Goal: Task Accomplishment & Management: Manage account settings

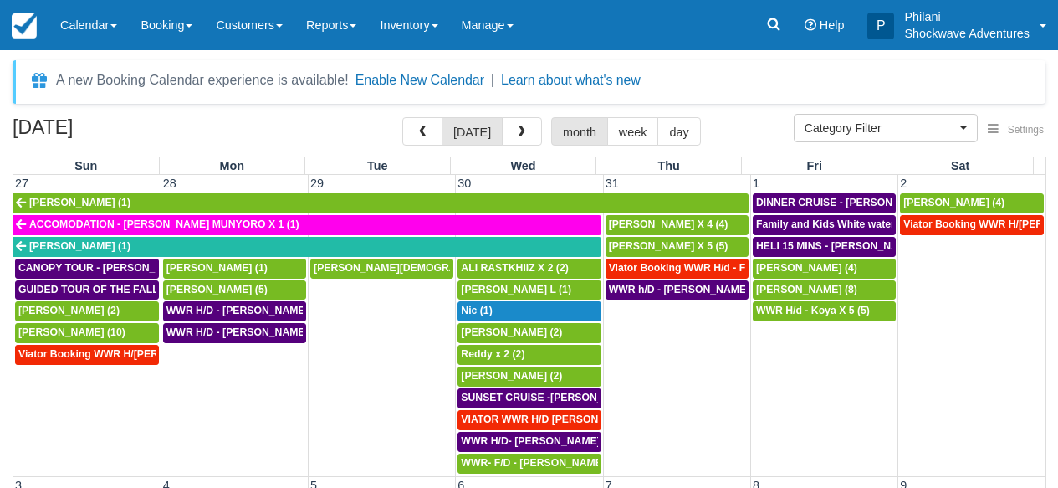
select select
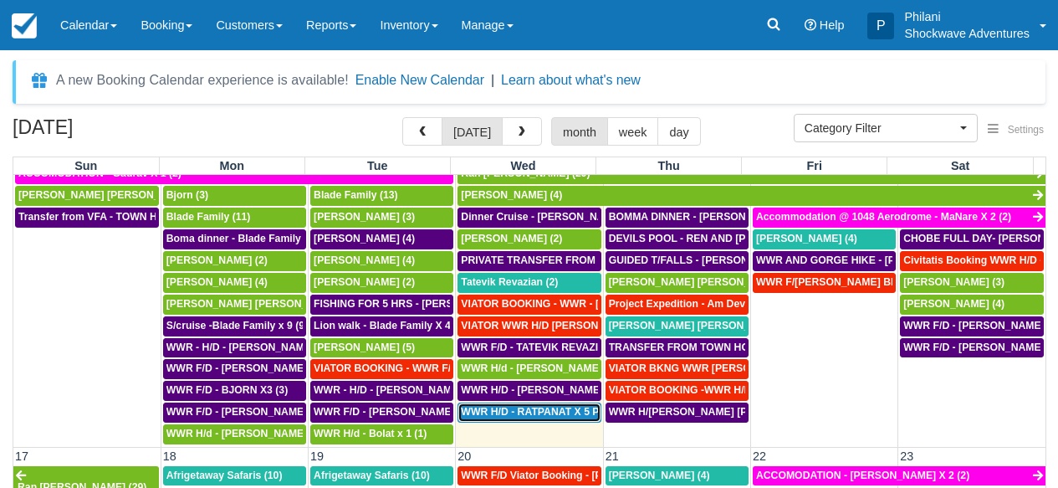
click at [551, 417] on span "WWR H/D - RATPANAT X 5 PLUS 1 (5)" at bounding box center [552, 412] width 182 height 12
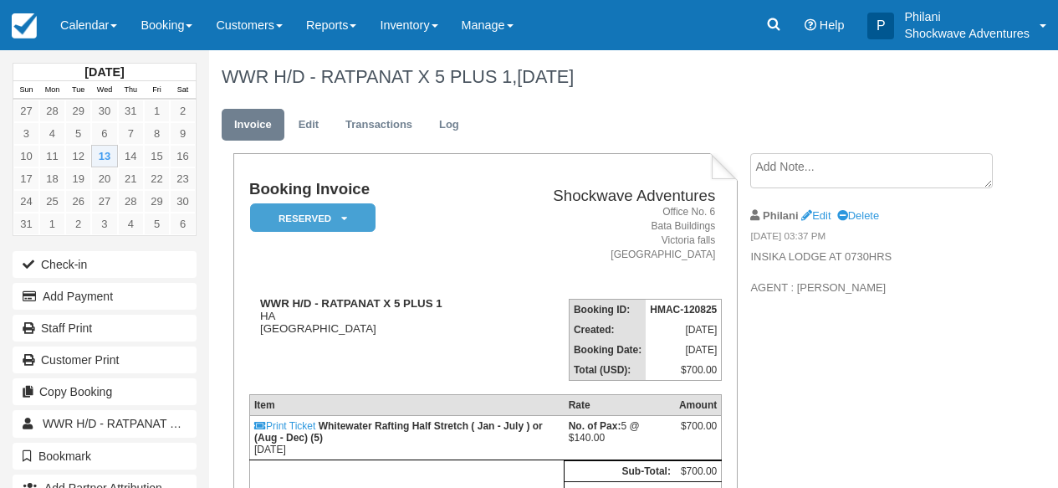
scroll to position [161, 0]
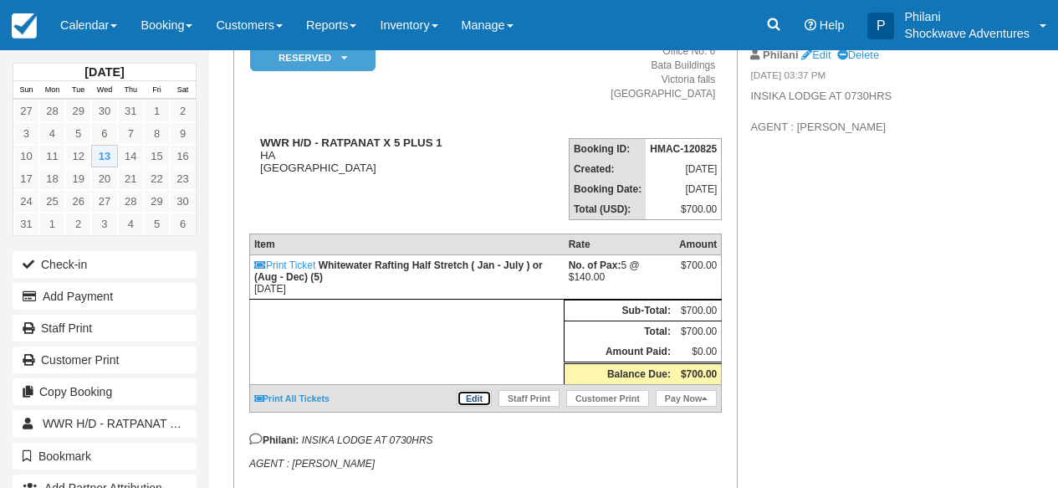
click at [468, 406] on link "Edit" at bounding box center [474, 398] width 35 height 17
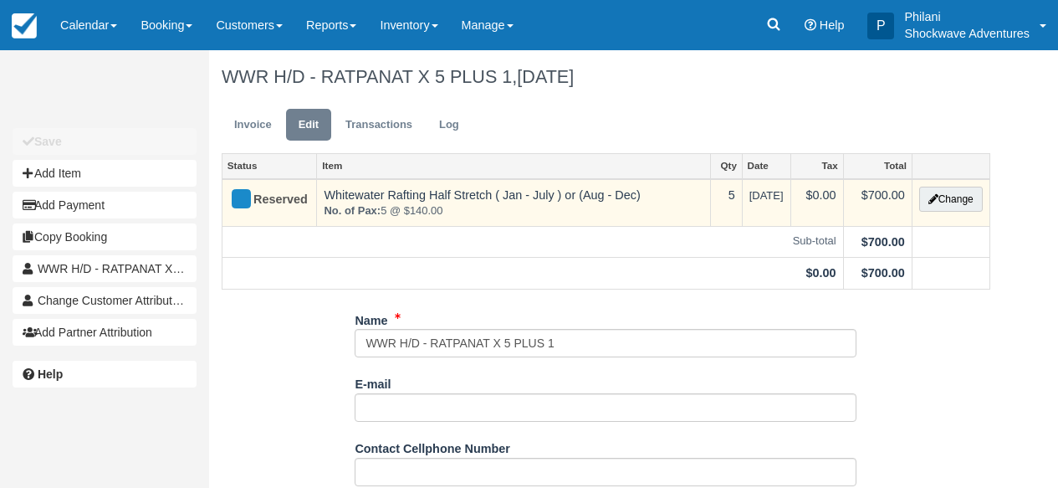
click at [956, 212] on td "Change" at bounding box center [951, 203] width 78 height 48
click at [966, 197] on button "Change" at bounding box center [951, 199] width 64 height 25
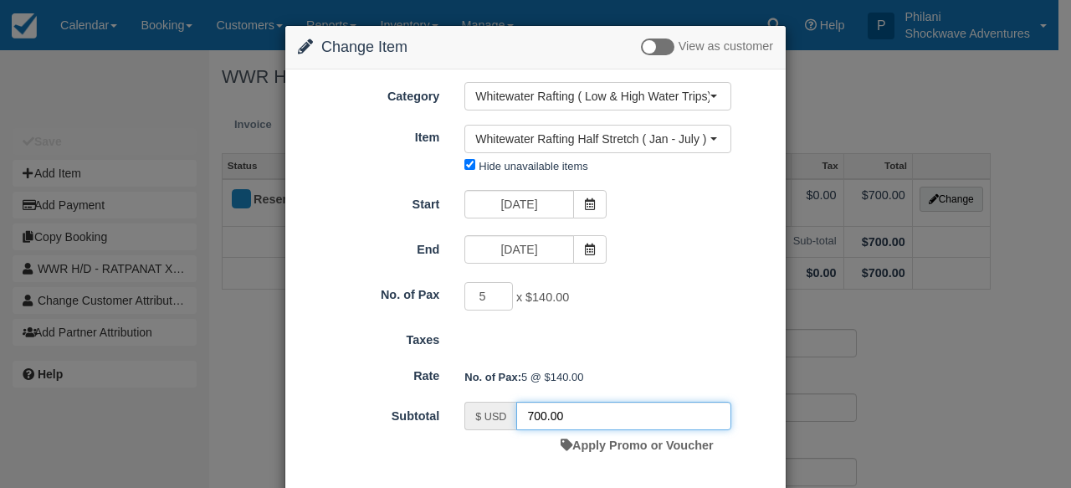
click at [539, 419] on input "700.00" at bounding box center [623, 415] width 215 height 28
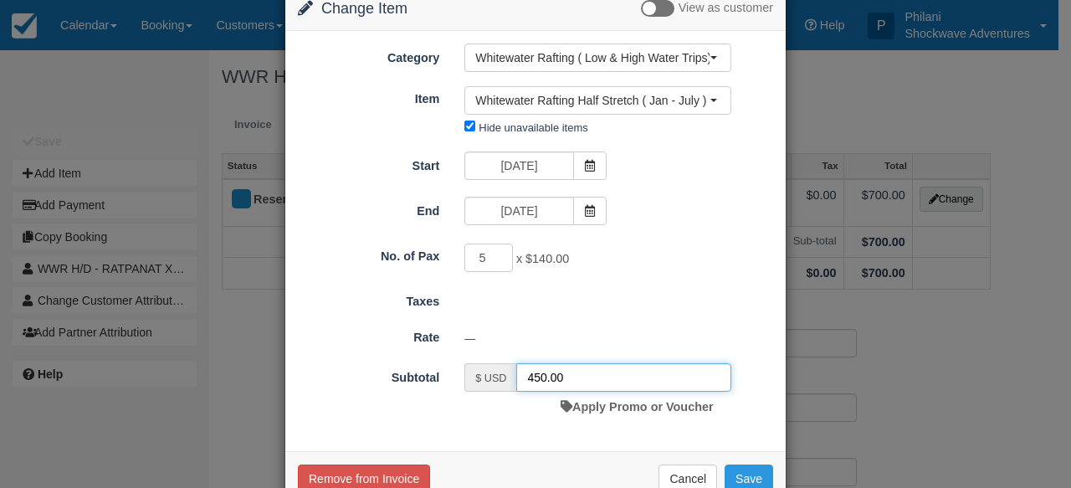
scroll to position [82, 0]
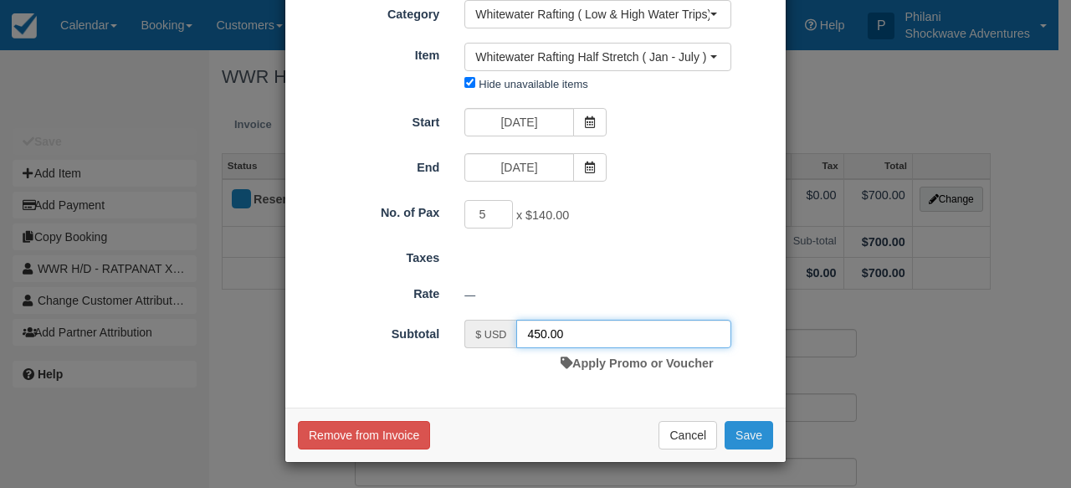
type input "450.00"
click at [746, 442] on button "Save" at bounding box center [748, 435] width 49 height 28
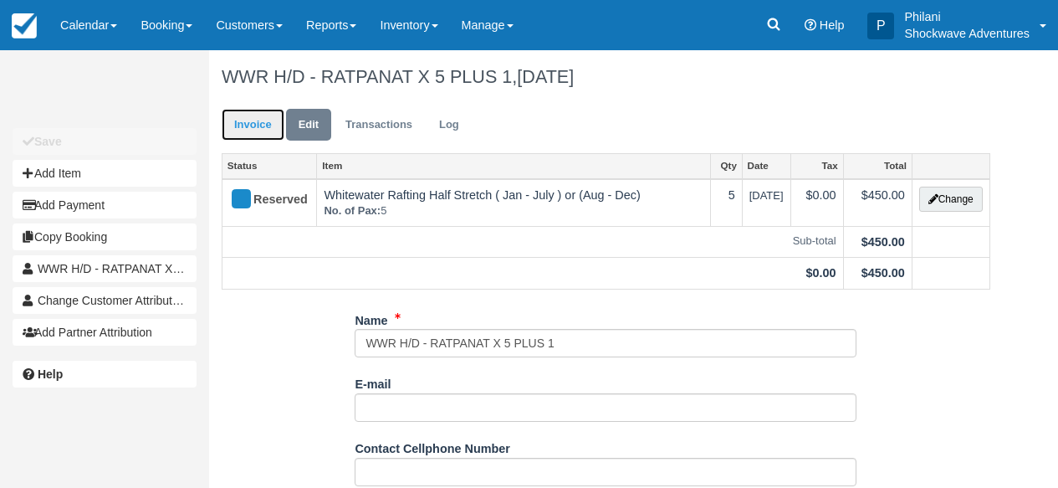
click at [250, 124] on link "Invoice" at bounding box center [253, 125] width 63 height 33
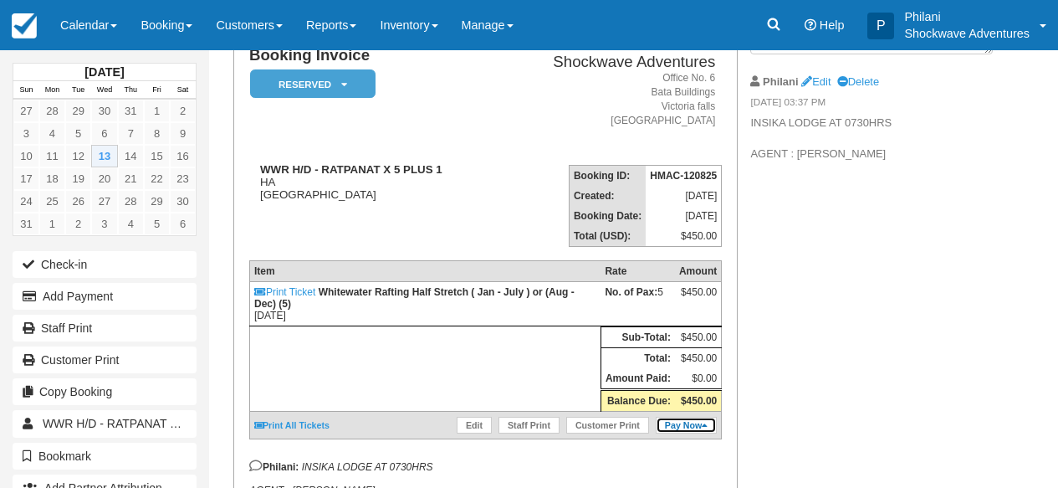
click at [708, 430] on icon at bounding box center [705, 425] width 6 height 9
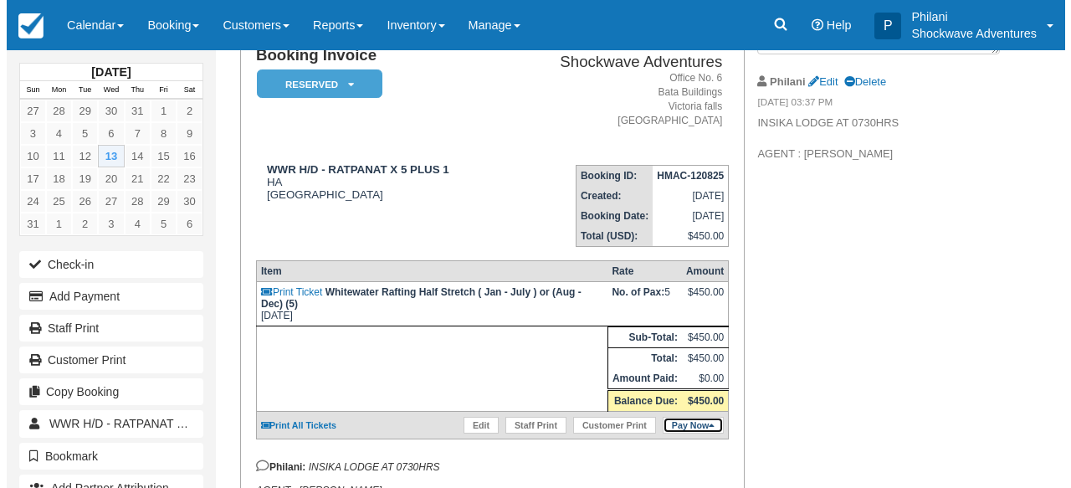
scroll to position [134, 0]
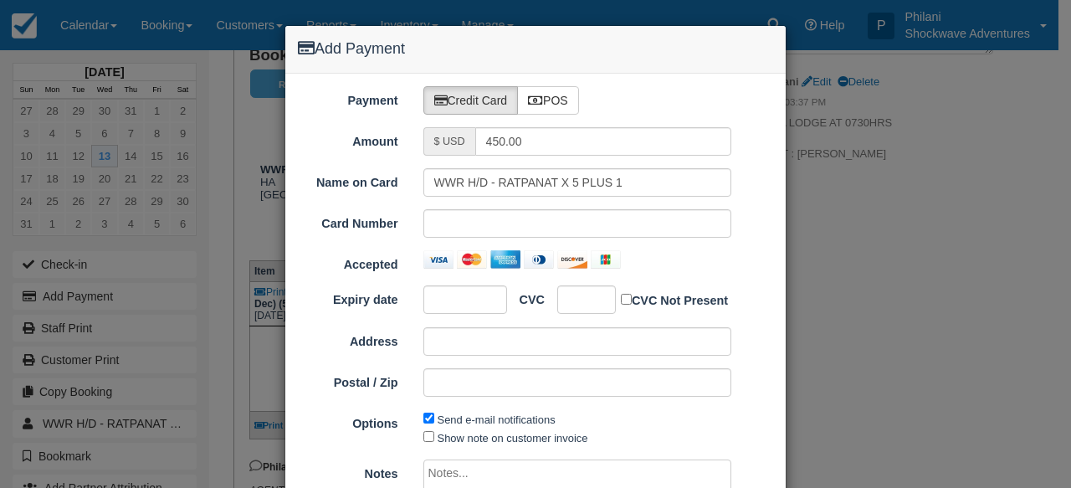
type input "[DATE]"
click at [547, 100] on label "POS" at bounding box center [548, 100] width 62 height 28
radio input "true"
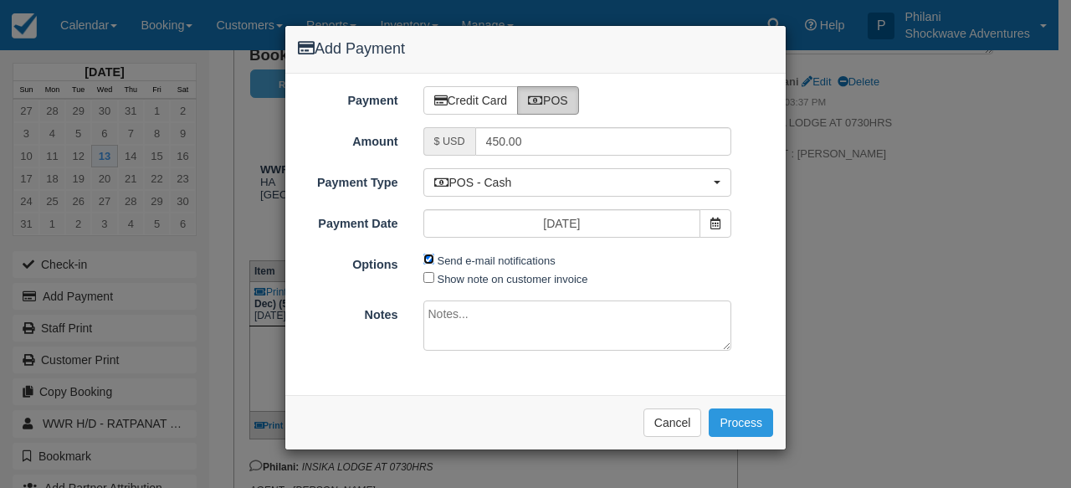
click at [431, 263] on input "Send e-mail notifications" at bounding box center [428, 258] width 11 height 11
checkbox input "false"
click at [495, 327] on textarea at bounding box center [577, 325] width 309 height 50
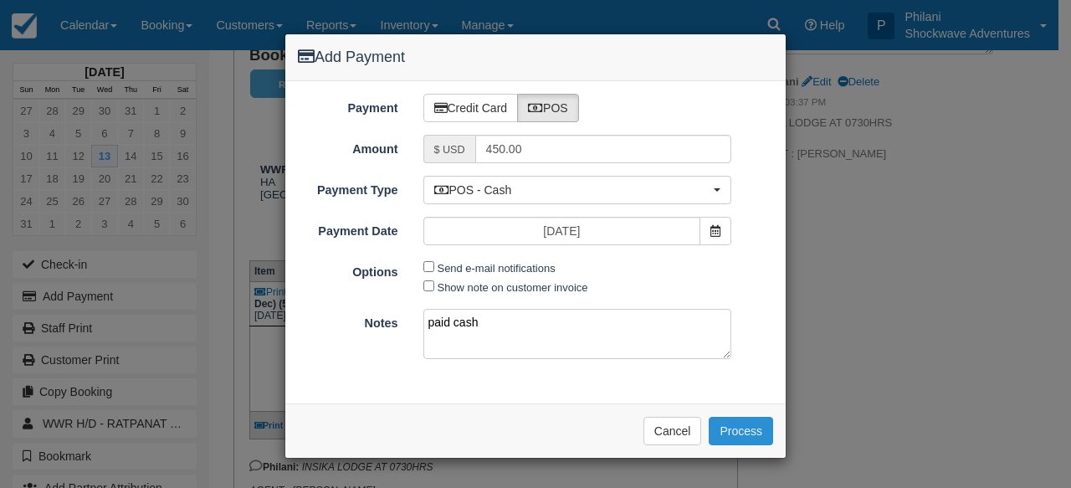
type textarea "paid cash"
click at [743, 419] on button "Process" at bounding box center [740, 430] width 64 height 28
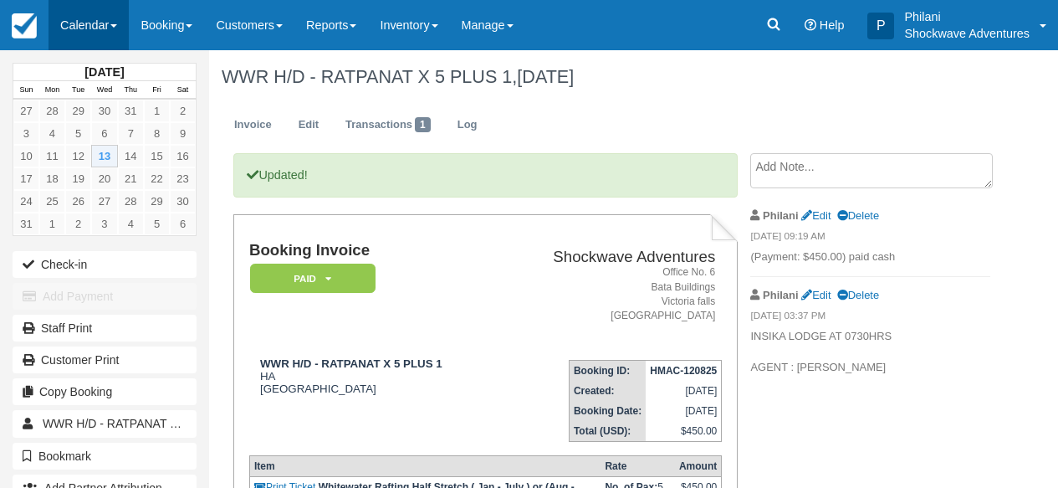
click at [121, 21] on link "Calendar" at bounding box center [89, 25] width 80 height 50
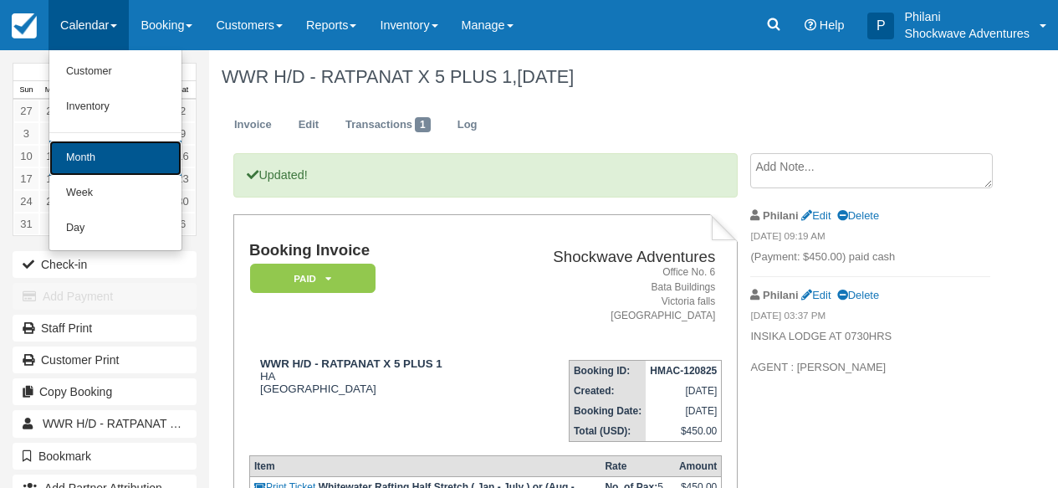
click at [105, 153] on link "Month" at bounding box center [115, 158] width 132 height 35
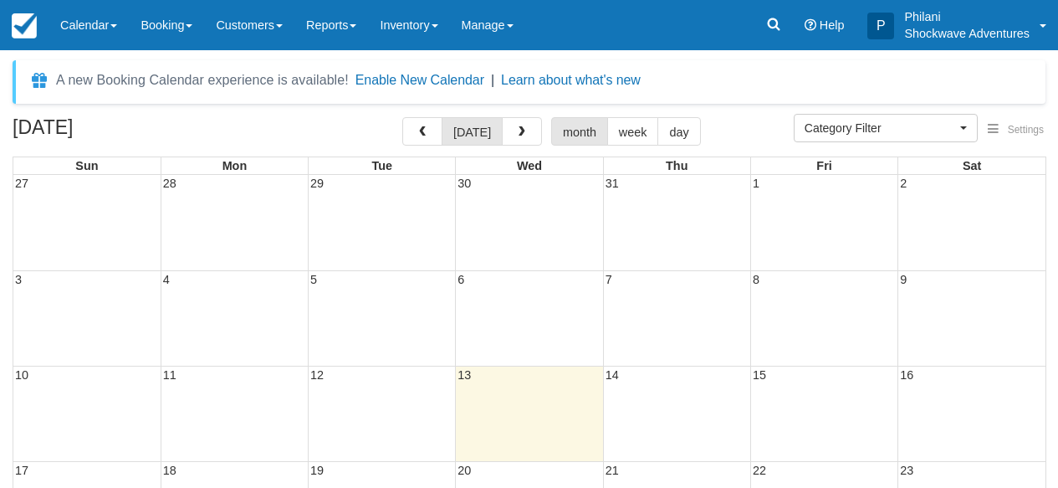
select select
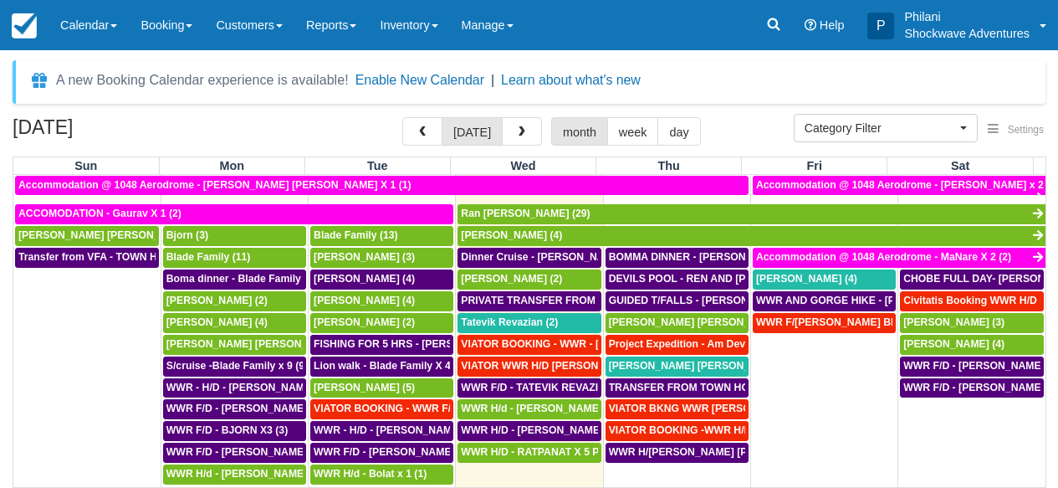
scroll to position [572, 0]
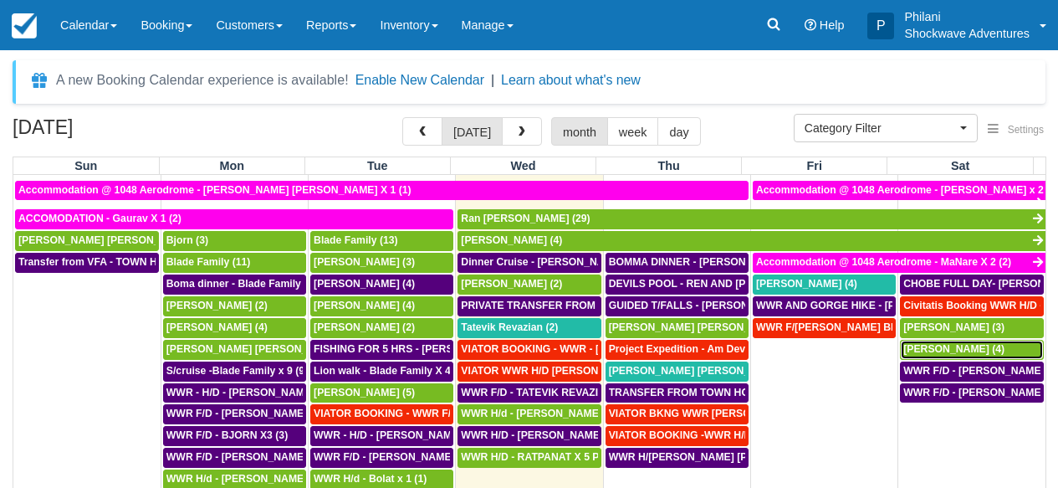
click at [952, 355] on span "[PERSON_NAME] (4)" at bounding box center [953, 349] width 101 height 12
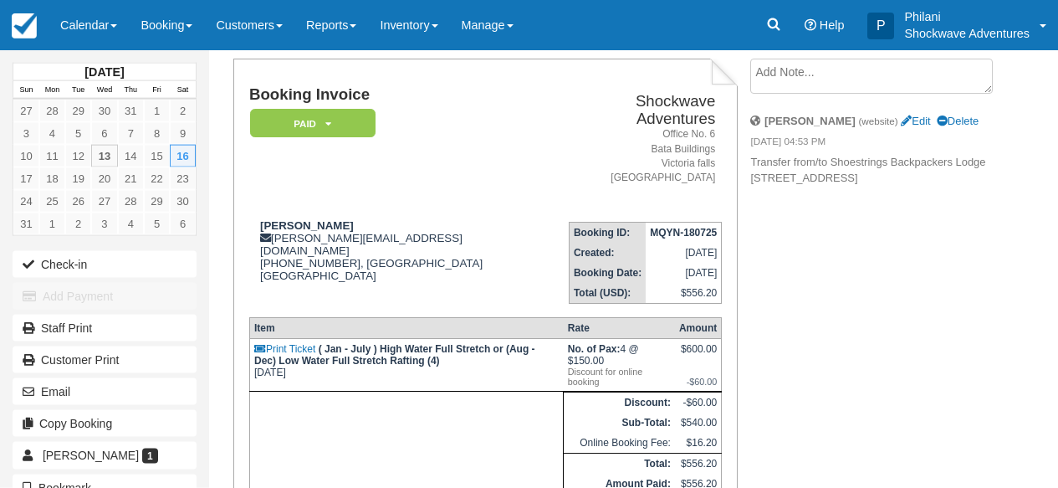
scroll to position [107, 0]
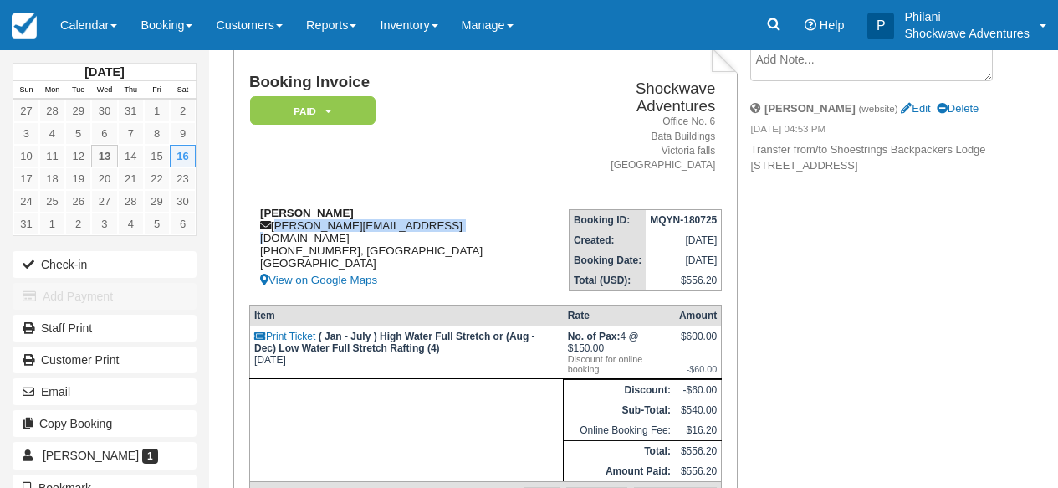
drag, startPoint x: 273, startPoint y: 212, endPoint x: 439, endPoint y: 217, distance: 165.7
click at [439, 217] on div "[PERSON_NAME] [PERSON_NAME][EMAIL_ADDRESS][DOMAIN_NAME] [PHONE_NUMBER], [GEOGRA…" at bounding box center [398, 249] width 299 height 84
copy div "[PERSON_NAME][EMAIL_ADDRESS][DOMAIN_NAME]"
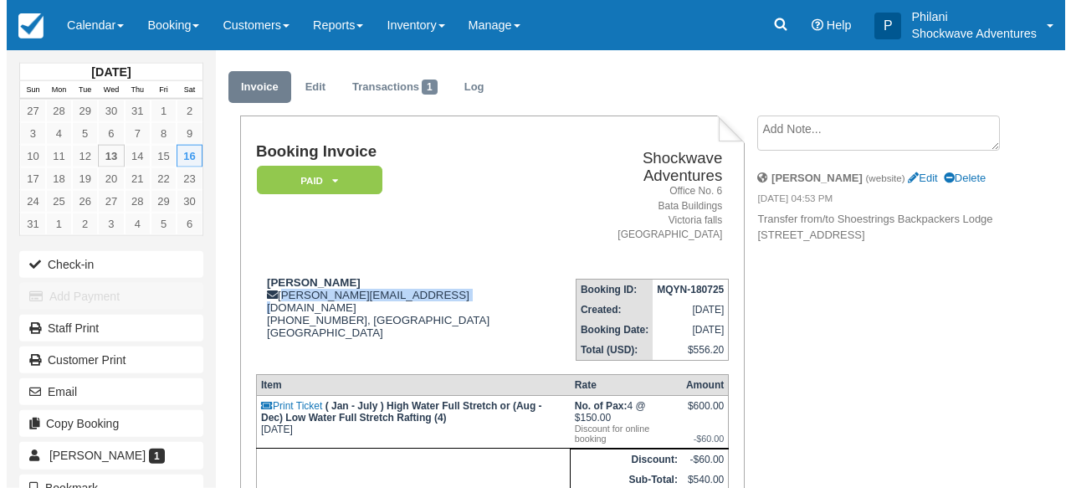
scroll to position [27, 0]
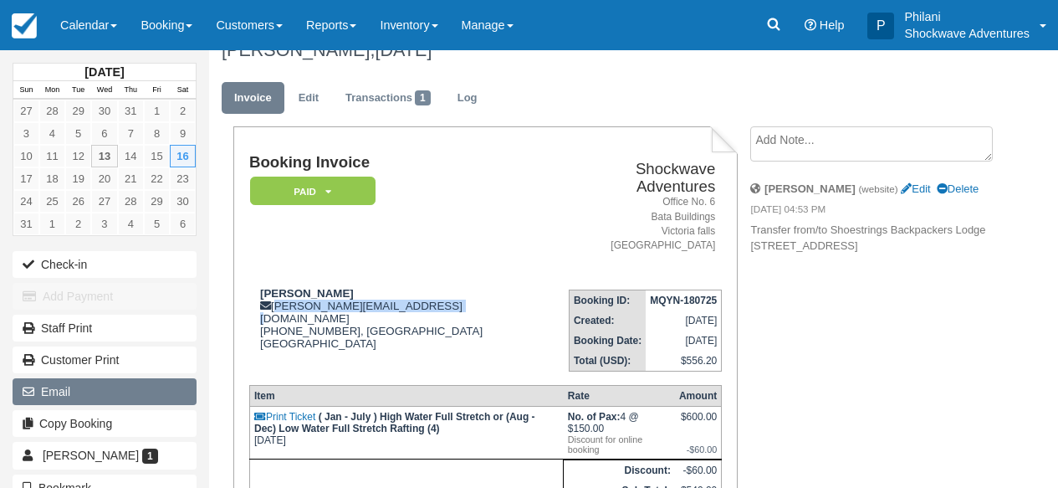
click at [118, 396] on button "Email" at bounding box center [105, 391] width 184 height 27
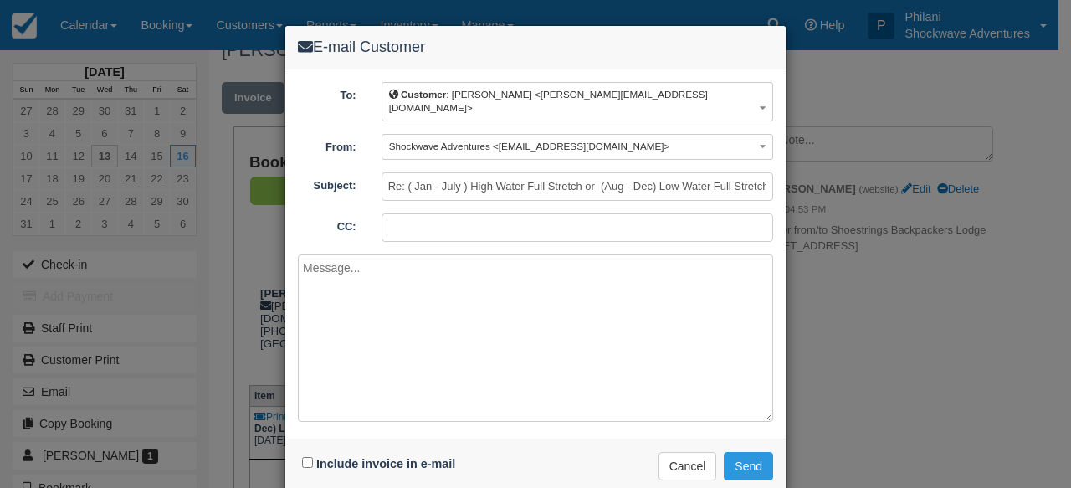
click at [514, 320] on textarea at bounding box center [535, 337] width 475 height 167
type textarea "d"
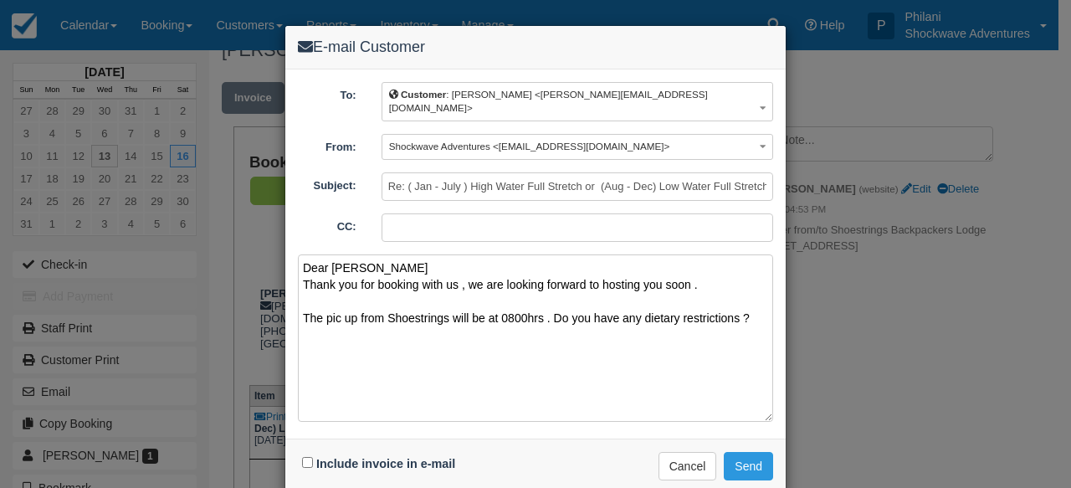
paste textarea "Inclusions Buffet lunch included Free drinks included Free hotel pickup and dro…"
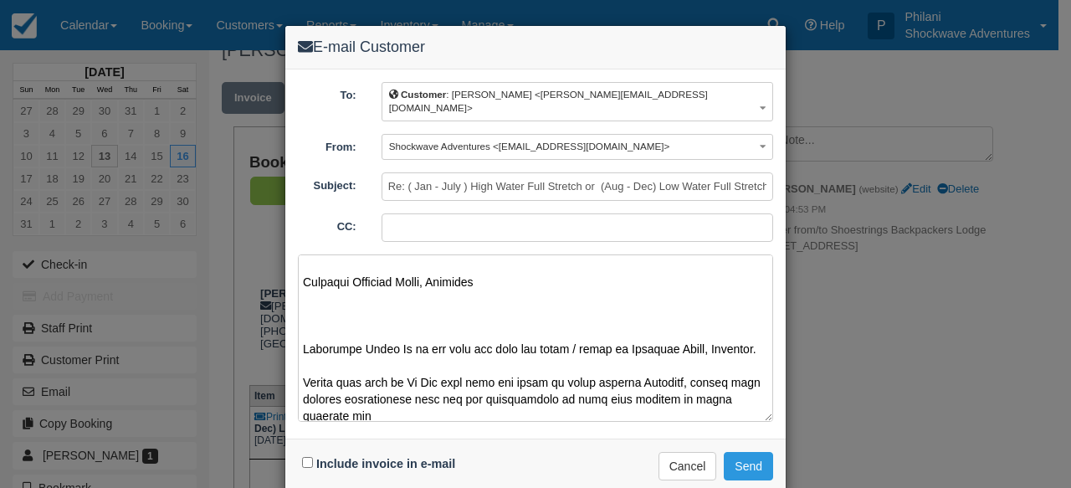
scroll to position [983, 0]
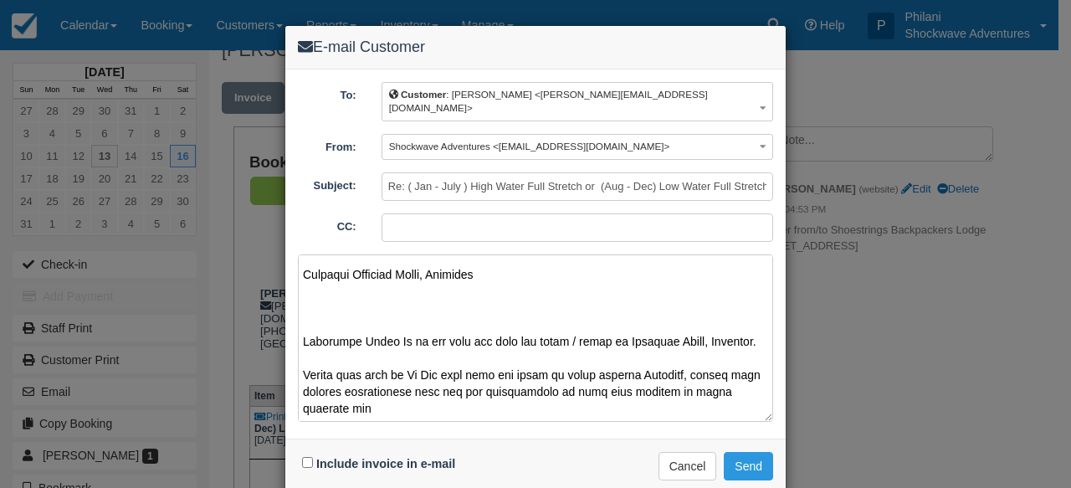
click at [393, 391] on textarea at bounding box center [535, 337] width 475 height 167
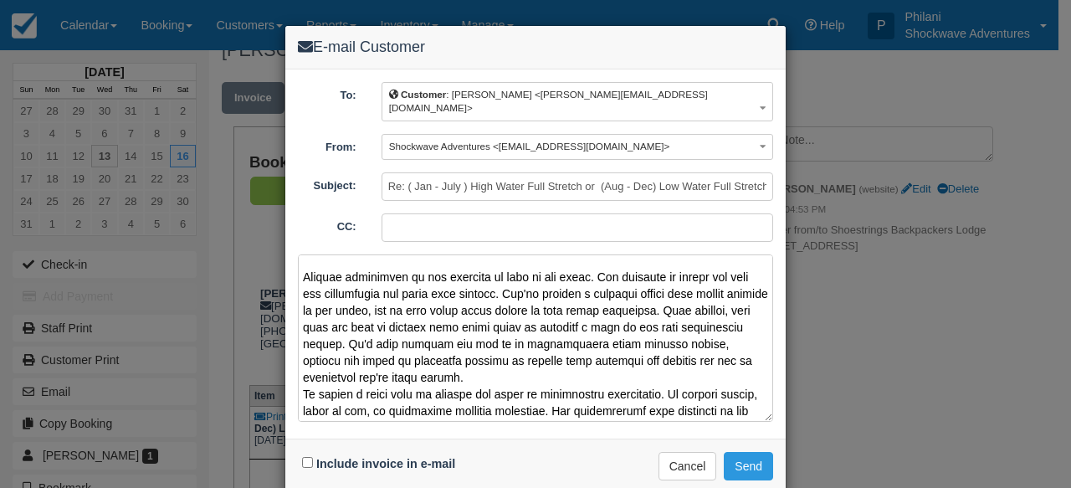
scroll to position [708, 0]
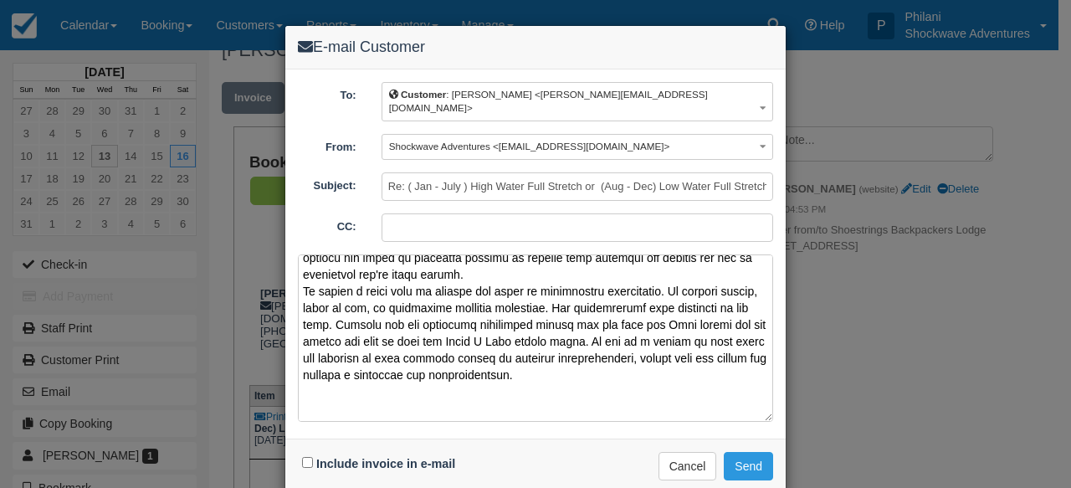
drag, startPoint x: 296, startPoint y: 261, endPoint x: 590, endPoint y: 415, distance: 331.4
click at [590, 415] on textarea at bounding box center [535, 337] width 475 height 167
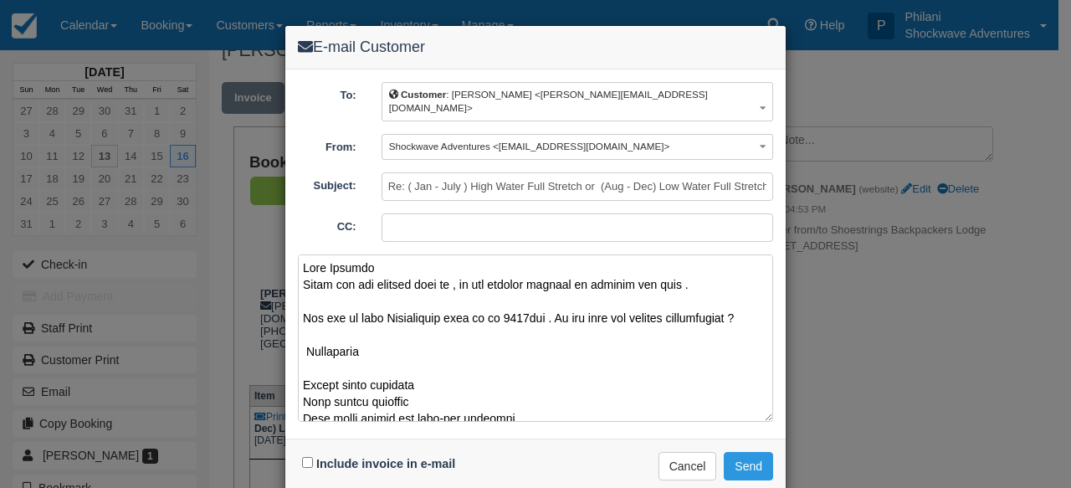
scroll to position [13, 0]
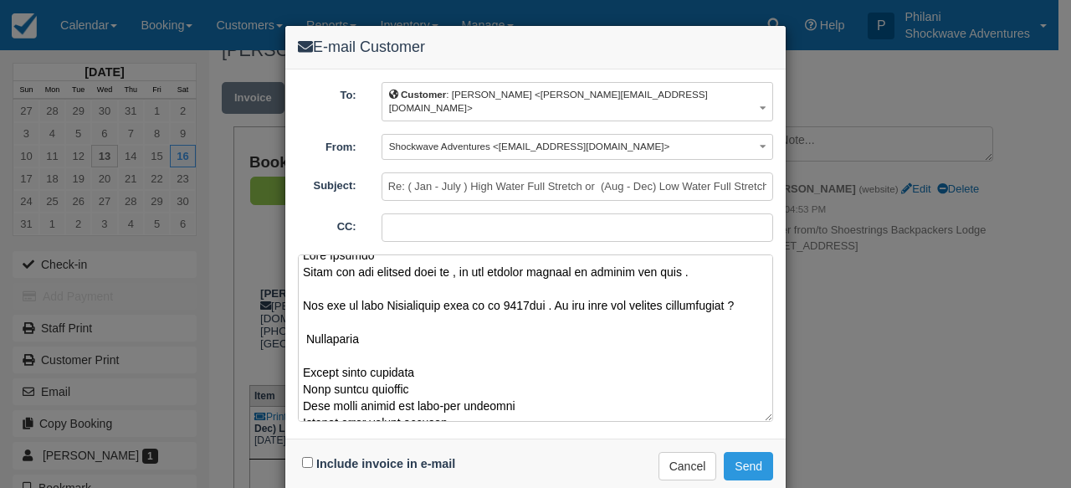
drag, startPoint x: 334, startPoint y: 293, endPoint x: 347, endPoint y: 299, distance: 14.6
click at [335, 294] on textarea at bounding box center [535, 337] width 475 height 167
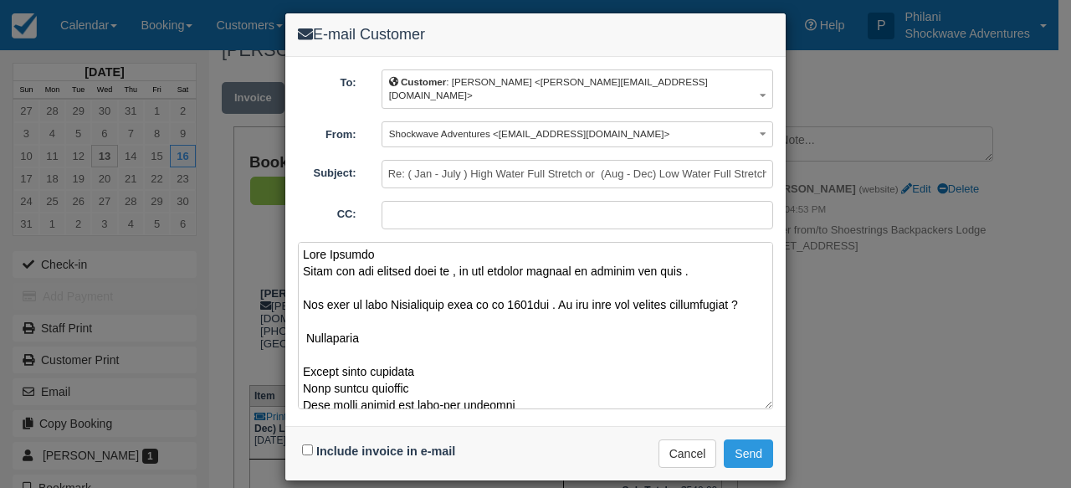
scroll to position [0, 0]
type textarea "Dear Olivier Thank you for booking with us , we are looking forward to hosting …"
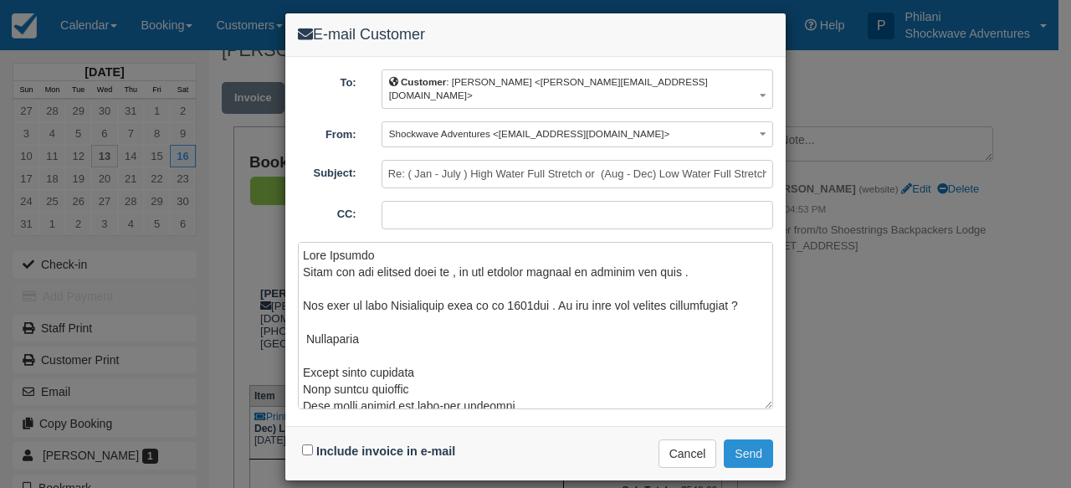
click at [731, 439] on button "Send" at bounding box center [747, 453] width 49 height 28
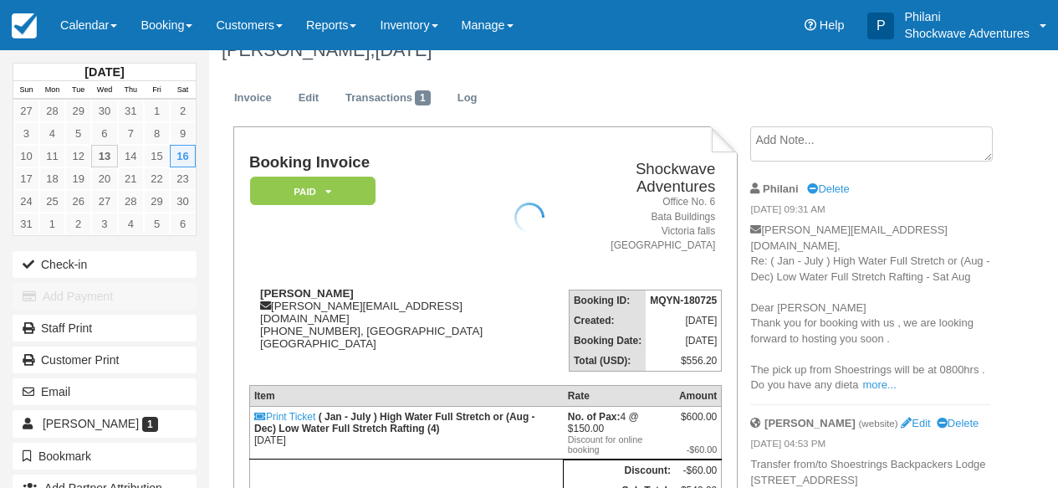
scroll to position [27, 0]
click at [971, 362] on div at bounding box center [529, 217] width 1058 height 488
click at [876, 378] on link "more..." at bounding box center [878, 384] width 33 height 13
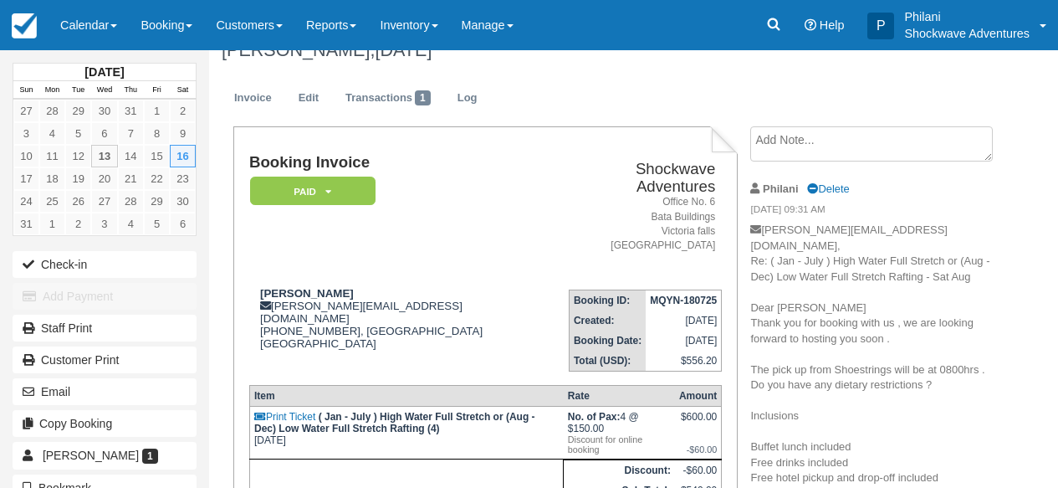
drag, startPoint x: 835, startPoint y: 350, endPoint x: 980, endPoint y: 364, distance: 145.3
copy p "Shoestrings will be at 0800hrs . Do you have any dieta more... ry restrictions ?"
click at [119, 18] on link "Calendar" at bounding box center [89, 25] width 80 height 50
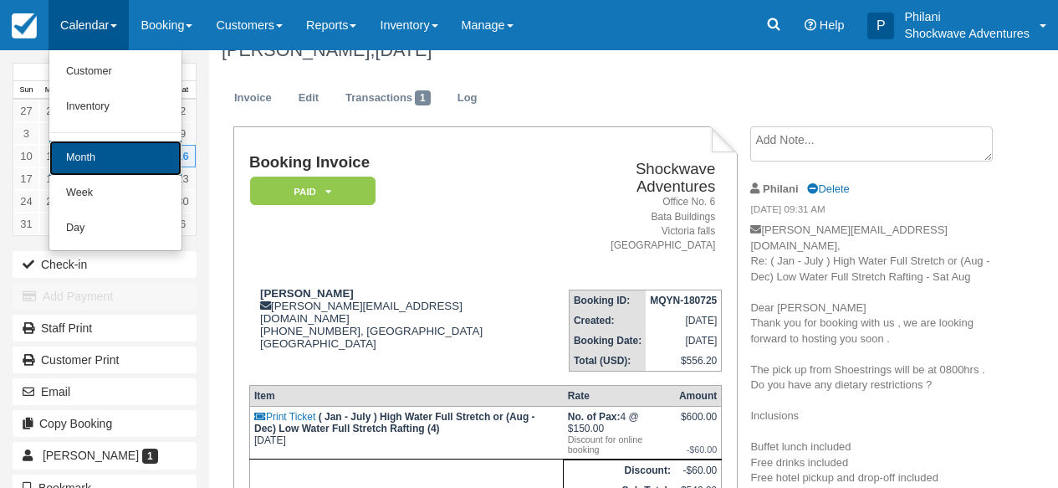
click at [110, 156] on link "Month" at bounding box center [115, 158] width 132 height 35
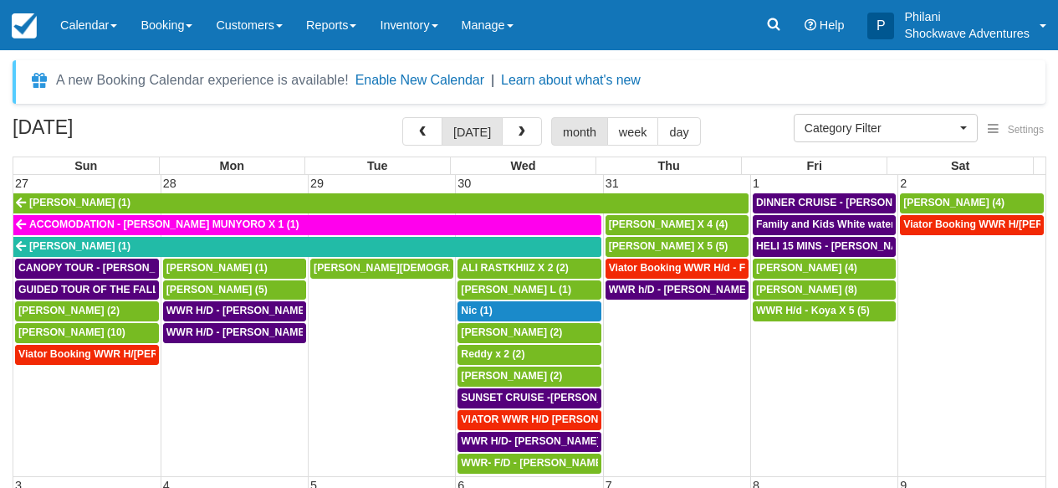
select select
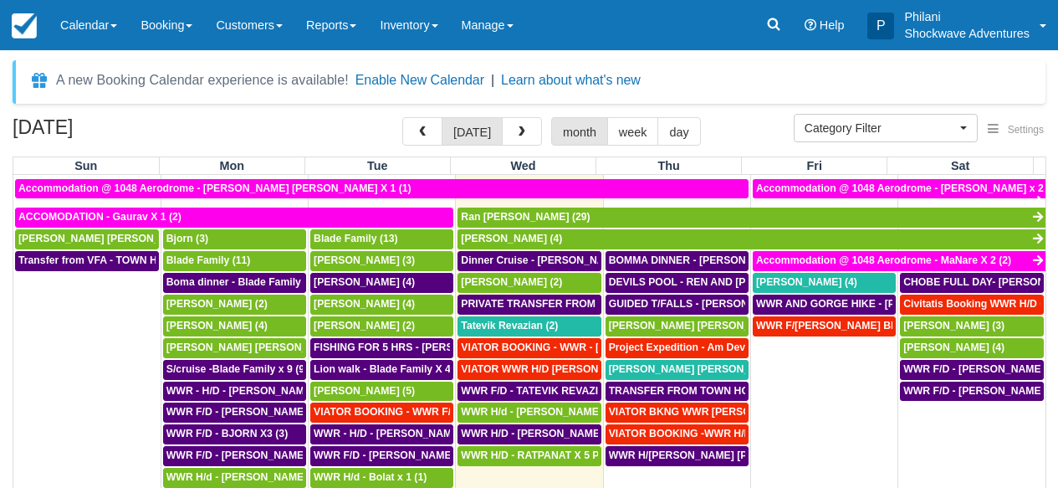
scroll to position [569, 0]
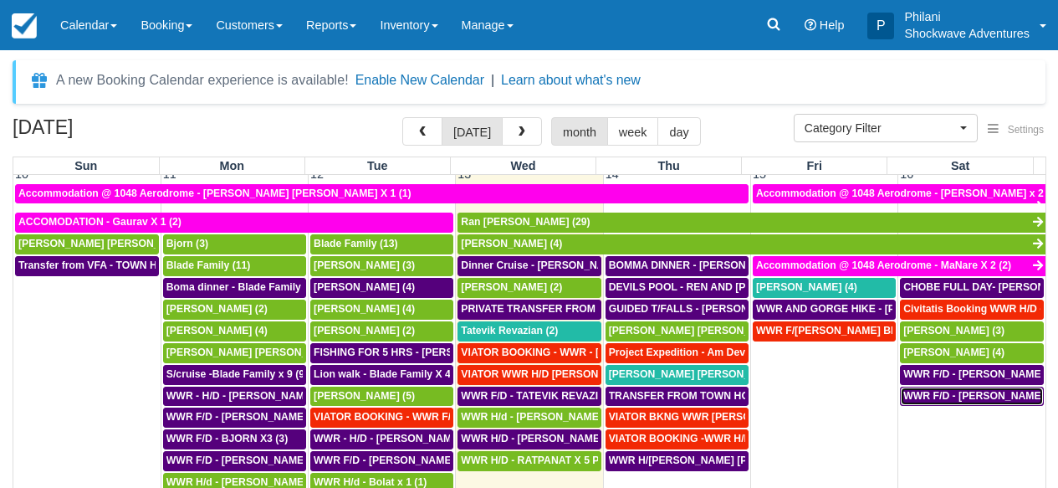
click at [971, 396] on span "WWR F/D - [PERSON_NAME] X 4 (4)" at bounding box center [990, 396] width 175 height 12
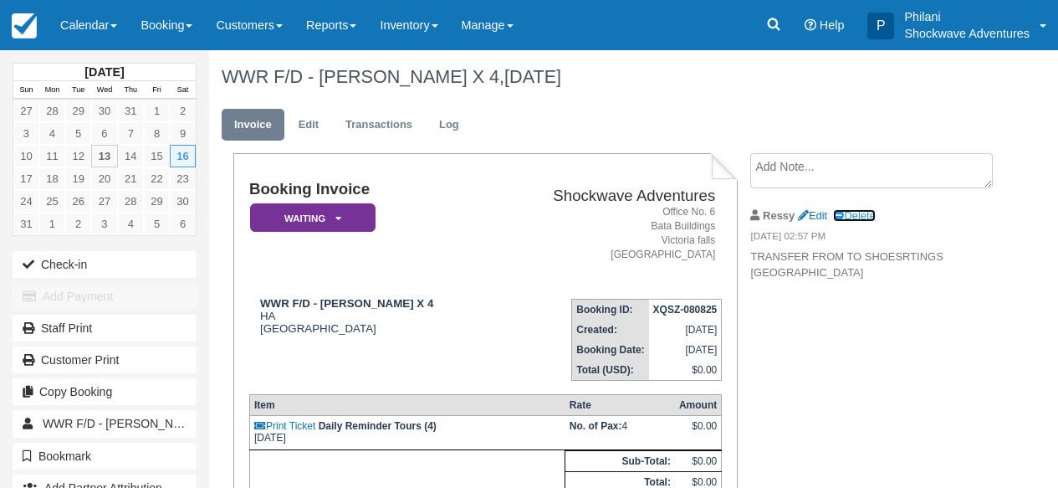
click at [866, 211] on link "Delete" at bounding box center [854, 215] width 42 height 13
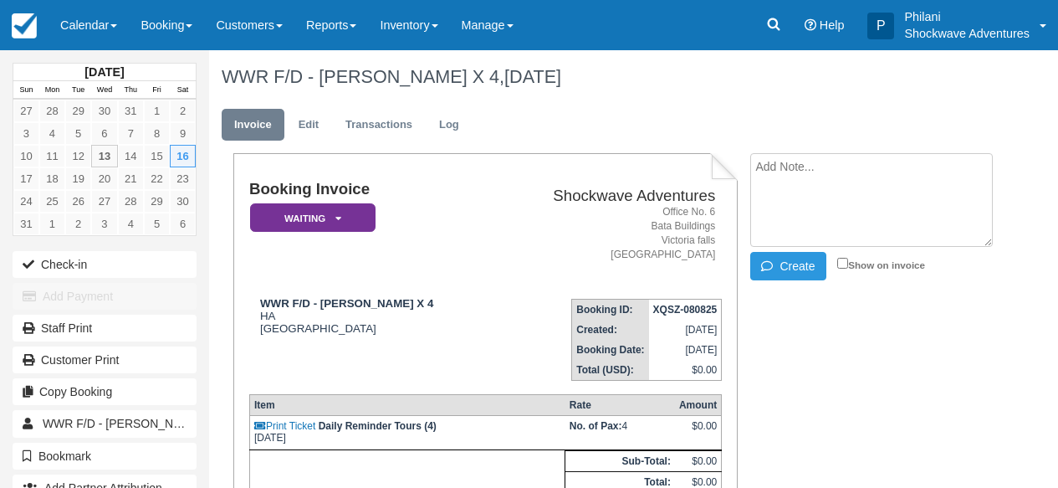
paste textarea "Shoestrings will be at 0800hrs . Do you have any dietary restrictions ?"
type textarea "Shoestrings will be at 0800hrs . Do you have any dietary restrictions ?"
click at [849, 262] on label "Show on invoice" at bounding box center [881, 264] width 88 height 11
click at [848, 262] on input "Show on invoice" at bounding box center [842, 263] width 11 height 11
checkbox input "true"
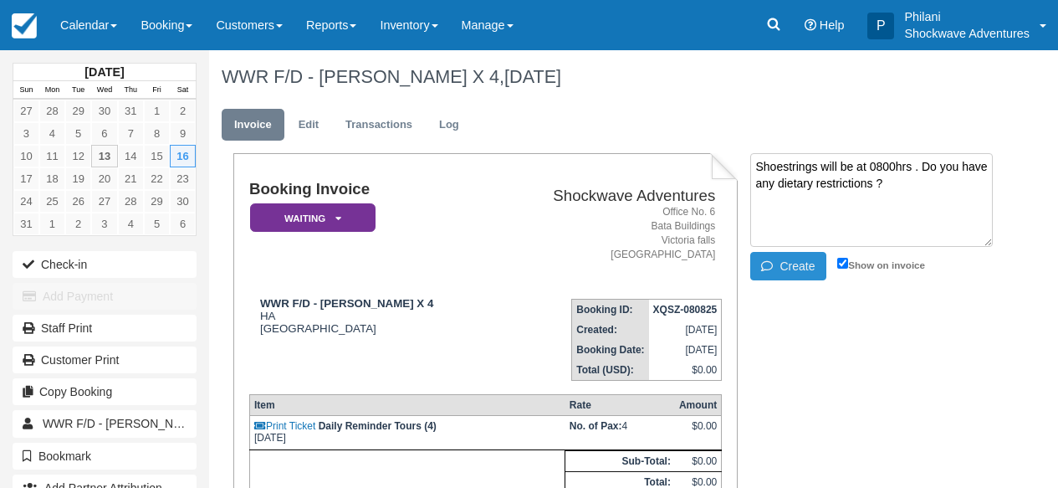
click at [806, 259] on button "Create" at bounding box center [787, 266] width 75 height 28
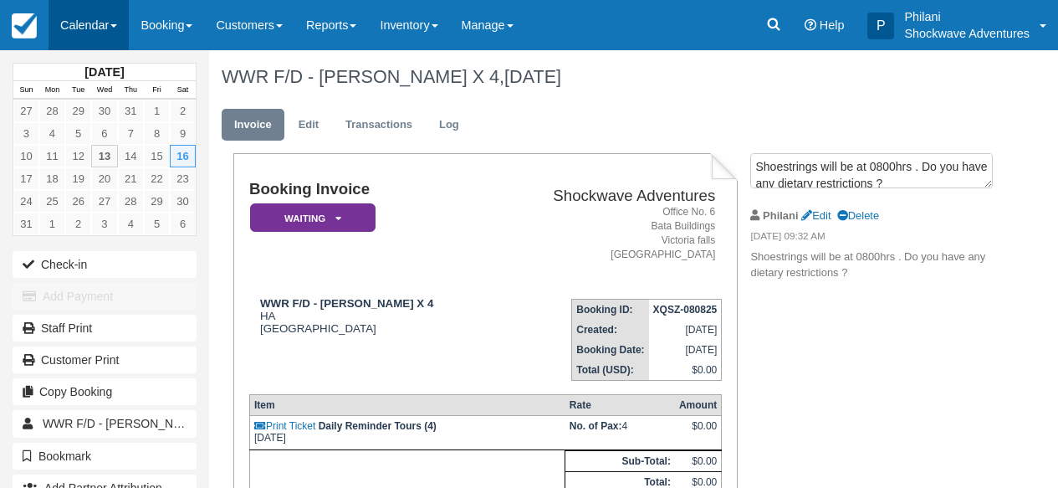
click at [108, 24] on link "Calendar" at bounding box center [89, 25] width 80 height 50
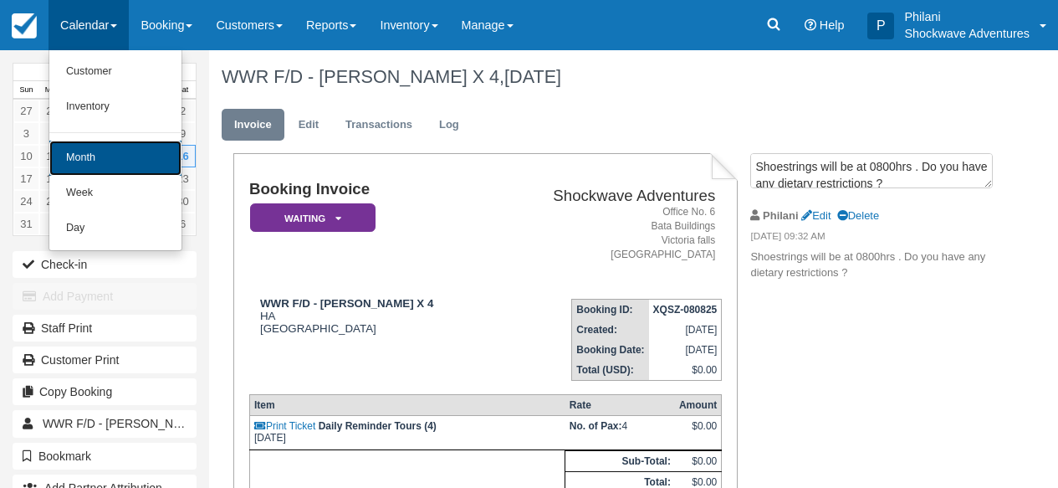
click at [110, 163] on link "Month" at bounding box center [115, 158] width 132 height 35
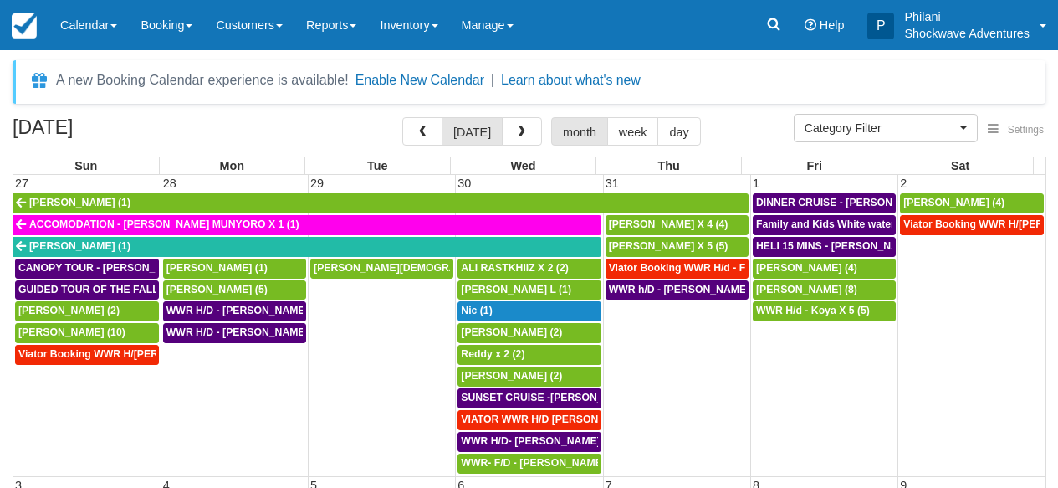
select select
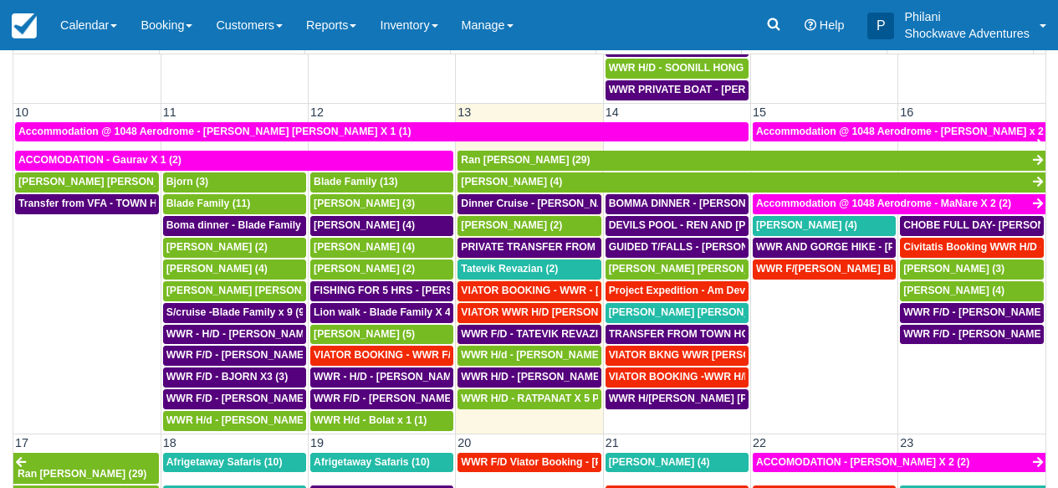
scroll to position [497, 0]
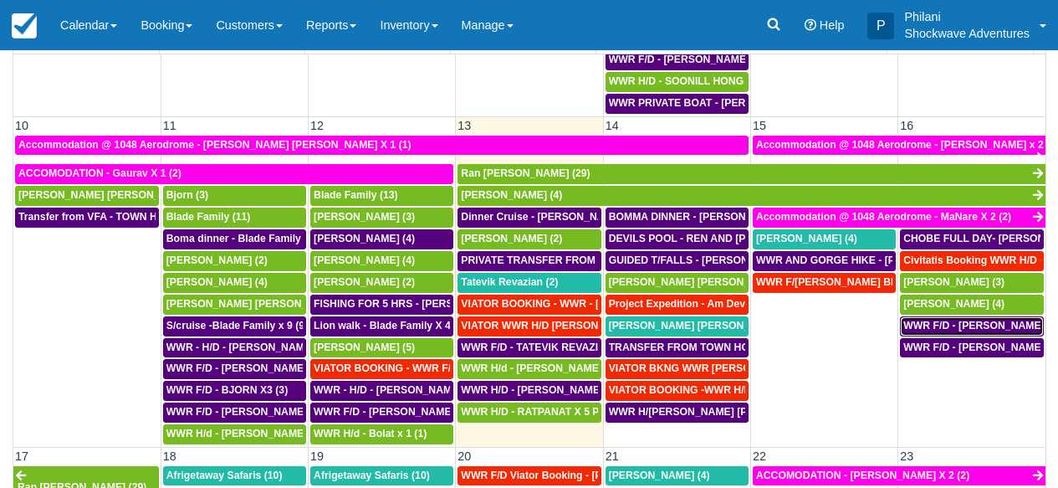
click at [976, 330] on span "WWR F/D - DERIEUX VERONIQUE X 3 (4)" at bounding box center [990, 325] width 175 height 12
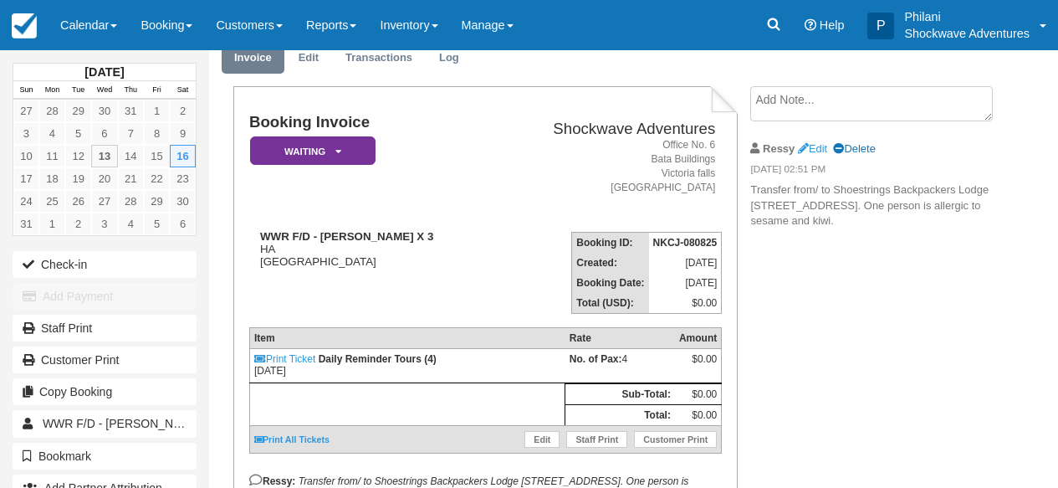
scroll to position [67, 0]
click at [858, 143] on link "Delete" at bounding box center [854, 148] width 42 height 13
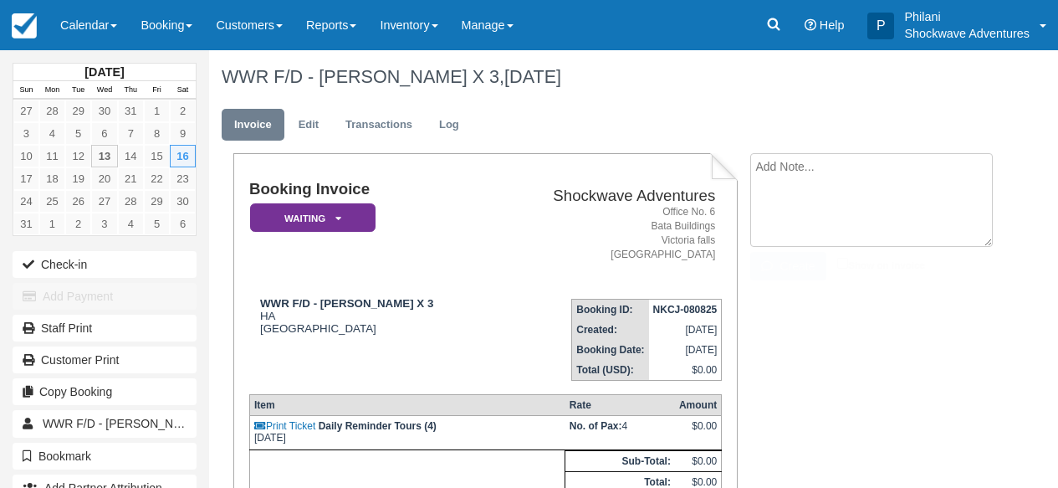
click at [798, 166] on textarea at bounding box center [871, 200] width 243 height 94
paste textarea "Shoestrings will be at 0800hrs . Do you have any dietary restrictions ?"
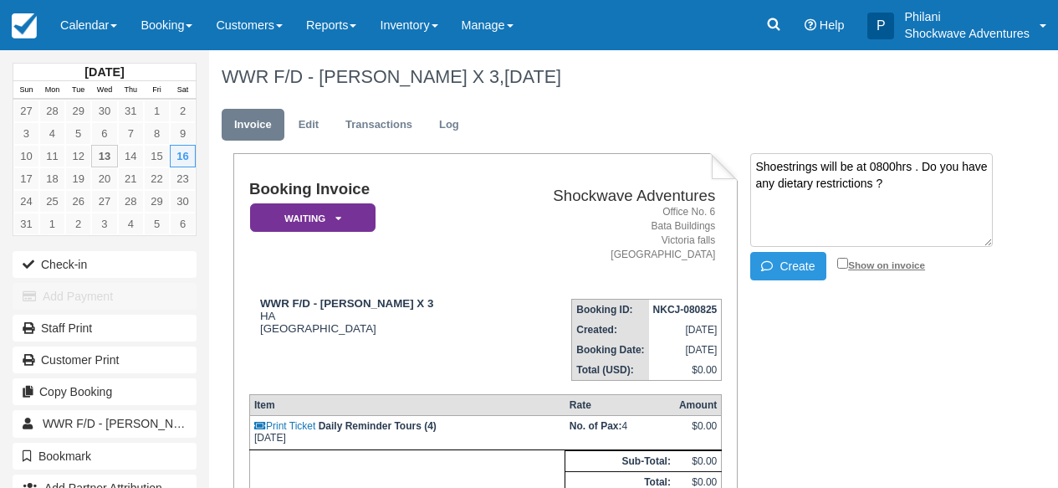
type textarea "Shoestrings will be at 0800hrs . Do you have any dietary restrictions ?"
click at [852, 260] on label "Show on invoice" at bounding box center [881, 264] width 88 height 11
click at [848, 260] on input "Show on invoice" at bounding box center [842, 263] width 11 height 11
checkbox input "true"
click at [799, 263] on button "Create" at bounding box center [787, 266] width 75 height 28
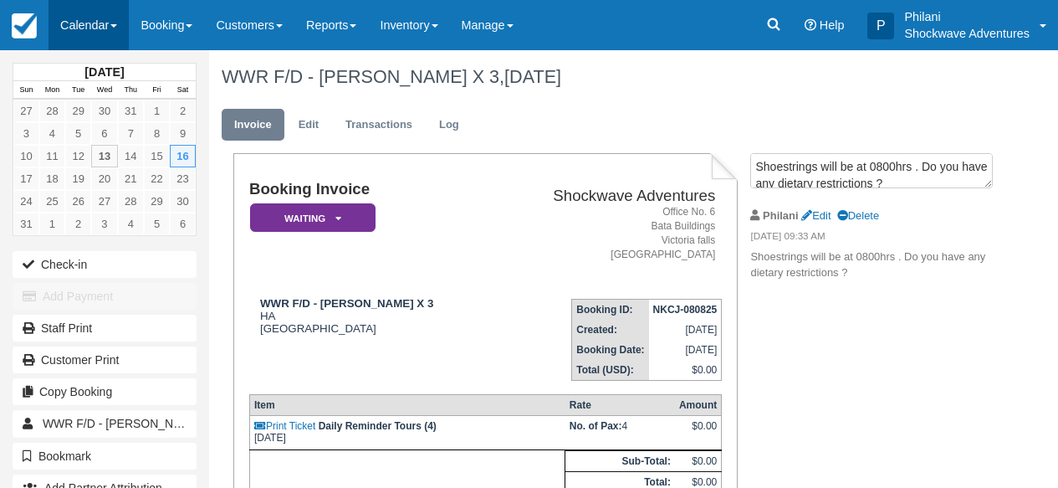
click at [129, 40] on link "Calendar" at bounding box center [89, 25] width 80 height 50
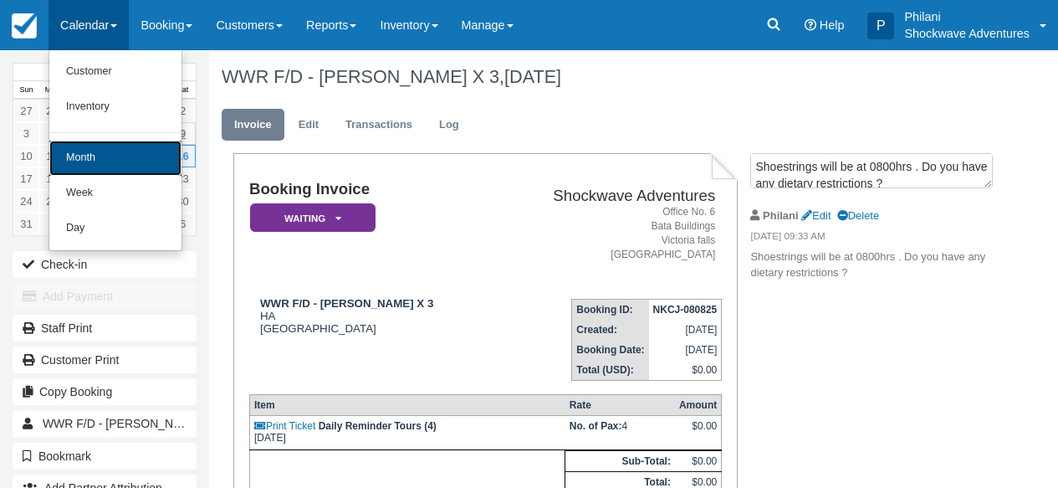
drag, startPoint x: 143, startPoint y: 162, endPoint x: 172, endPoint y: 135, distance: 39.7
click at [151, 155] on link "Month" at bounding box center [115, 158] width 132 height 35
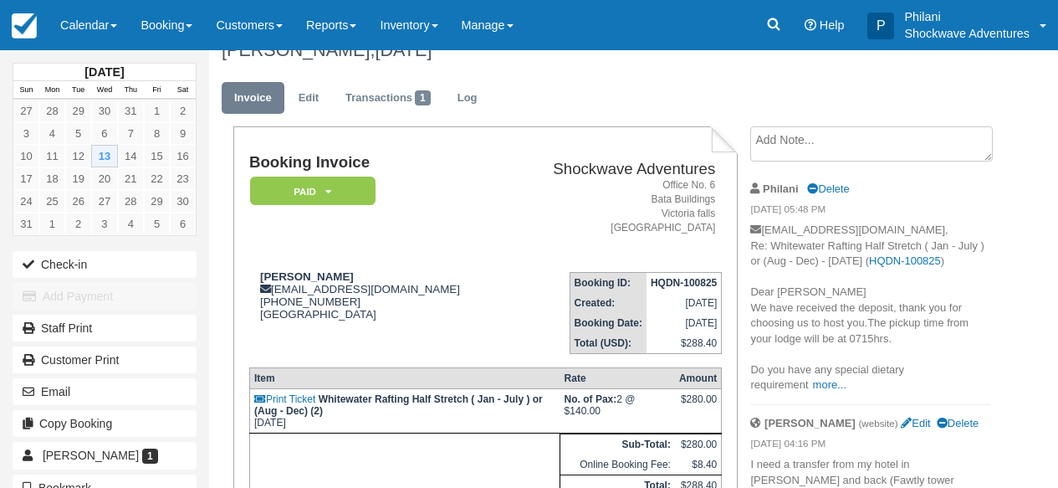
scroll to position [27, 0]
click at [104, 13] on link "Calendar" at bounding box center [89, 25] width 80 height 50
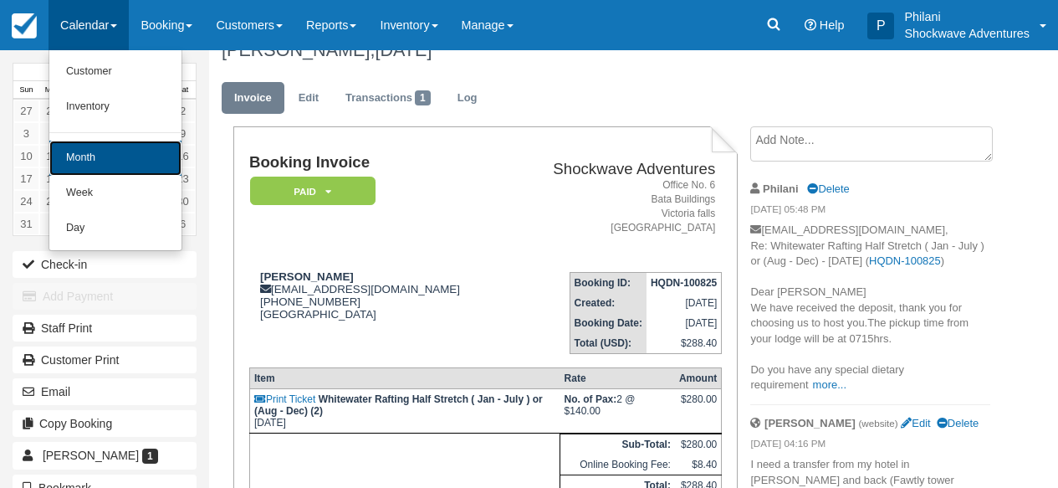
drag, startPoint x: 96, startPoint y: 166, endPoint x: 132, endPoint y: 142, distance: 42.9
click at [96, 166] on link "Month" at bounding box center [115, 158] width 132 height 35
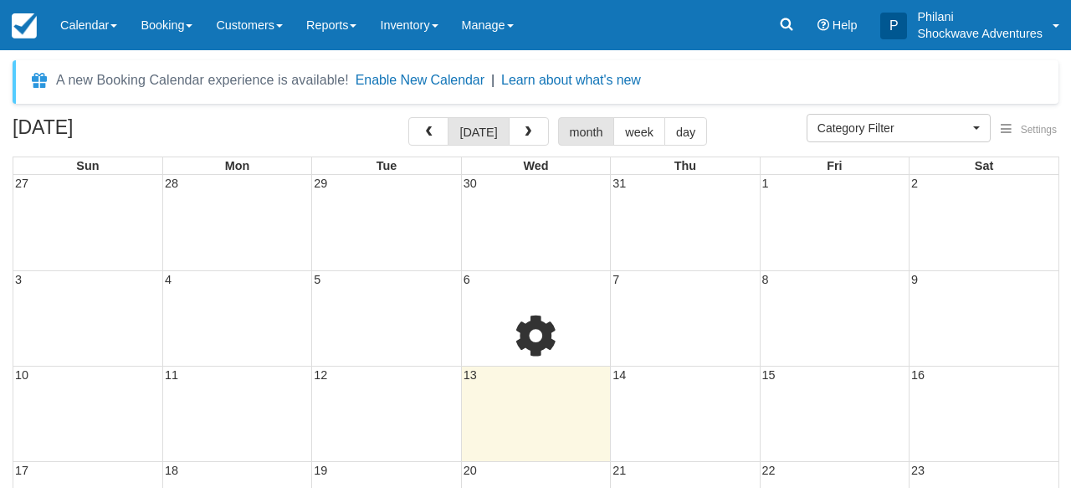
select select
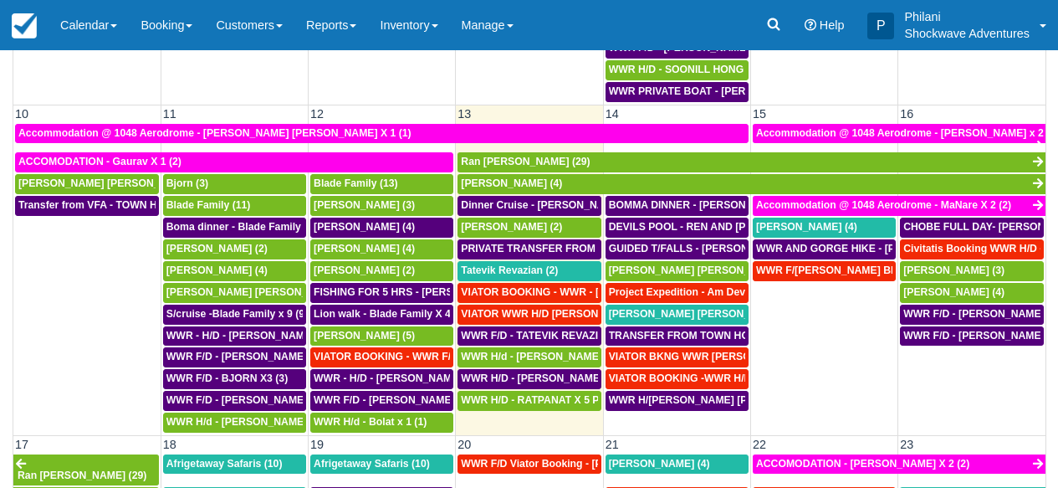
scroll to position [512, 0]
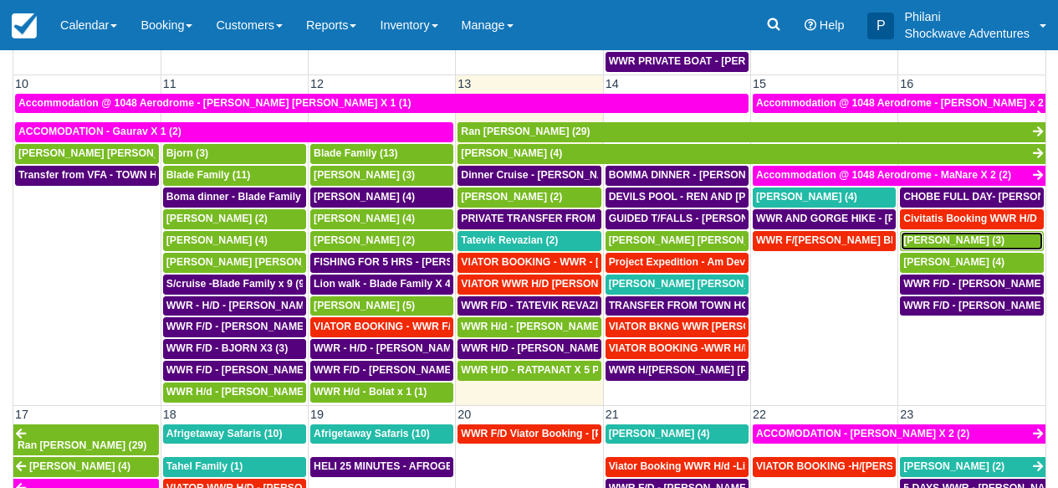
click at [941, 244] on span "[PERSON_NAME] (3)" at bounding box center [953, 240] width 101 height 12
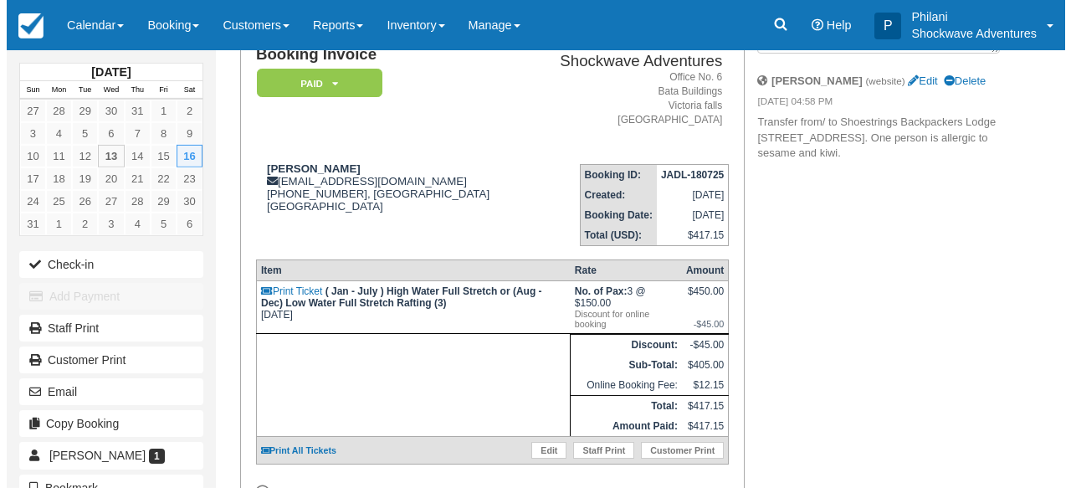
scroll to position [134, 0]
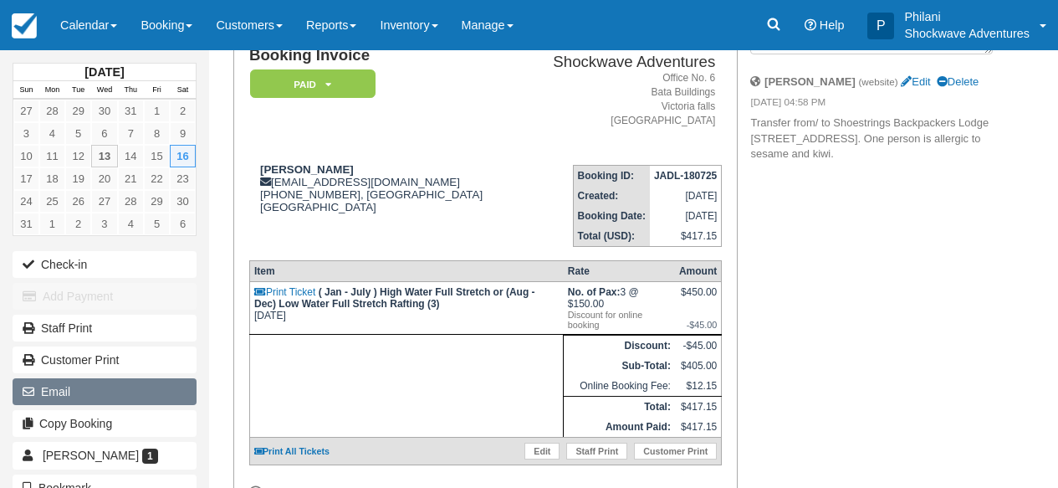
click at [172, 386] on button "Email" at bounding box center [105, 391] width 184 height 27
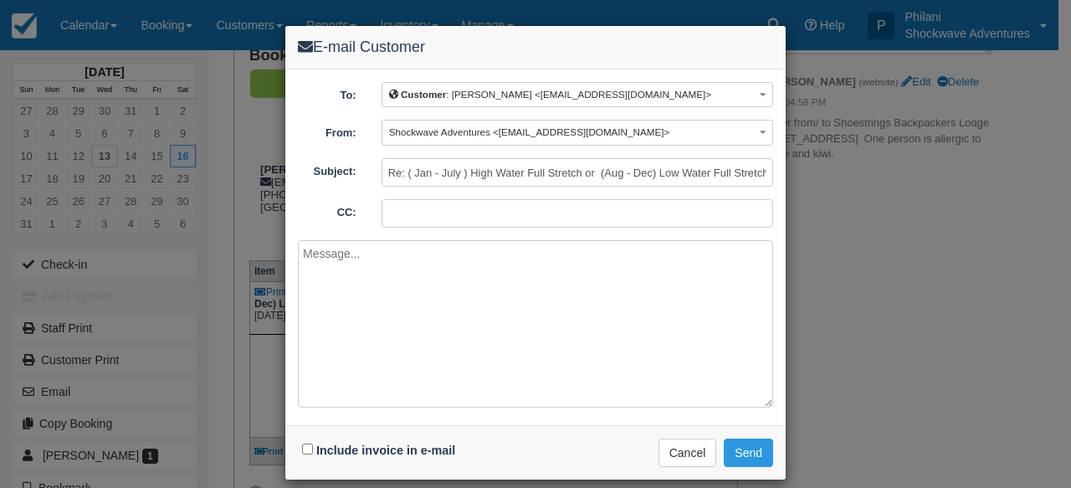
click at [451, 395] on textarea at bounding box center [535, 323] width 475 height 167
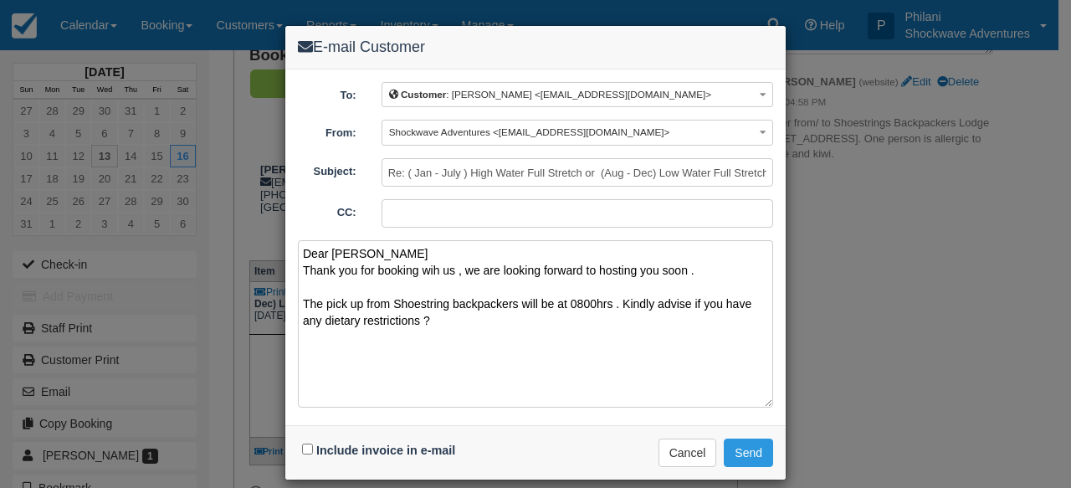
paste textarea "Shoestrings will be at 0800hrs . Do you have any dietary restrictions ?"
paste textarea "Inclusions Buffet lunch included Free drinks included Free hotel pickup and dro…"
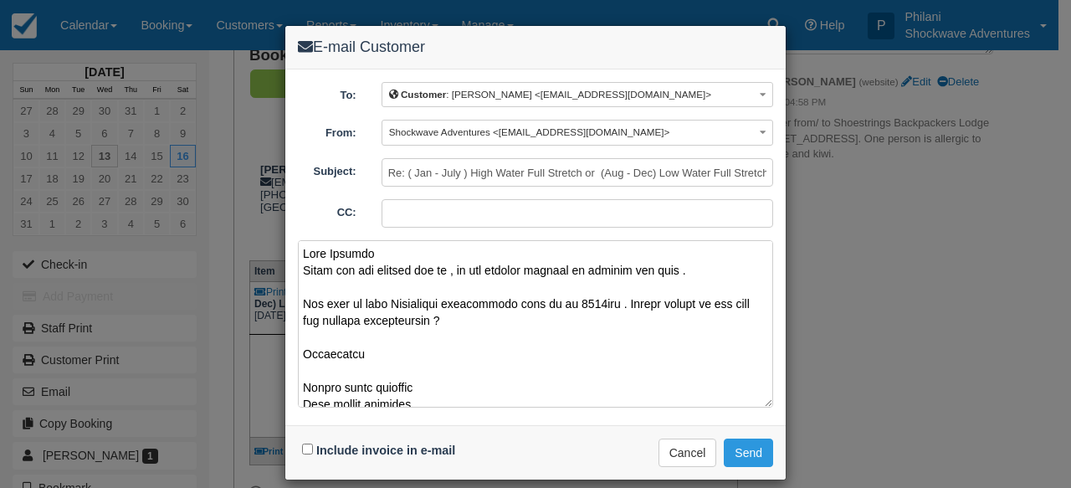
scroll to position [1025, 0]
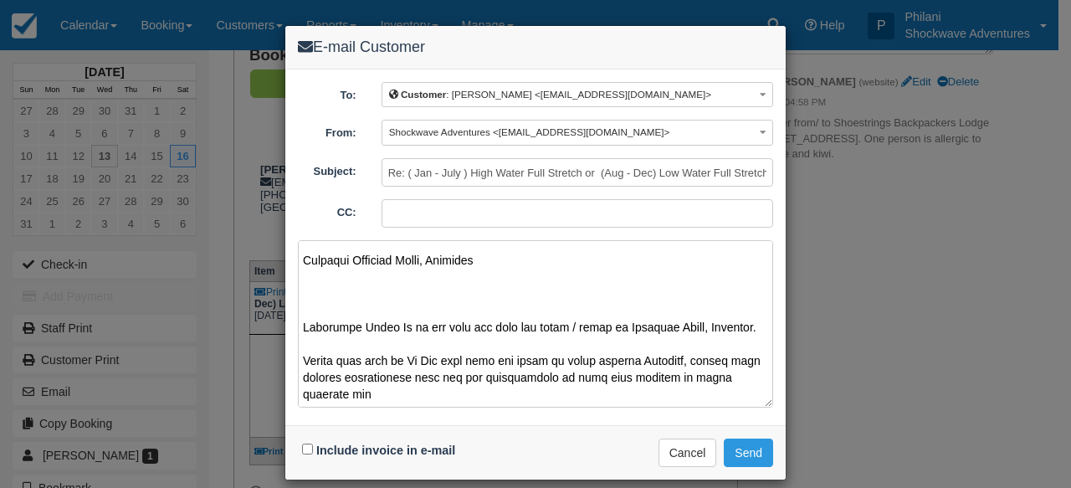
click at [385, 376] on textarea at bounding box center [535, 323] width 475 height 167
drag, startPoint x: 297, startPoint y: 295, endPoint x: 434, endPoint y: 360, distance: 151.5
click at [434, 360] on textarea at bounding box center [535, 323] width 475 height 167
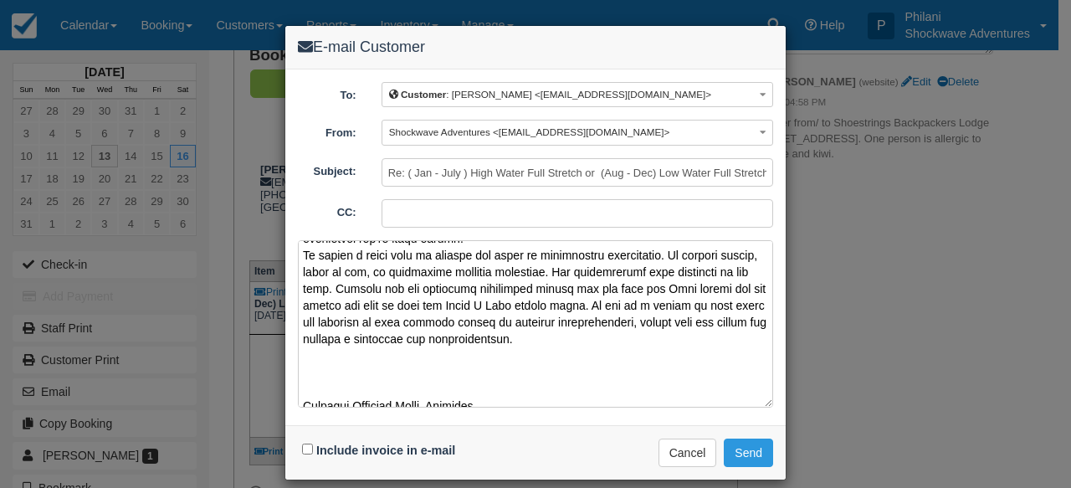
scroll to position [963, 0]
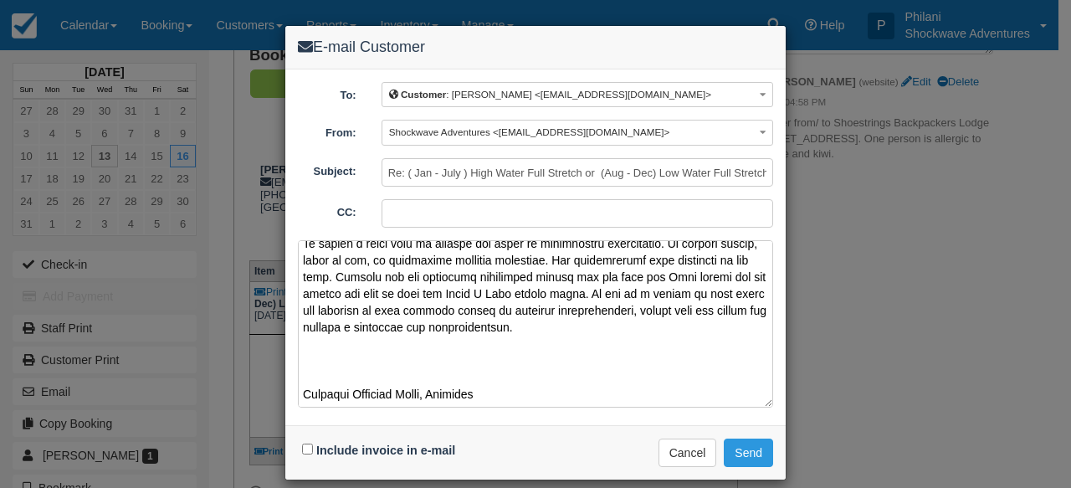
drag, startPoint x: 299, startPoint y: 276, endPoint x: 523, endPoint y: 433, distance: 273.1
click at [523, 407] on textarea at bounding box center [535, 323] width 475 height 167
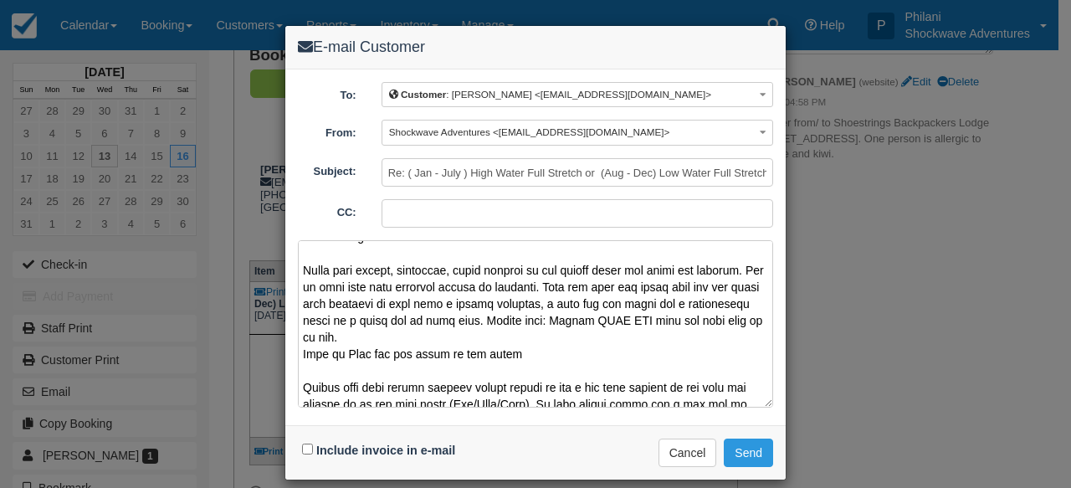
scroll to position [595, 0]
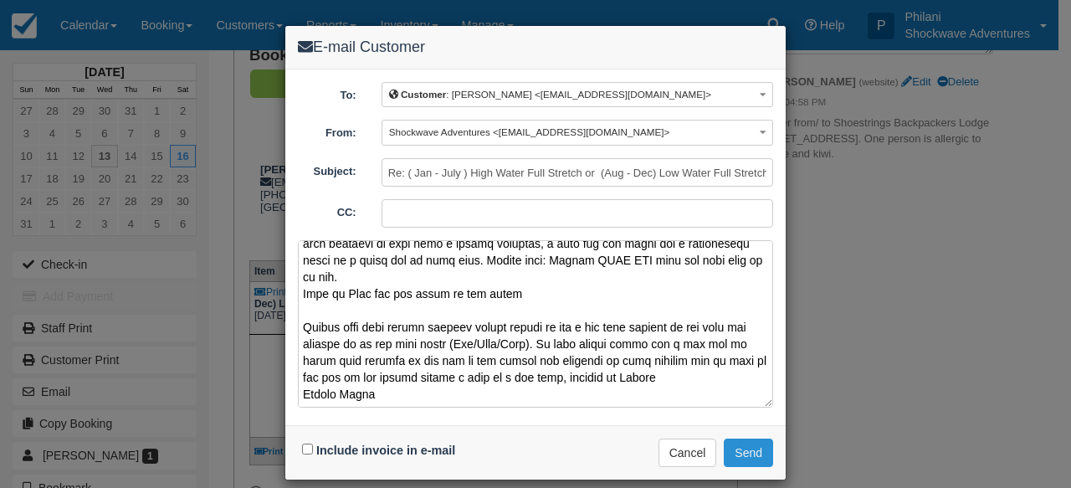
type textarea "Dear Derieux Thank you for booking with us , we are looking forward to hosting …"
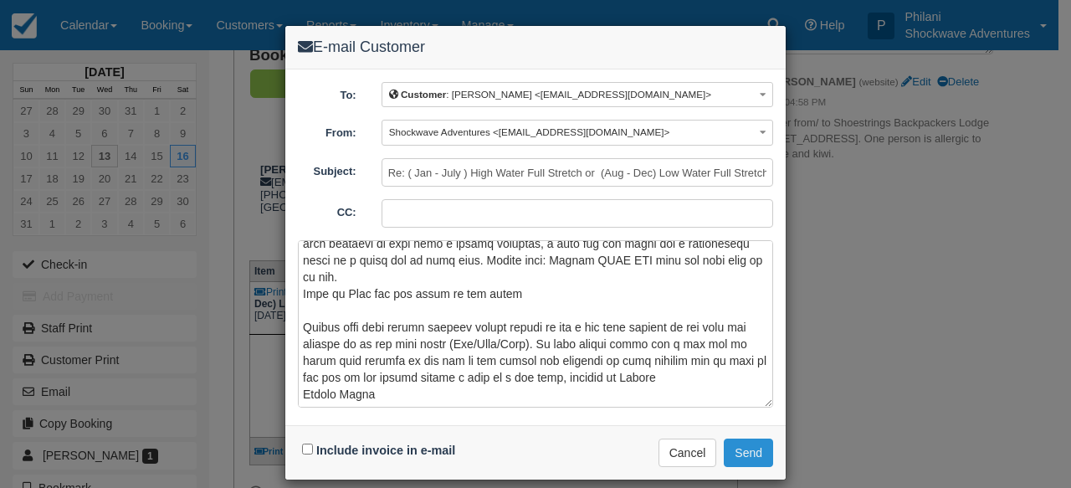
click at [741, 444] on button "Send" at bounding box center [747, 452] width 49 height 28
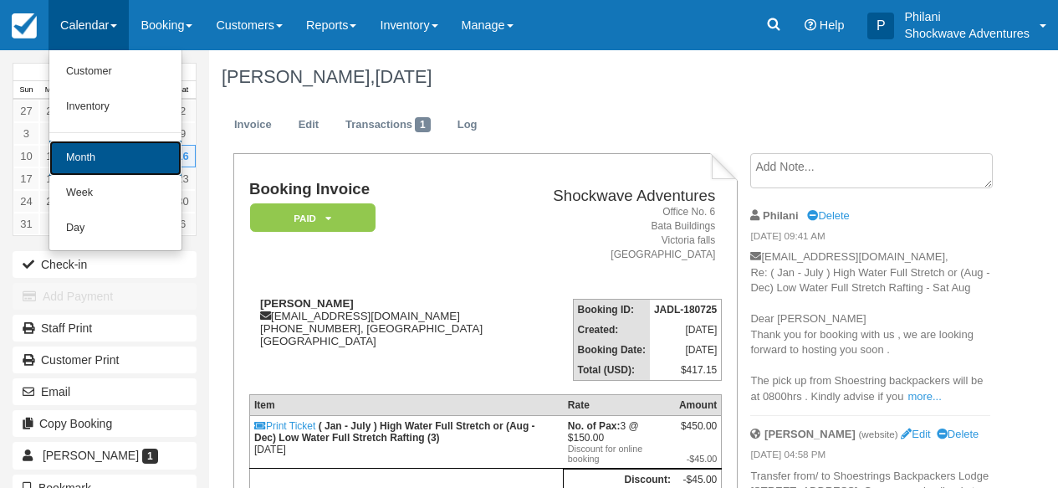
click at [102, 161] on link "Month" at bounding box center [115, 158] width 132 height 35
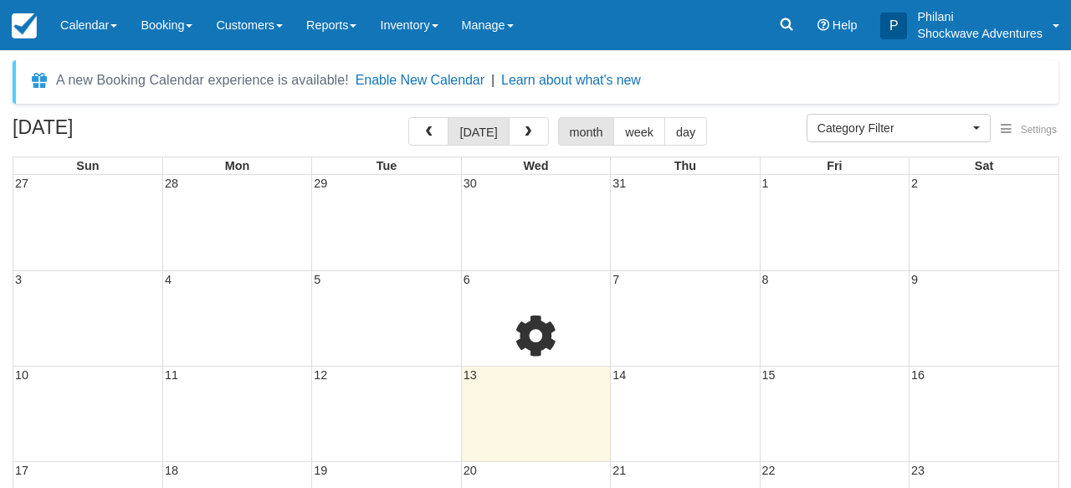
select select
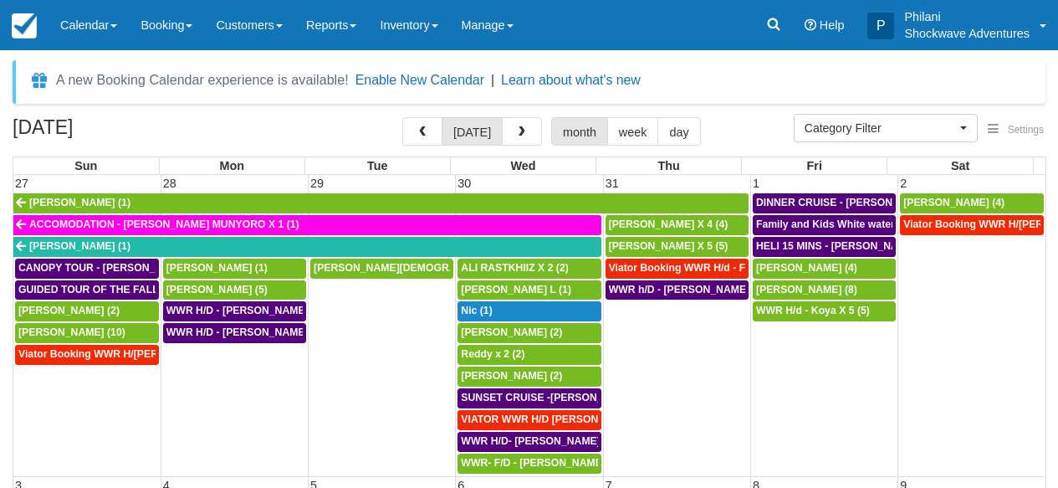
select select
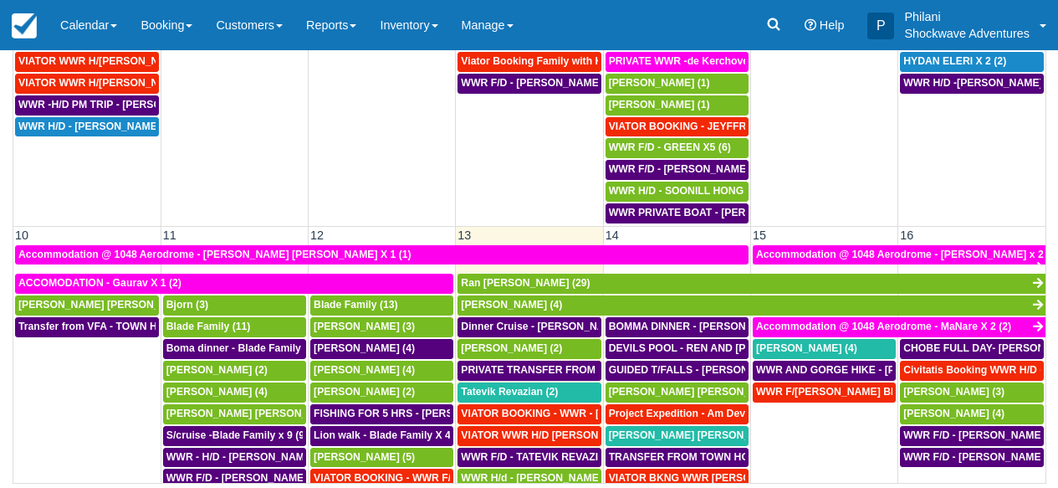
scroll to position [331, 0]
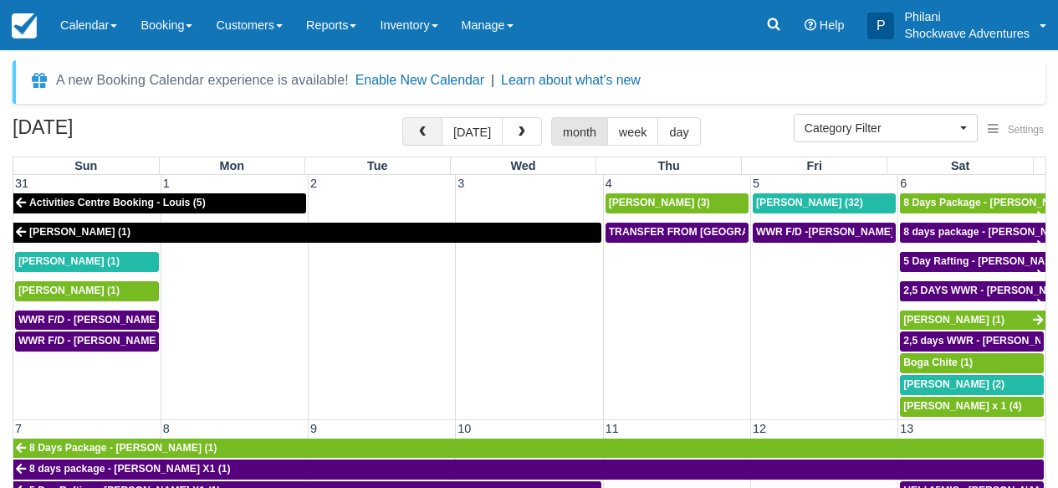
click at [420, 130] on button "button" at bounding box center [422, 131] width 40 height 28
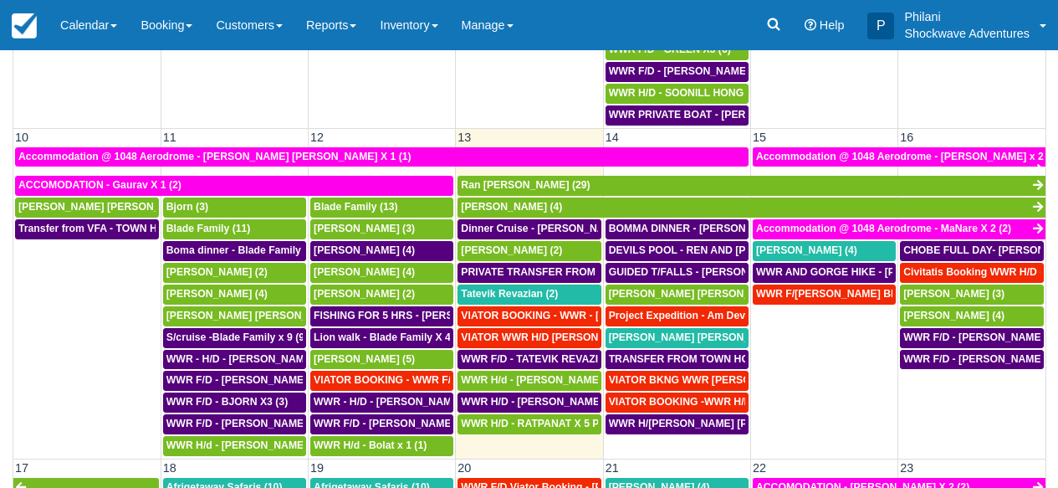
scroll to position [376, 0]
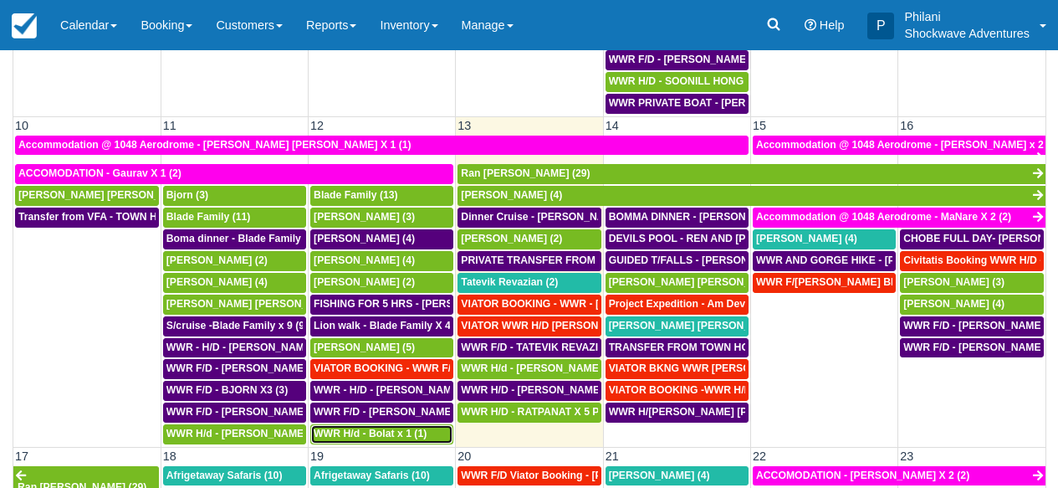
click at [365, 432] on span "WWR H/d - Bolat x 1 (1)" at bounding box center [370, 433] width 113 height 12
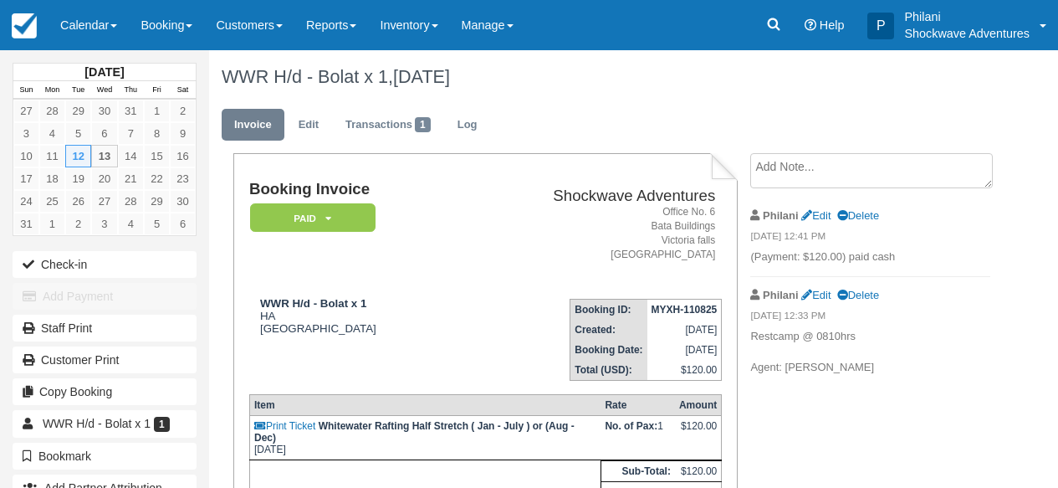
click at [1014, 369] on div "[DATE] Sun Mon Tue Wed Thu Fri Sat 27 28 29 30 31 1 2 3 4 5 6 7 8 9 10 11 12 13…" at bounding box center [529, 268] width 1058 height 437
click at [100, 13] on link "Calendar" at bounding box center [89, 25] width 80 height 50
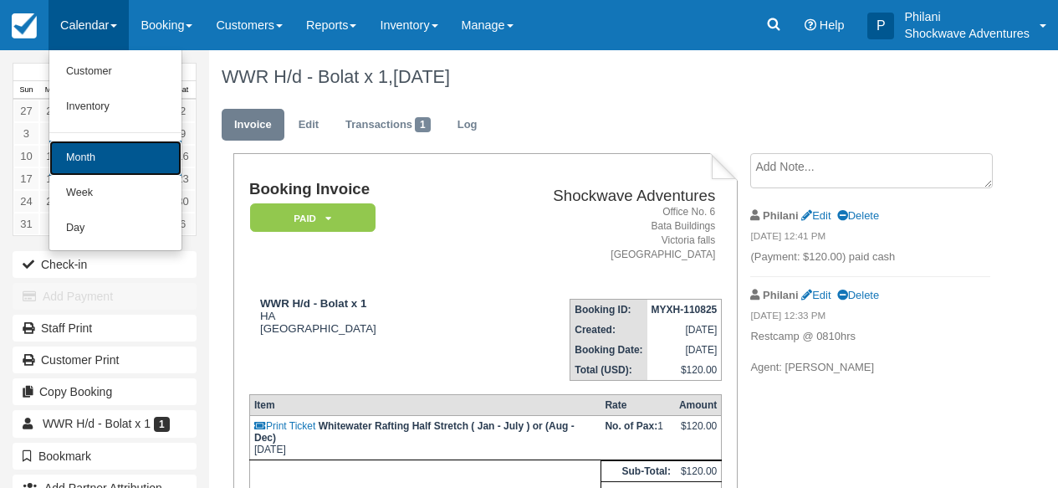
click at [103, 159] on link "Month" at bounding box center [115, 158] width 132 height 35
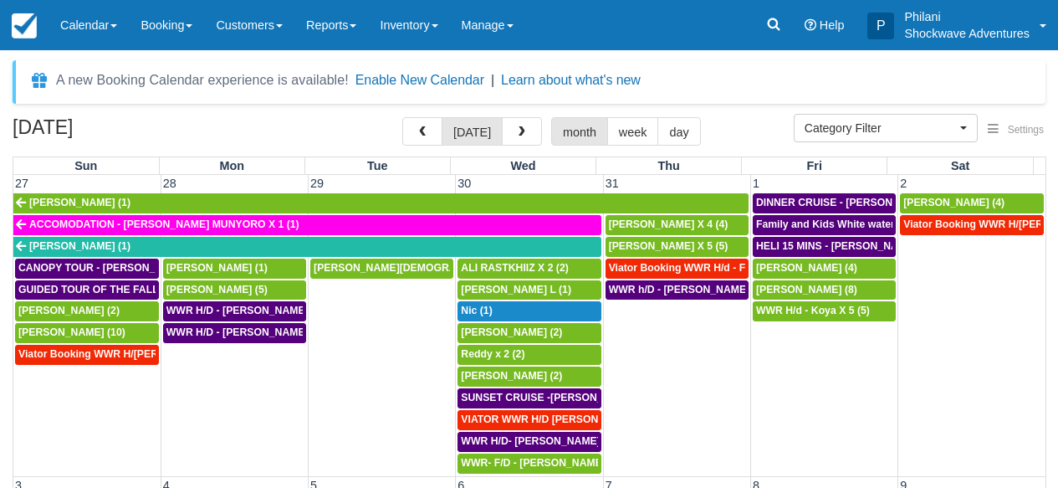
select select
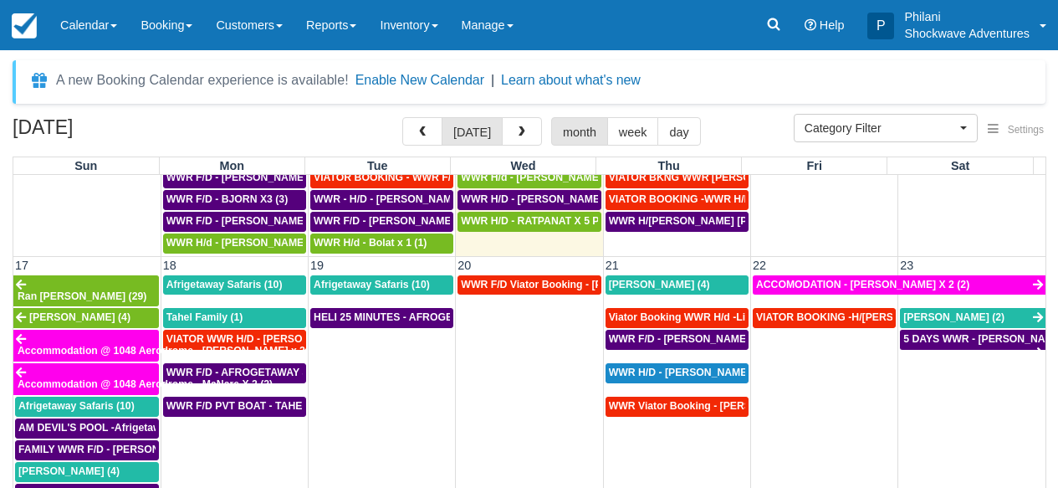
scroll to position [810, 0]
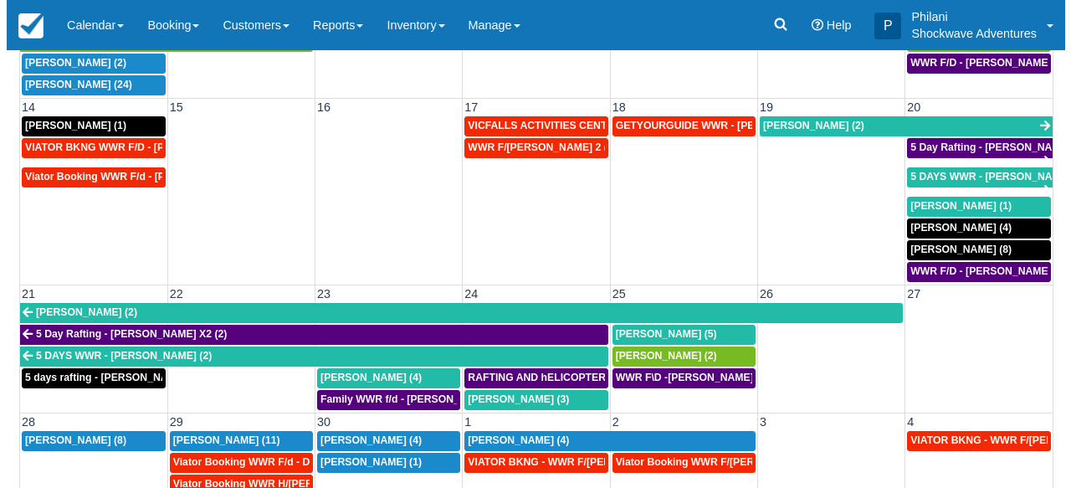
scroll to position [325, 0]
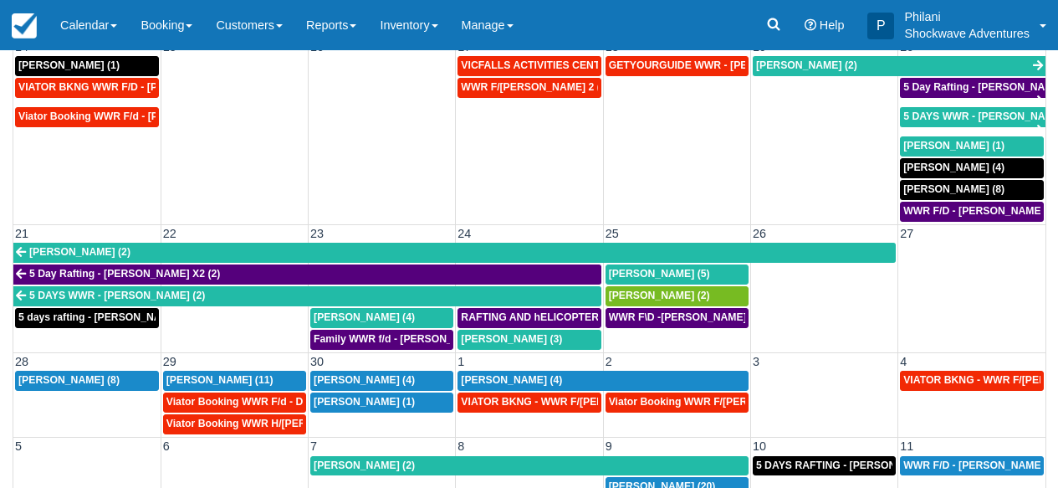
click at [939, 289] on td at bounding box center [971, 296] width 147 height 108
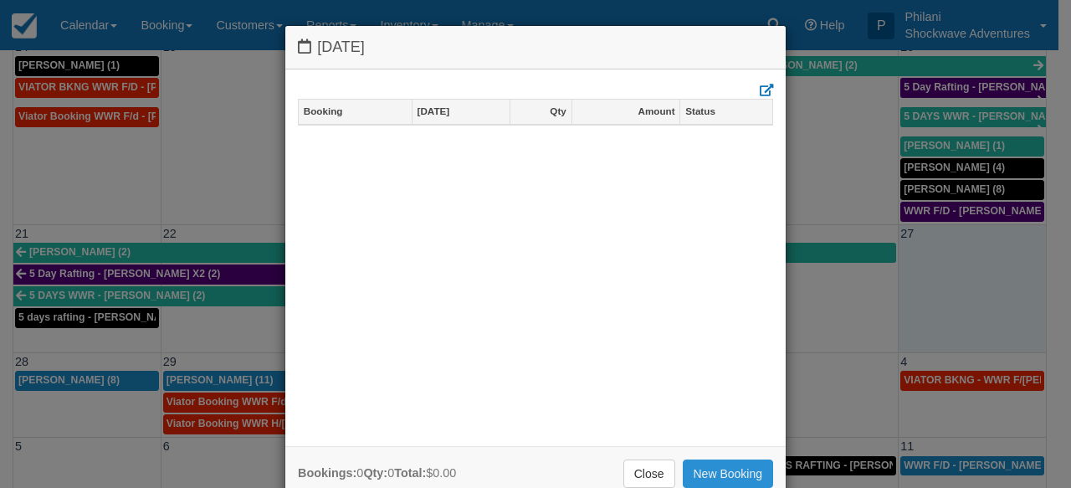
click at [714, 468] on link "New Booking" at bounding box center [727, 473] width 91 height 28
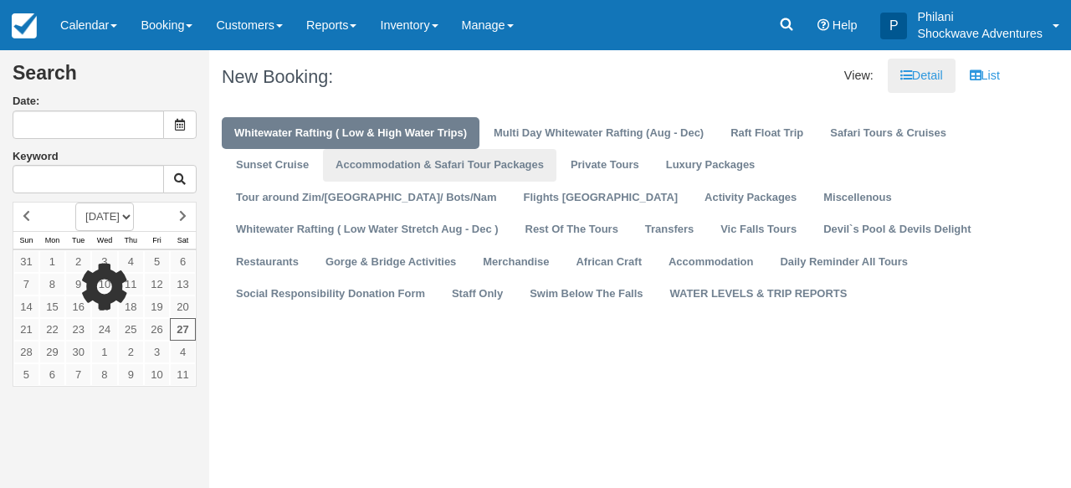
type input "[DATE]"
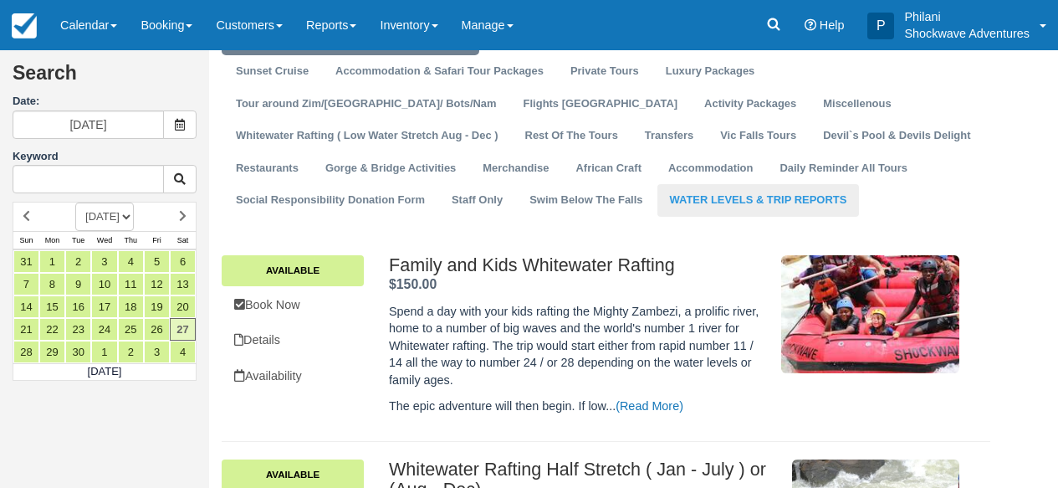
scroll to position [67, 0]
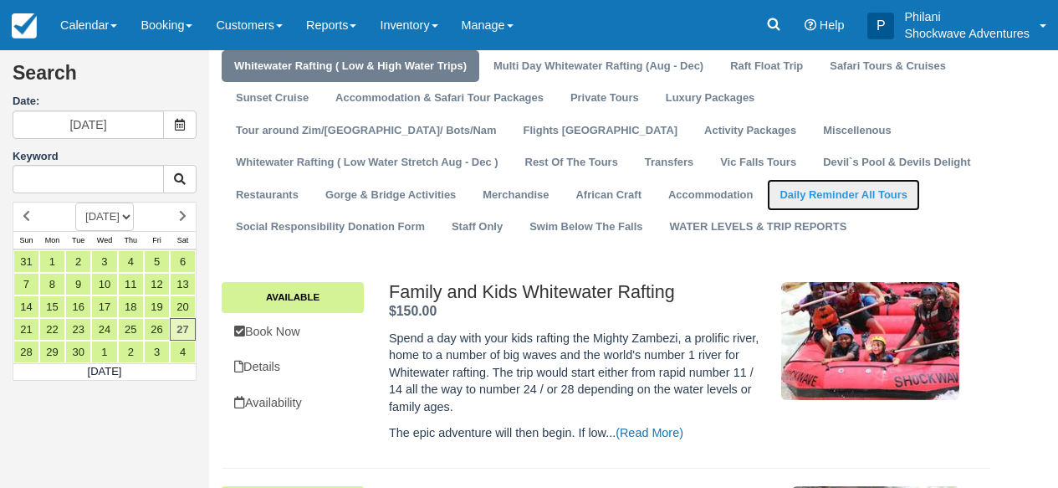
click at [767, 198] on link "Daily Reminder All Tours" at bounding box center [843, 195] width 153 height 33
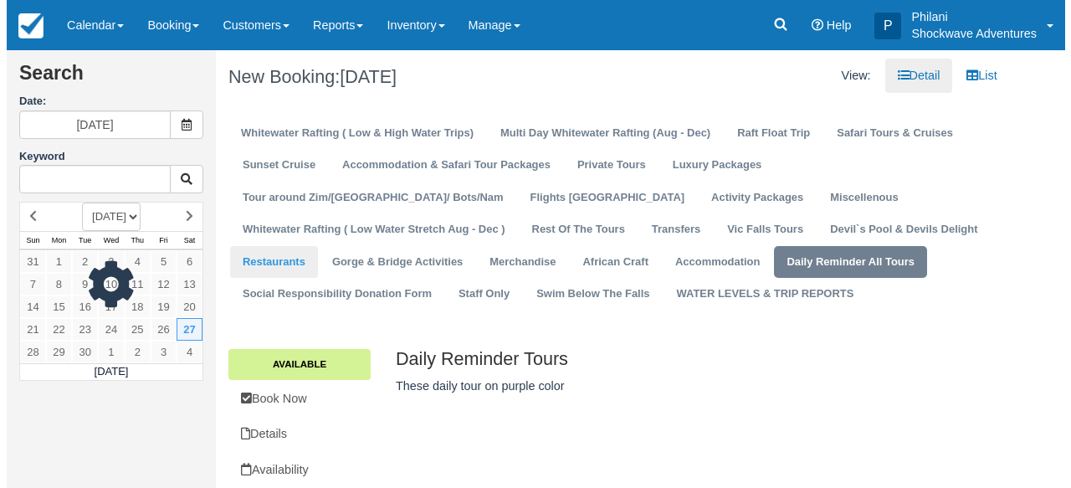
scroll to position [18, 0]
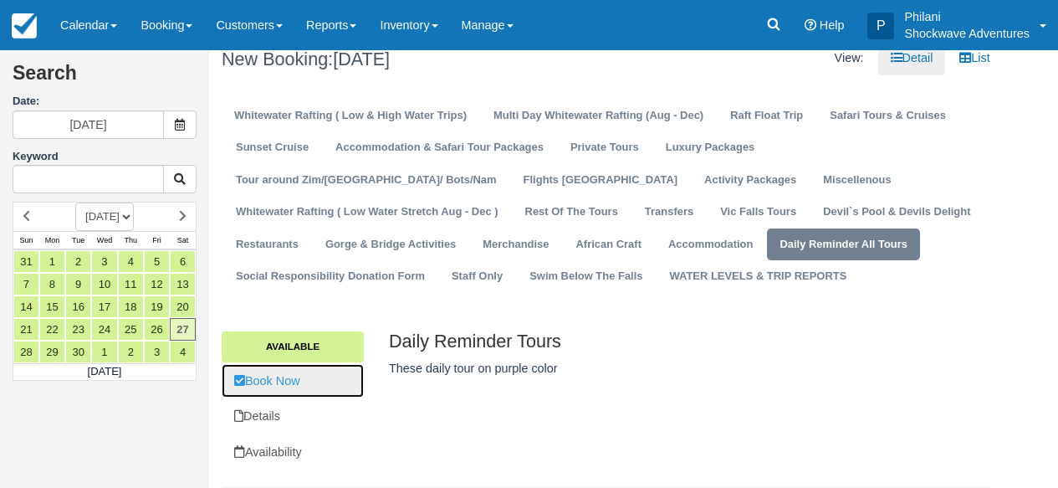
click at [318, 378] on link "Book Now" at bounding box center [293, 381] width 142 height 34
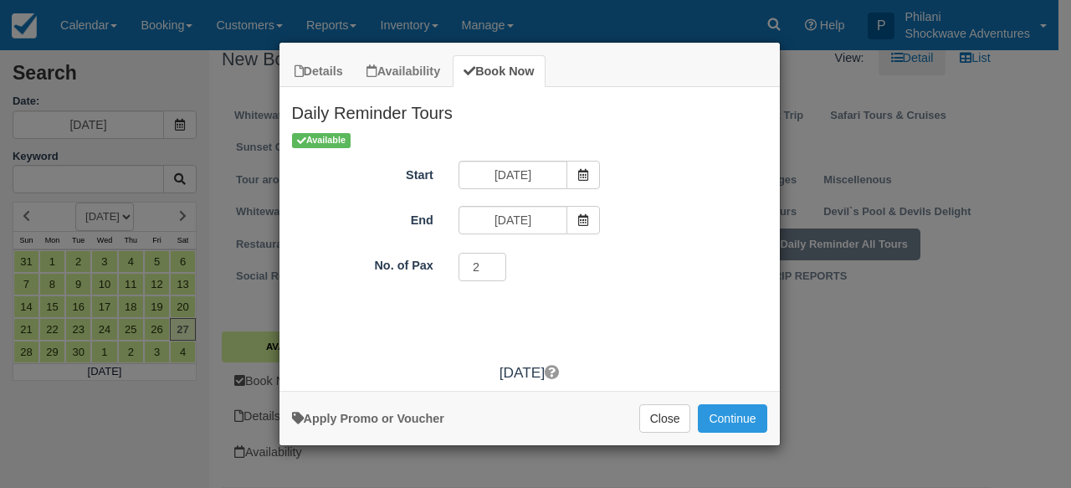
type input "2"
click at [498, 263] on input "2" at bounding box center [482, 267] width 49 height 28
click at [581, 229] on span "Item Modal" at bounding box center [582, 220] width 33 height 28
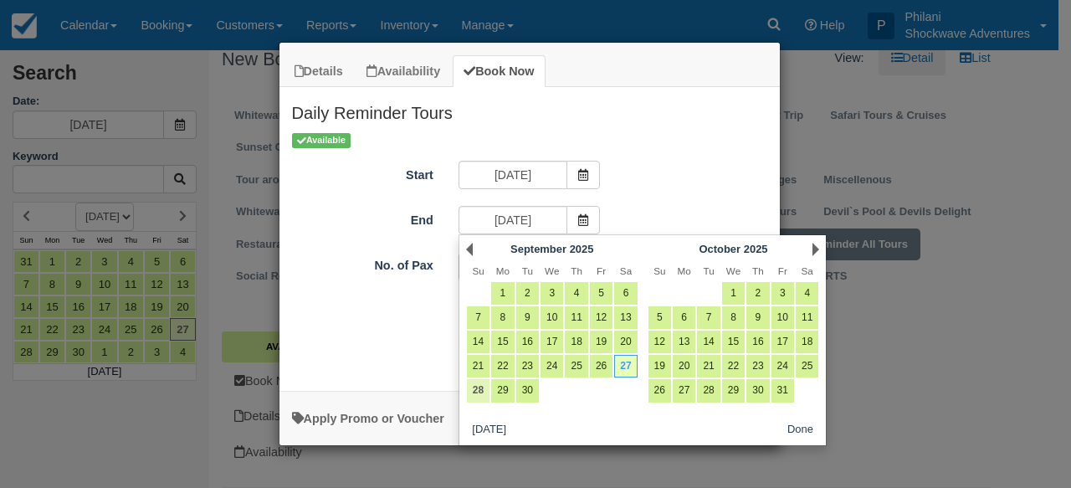
click at [483, 395] on link "28" at bounding box center [478, 390] width 23 height 23
type input "09/28/25"
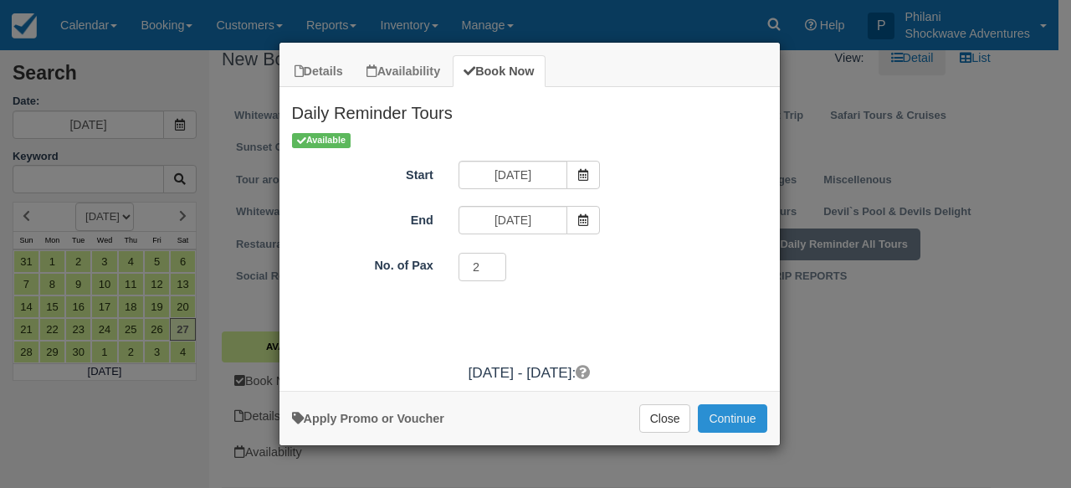
drag, startPoint x: 750, startPoint y: 420, endPoint x: 776, endPoint y: 425, distance: 26.4
click at [749, 420] on button "Continue" at bounding box center [732, 418] width 69 height 28
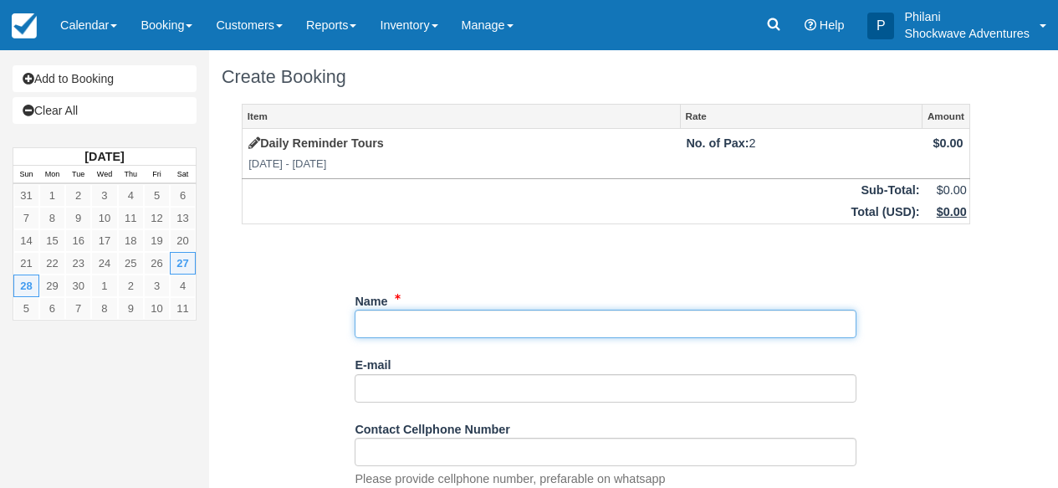
click at [478, 329] on input "Name" at bounding box center [606, 323] width 502 height 28
click at [491, 326] on input "Name" at bounding box center [606, 323] width 502 height 28
click at [638, 327] on input "Name" at bounding box center [606, 323] width 502 height 28
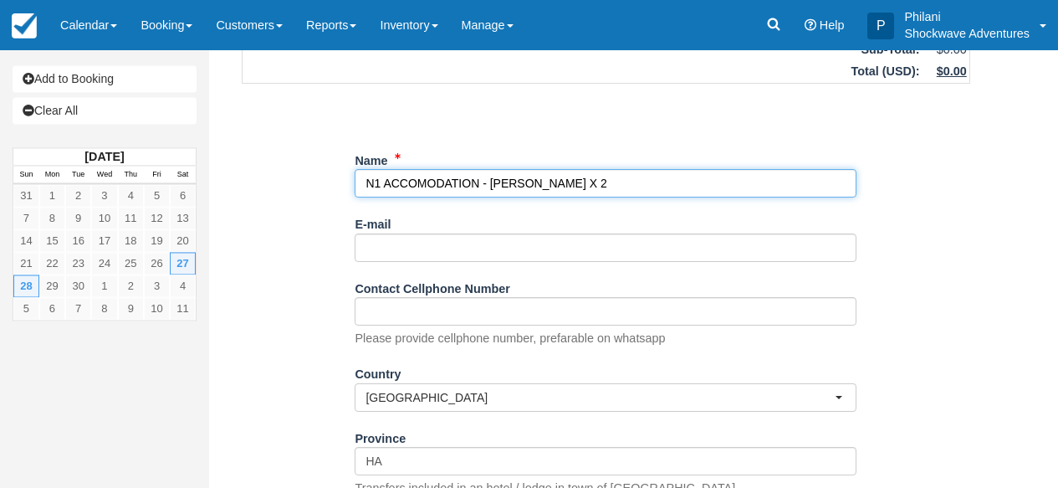
scroll to position [308, 0]
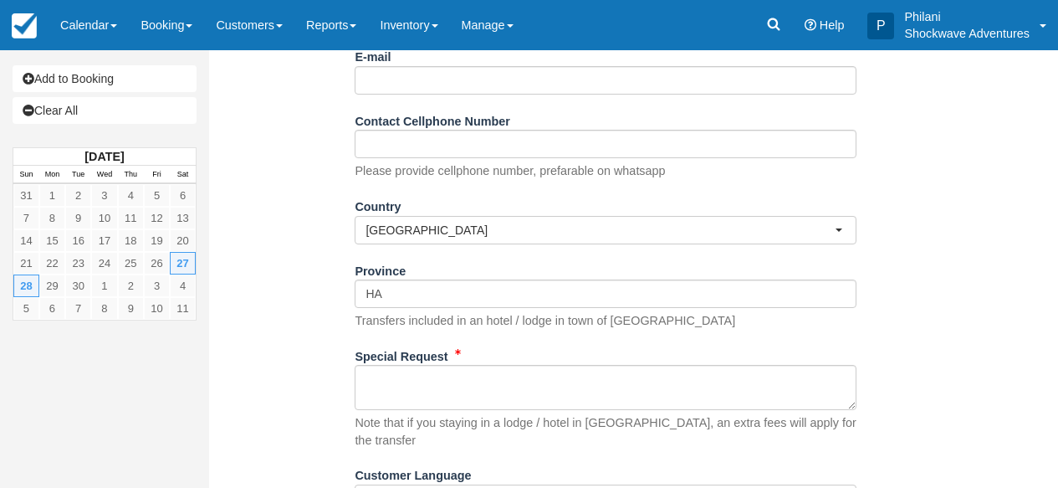
type input "N1 ACCOMODATION - [PERSON_NAME] X 2"
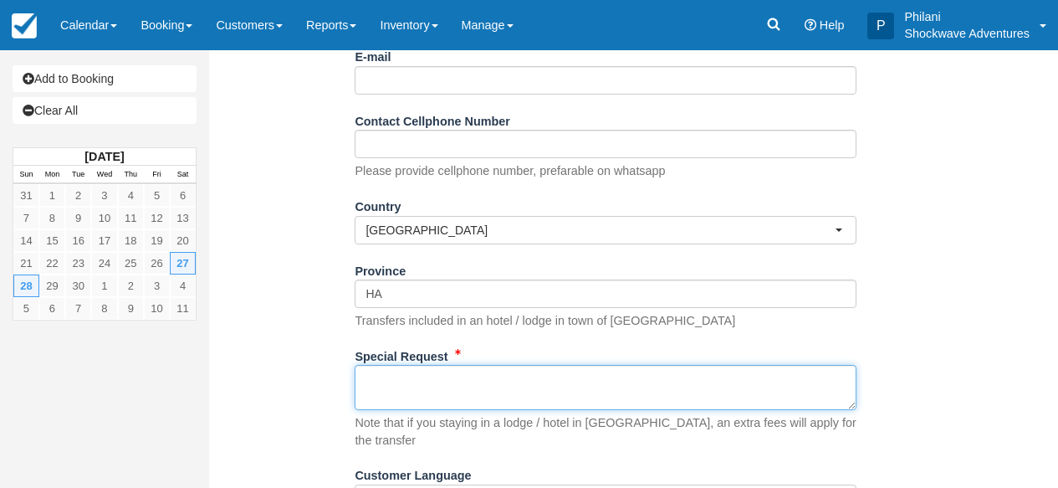
click at [476, 402] on textarea "Special Request" at bounding box center [606, 387] width 502 height 45
click at [414, 391] on textarea "Special Request" at bounding box center [606, 387] width 502 height 45
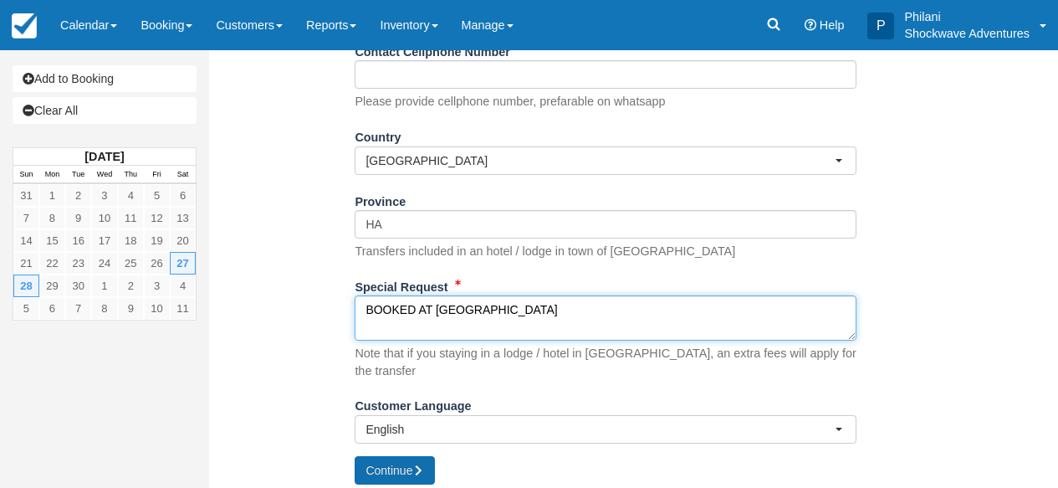
type textarea "BOOKED AT [GEOGRAPHIC_DATA]"
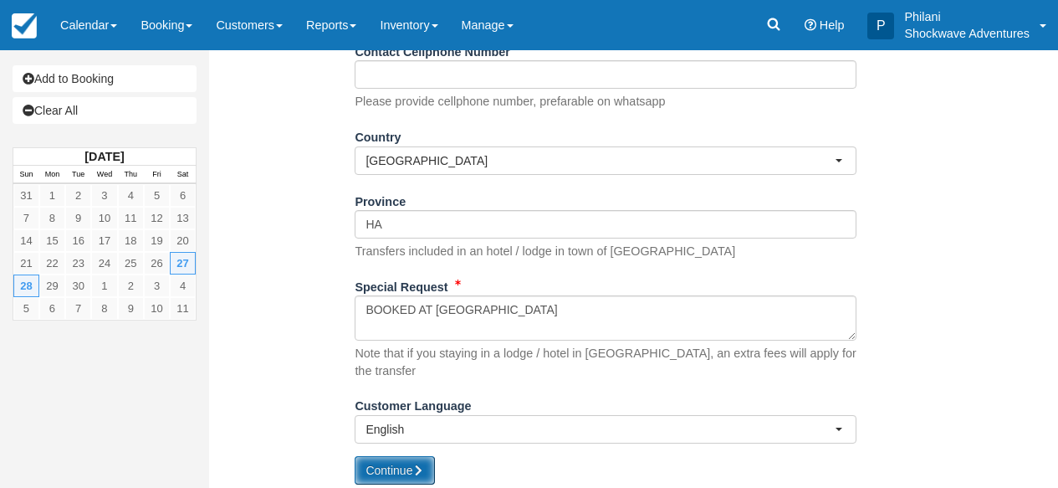
click at [429, 463] on button "Continue" at bounding box center [395, 470] width 80 height 28
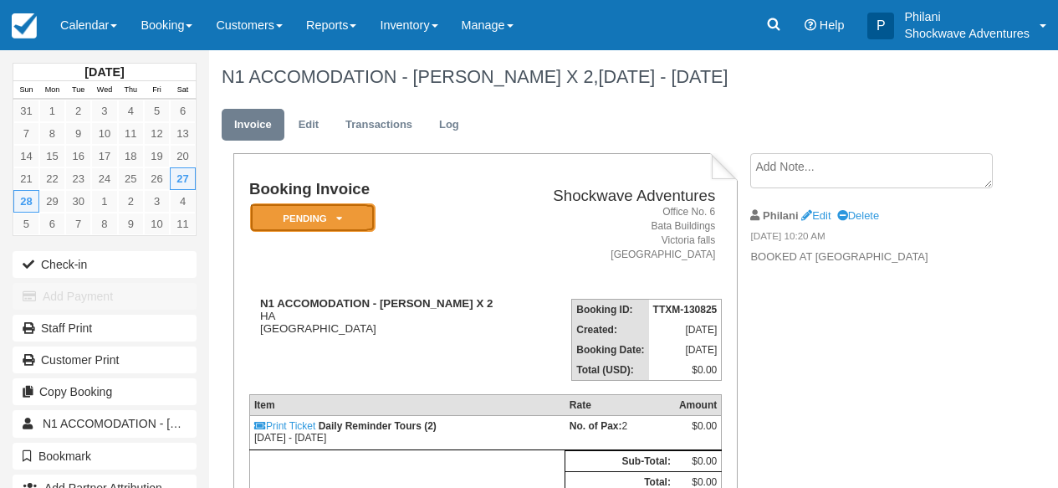
click at [367, 227] on em "Pending" at bounding box center [312, 217] width 125 height 29
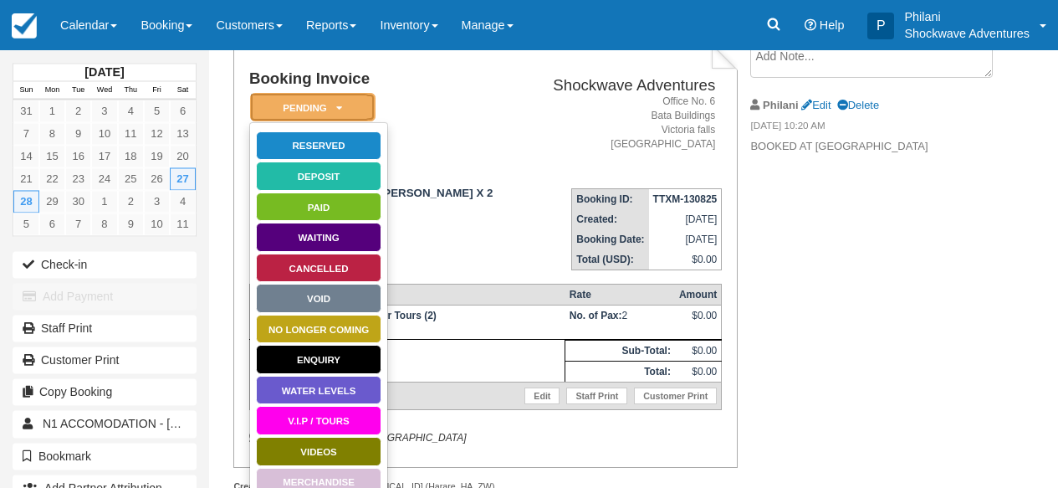
scroll to position [109, 0]
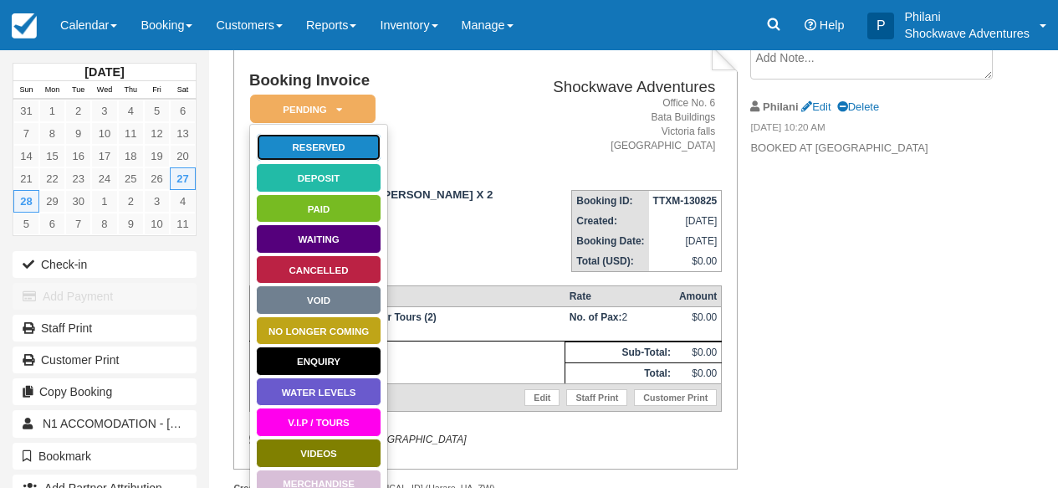
click at [329, 155] on link "Reserved" at bounding box center [318, 147] width 125 height 29
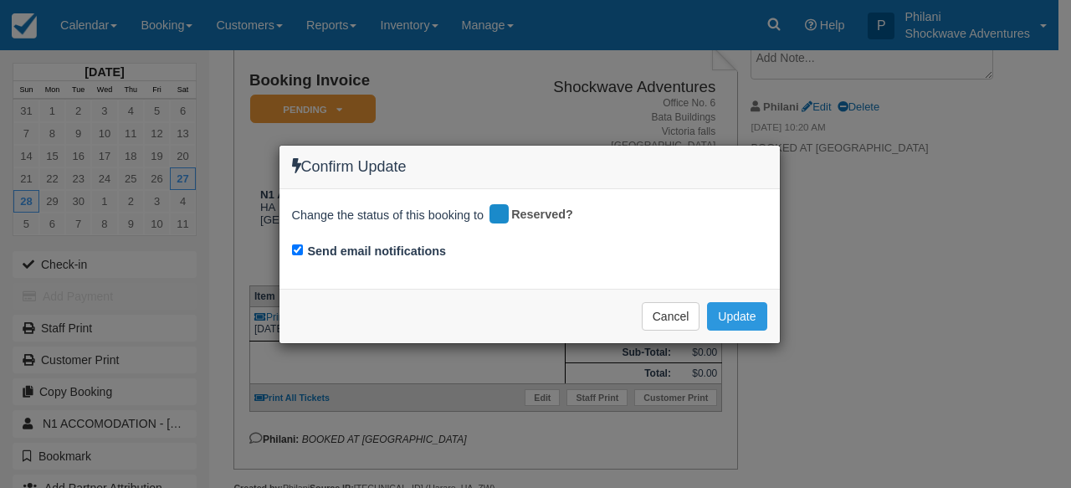
click at [281, 259] on div "Change the status of this booking to Reserved? Send email notifications" at bounding box center [529, 239] width 500 height 100
click at [237, 274] on div "Confirm Update Change the status of this booking to Reserved? Send email notifi…" at bounding box center [535, 244] width 1071 height 488
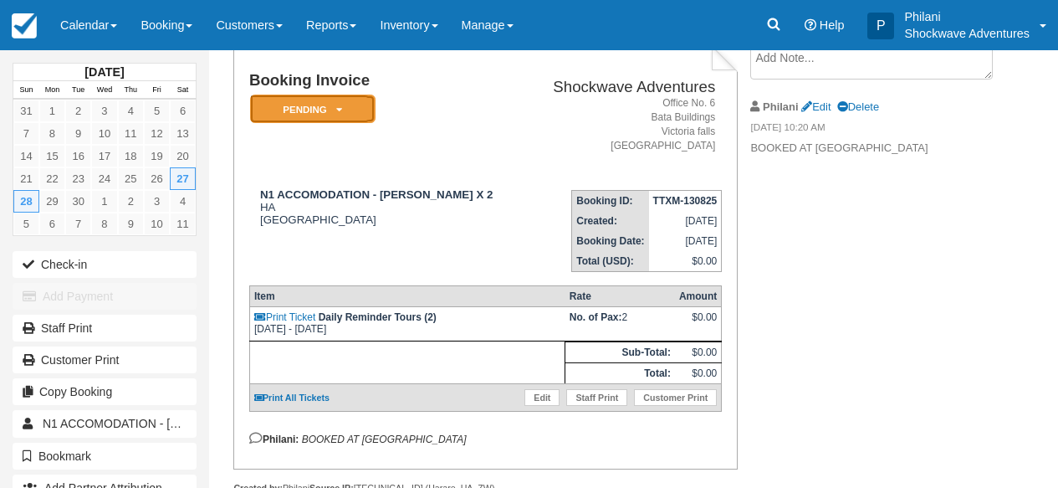
click at [365, 114] on em "Pending" at bounding box center [312, 109] width 125 height 29
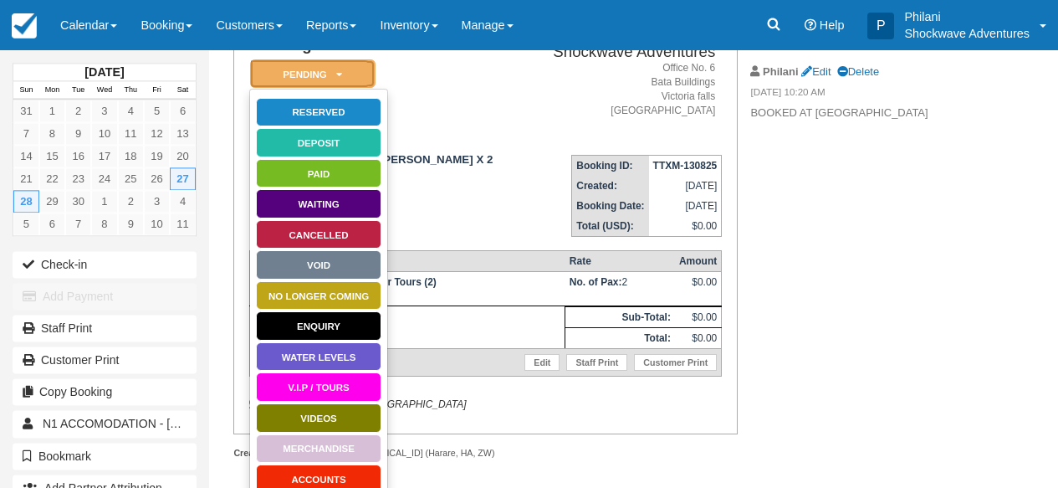
scroll to position [189, 0]
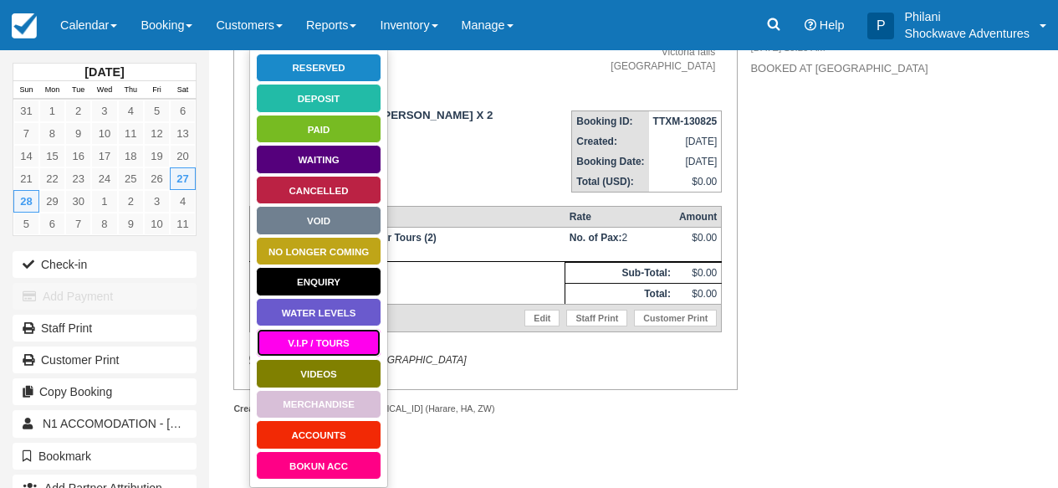
click at [350, 338] on link "V.I.P / TOURS" at bounding box center [318, 342] width 125 height 29
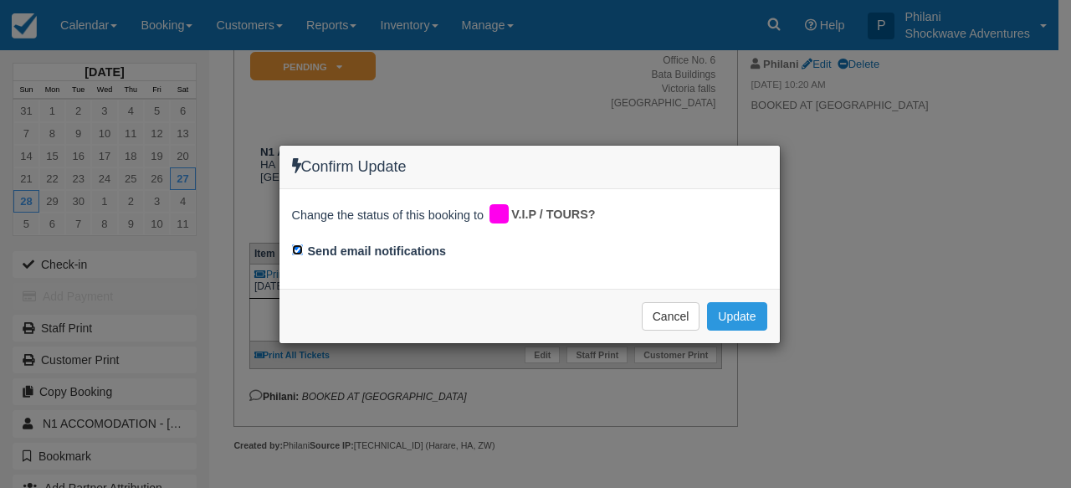
click at [300, 248] on input "Send email notifications" at bounding box center [297, 249] width 11 height 11
checkbox input "false"
click at [742, 310] on button "Update" at bounding box center [736, 316] width 59 height 28
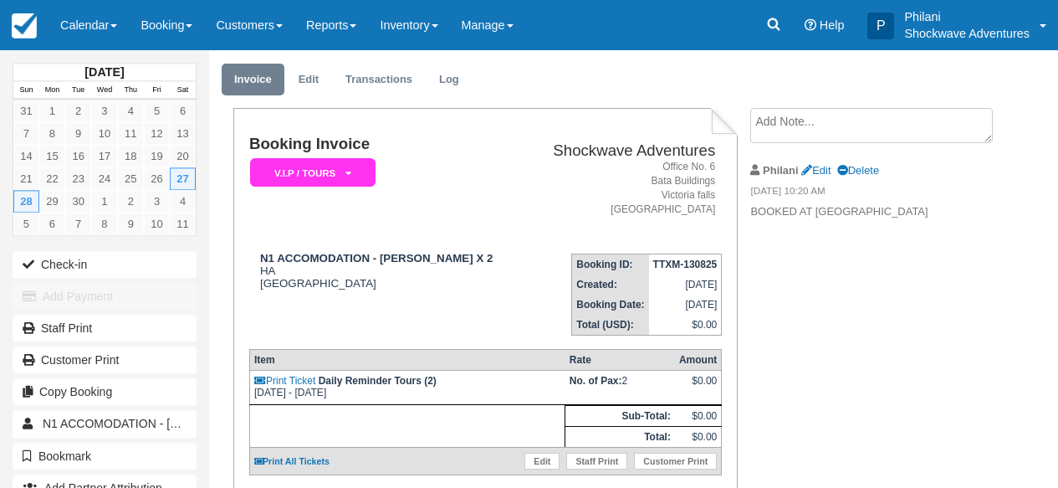
scroll to position [0, 0]
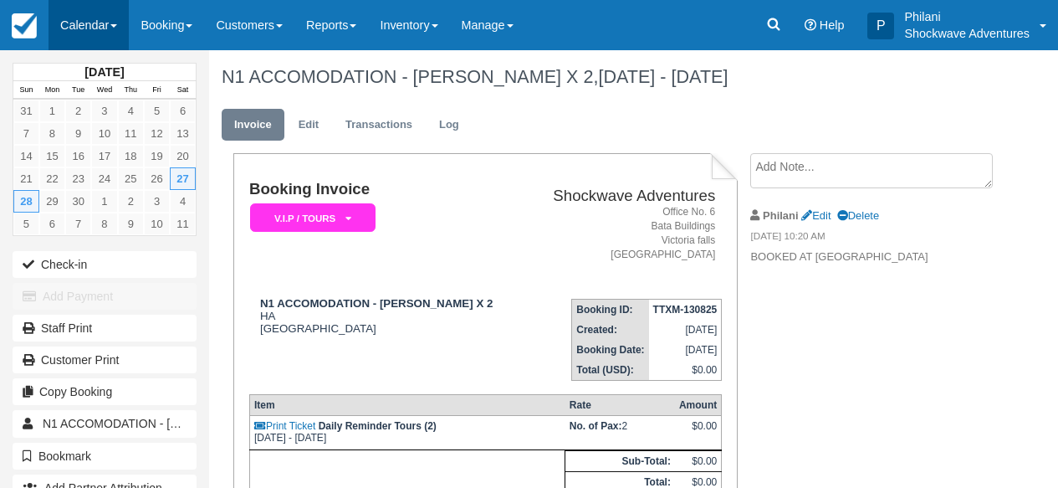
click at [125, 22] on link "Calendar" at bounding box center [89, 25] width 80 height 50
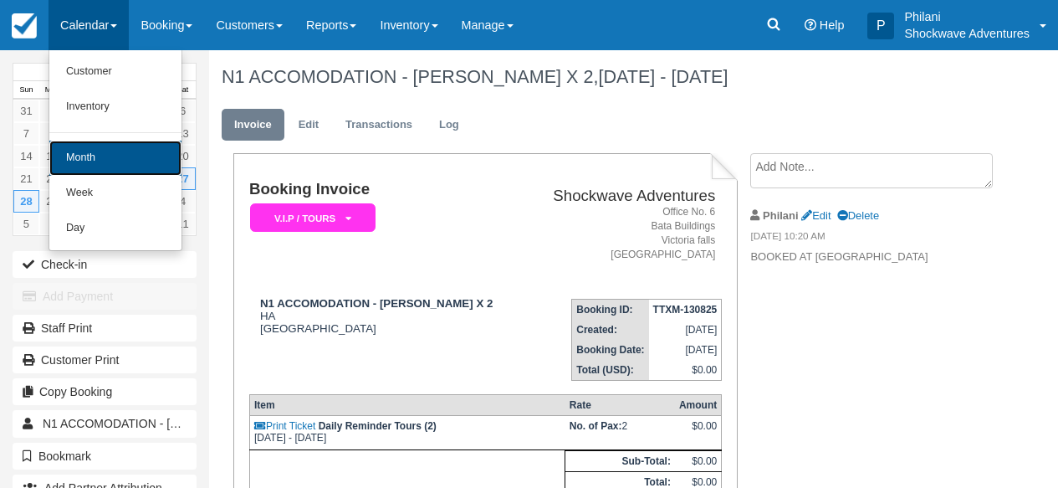
click at [114, 151] on link "Month" at bounding box center [115, 158] width 132 height 35
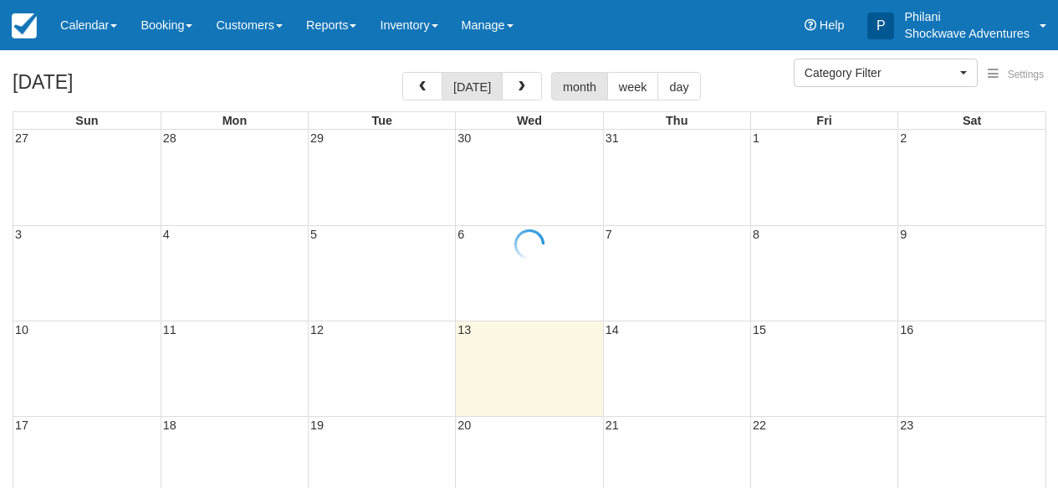
select select
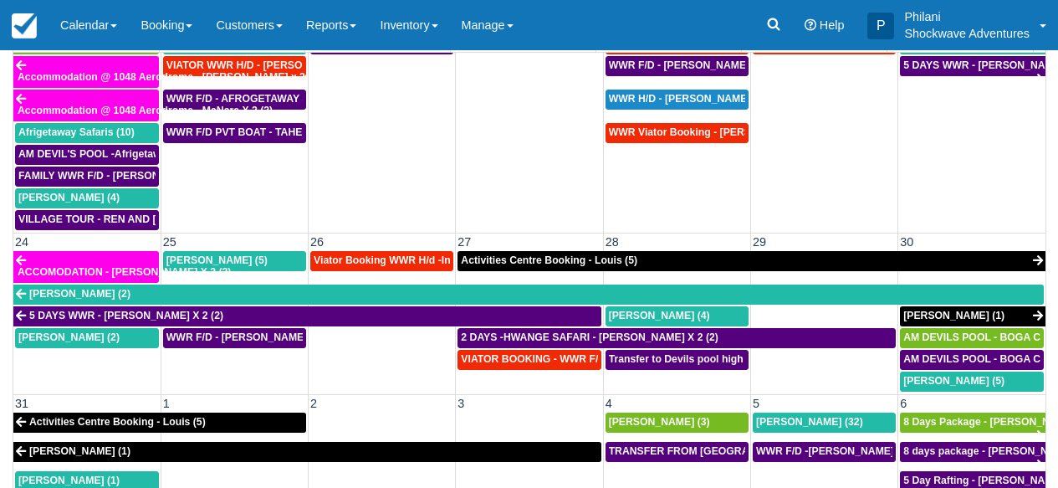
scroll to position [960, 0]
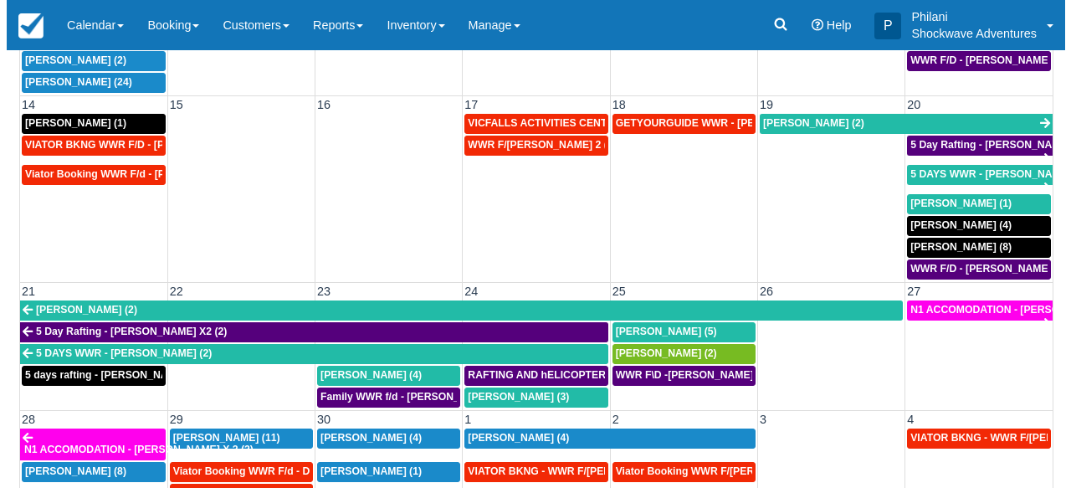
scroll to position [267, 0]
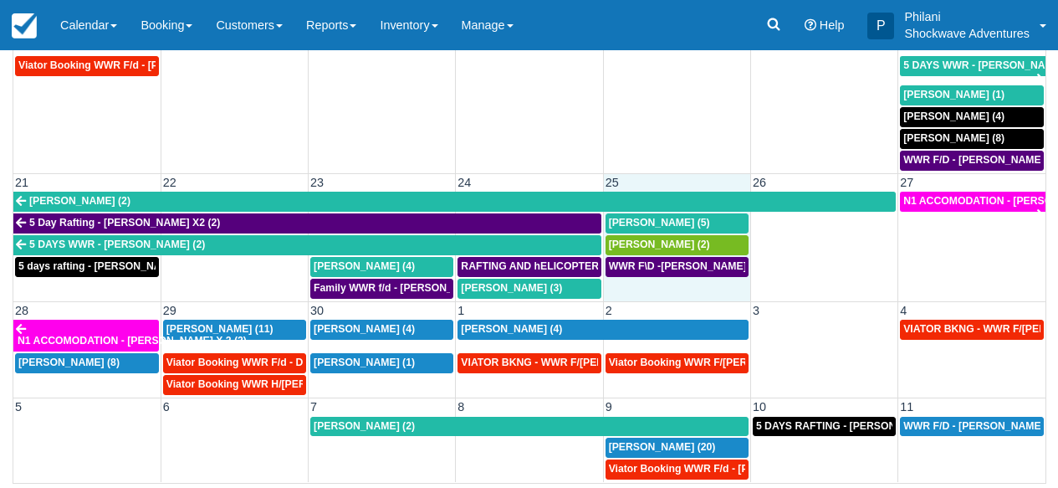
click at [636, 187] on td "25" at bounding box center [676, 182] width 147 height 18
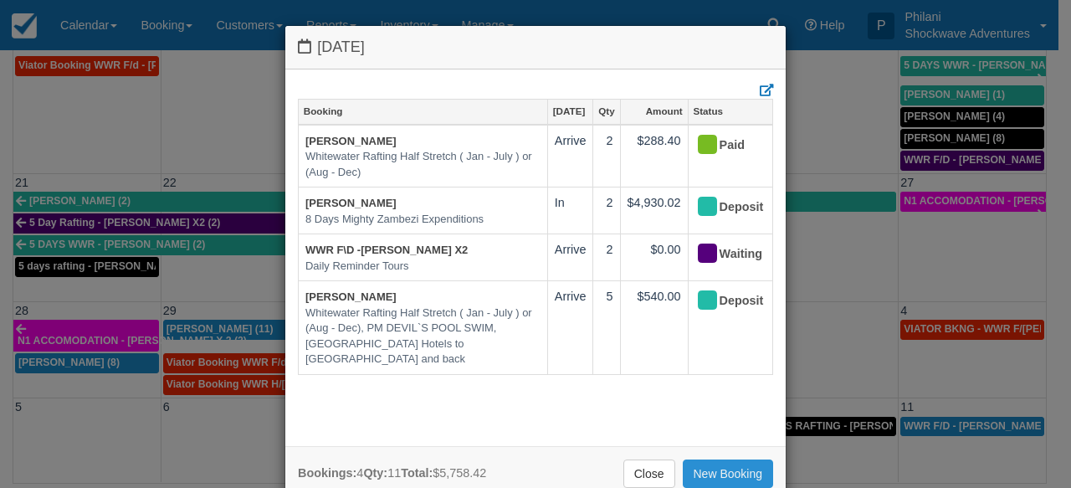
click at [708, 475] on link "New Booking" at bounding box center [727, 473] width 91 height 28
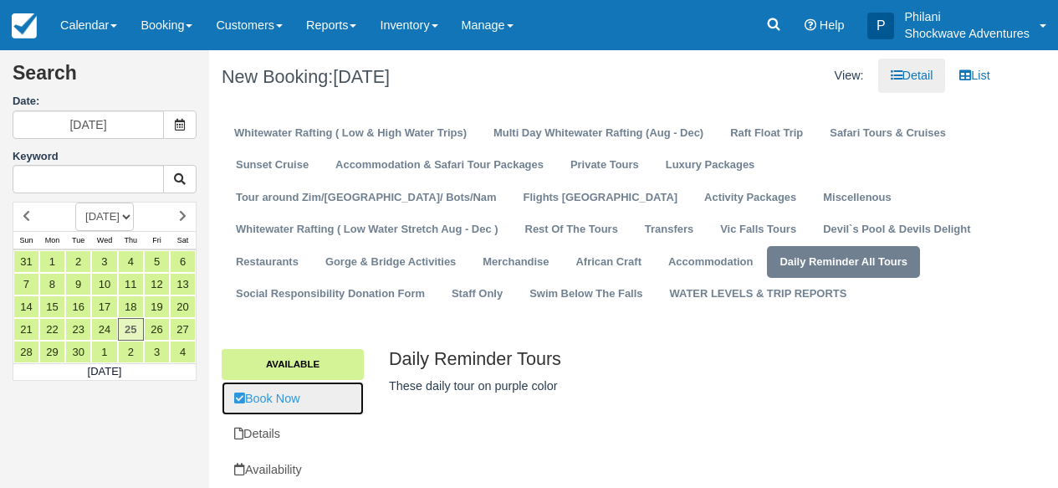
drag, startPoint x: 284, startPoint y: 400, endPoint x: 319, endPoint y: 387, distance: 36.5
click at [285, 400] on link "Book Now" at bounding box center [293, 398] width 142 height 34
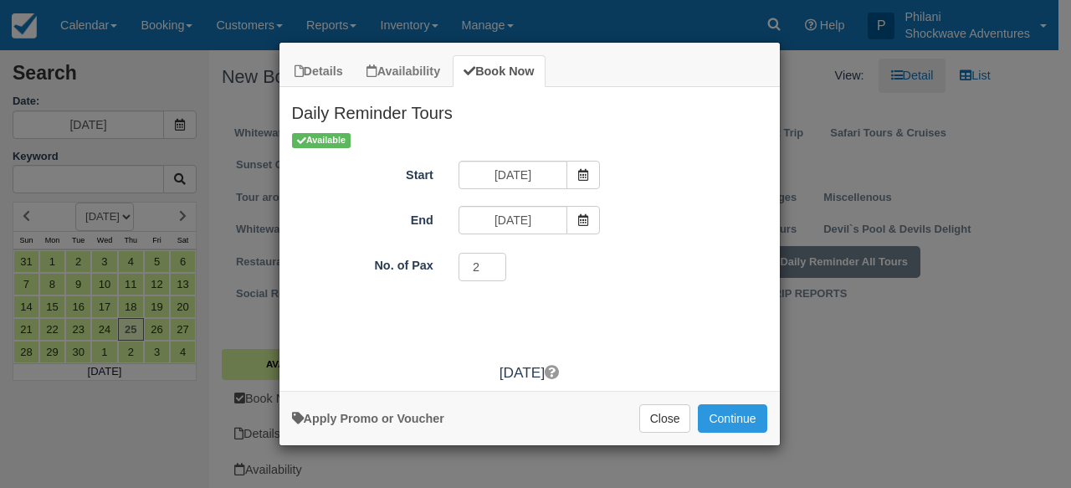
type input "2"
click at [493, 266] on input "2" at bounding box center [482, 267] width 49 height 28
click at [584, 219] on icon "Item Modal" at bounding box center [583, 220] width 12 height 12
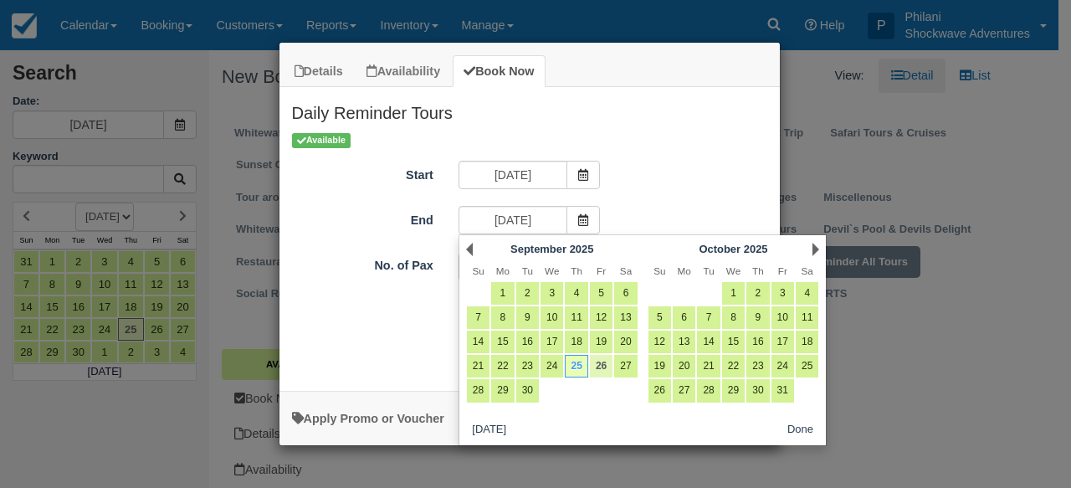
click at [601, 370] on link "26" at bounding box center [601, 366] width 23 height 23
type input "[DATE]"
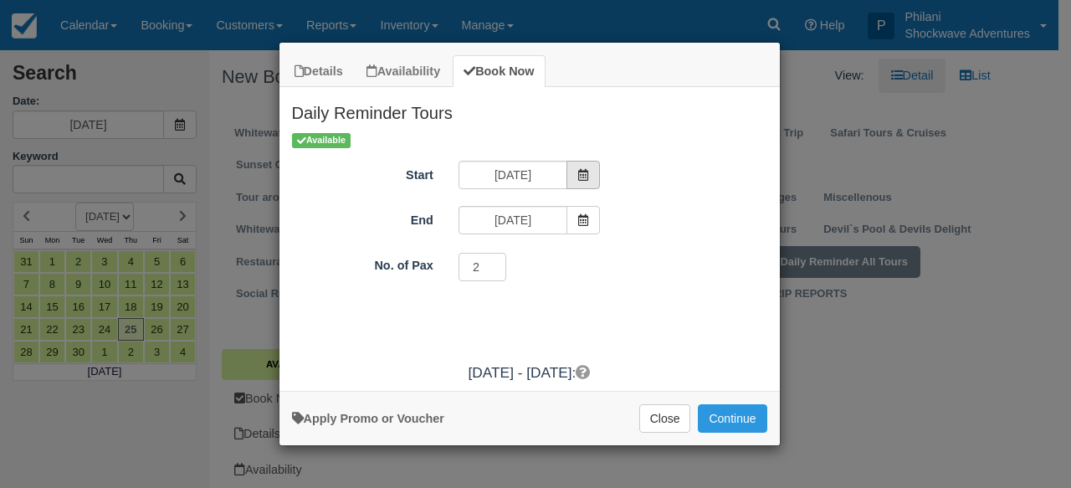
click at [586, 181] on span "Item Modal" at bounding box center [582, 175] width 33 height 28
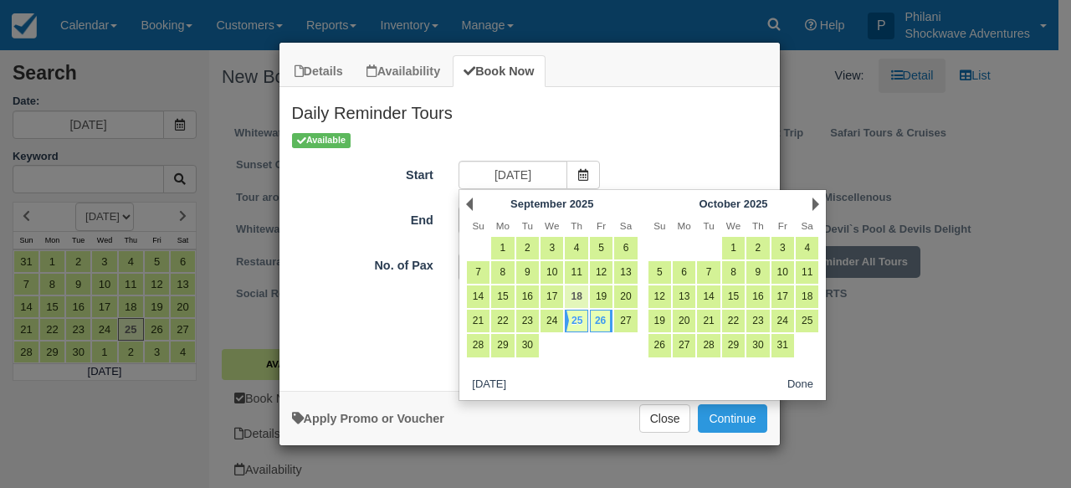
drag, startPoint x: 552, startPoint y: 325, endPoint x: 567, endPoint y: 307, distance: 23.8
click at [552, 325] on link "24" at bounding box center [551, 320] width 23 height 23
type input "09/24/25"
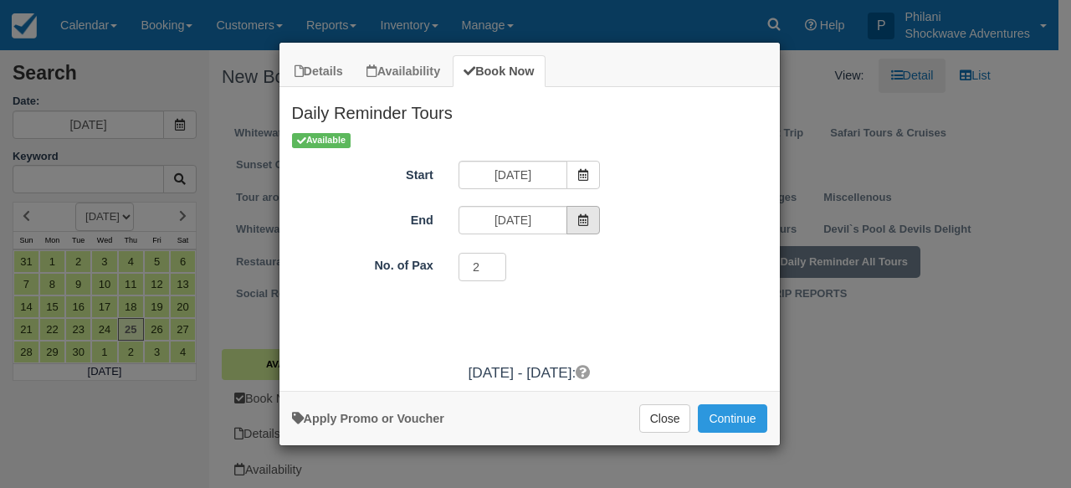
click at [590, 225] on span "Item Modal" at bounding box center [582, 220] width 33 height 28
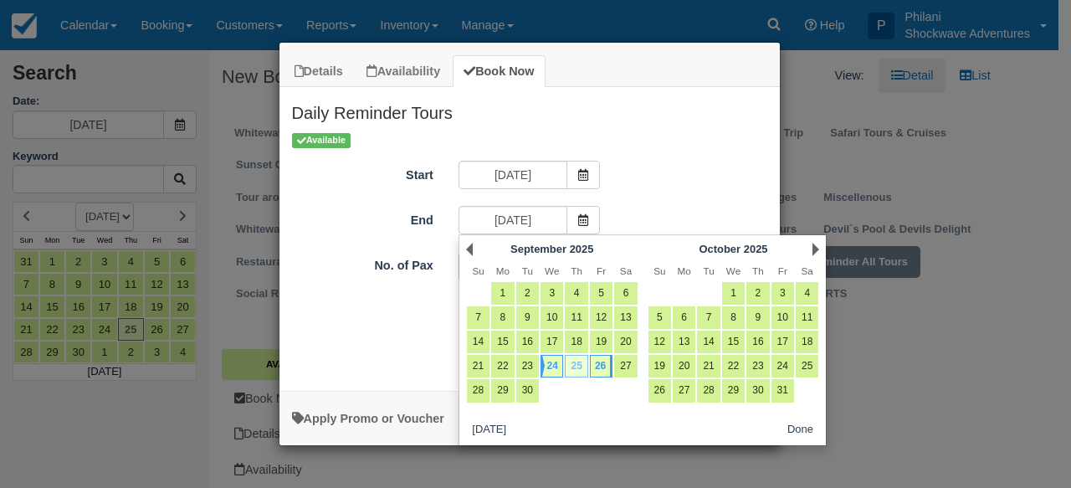
click at [579, 372] on link "25" at bounding box center [576, 366] width 23 height 23
type input "09/25/25"
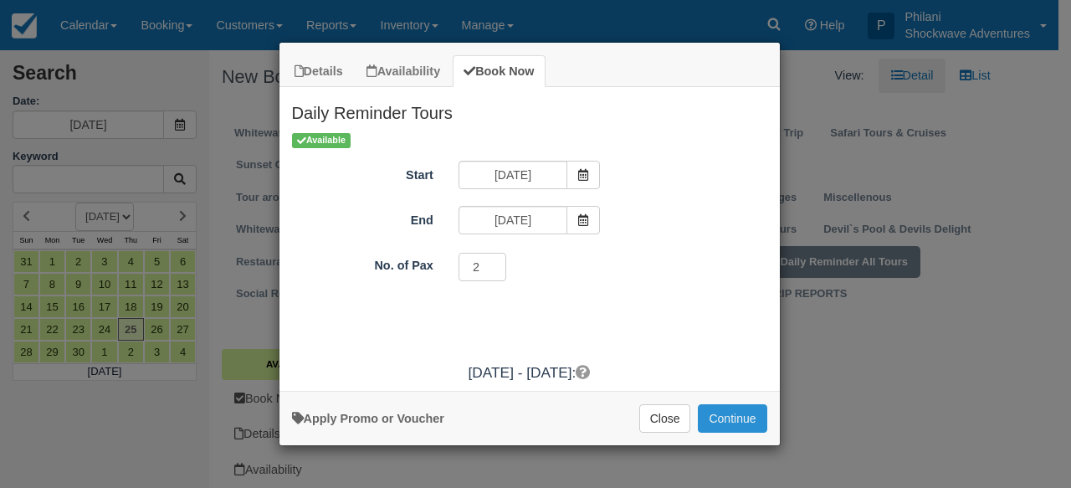
drag, startPoint x: 732, startPoint y: 410, endPoint x: 897, endPoint y: 480, distance: 179.1
click at [732, 410] on button "Continue" at bounding box center [732, 418] width 69 height 28
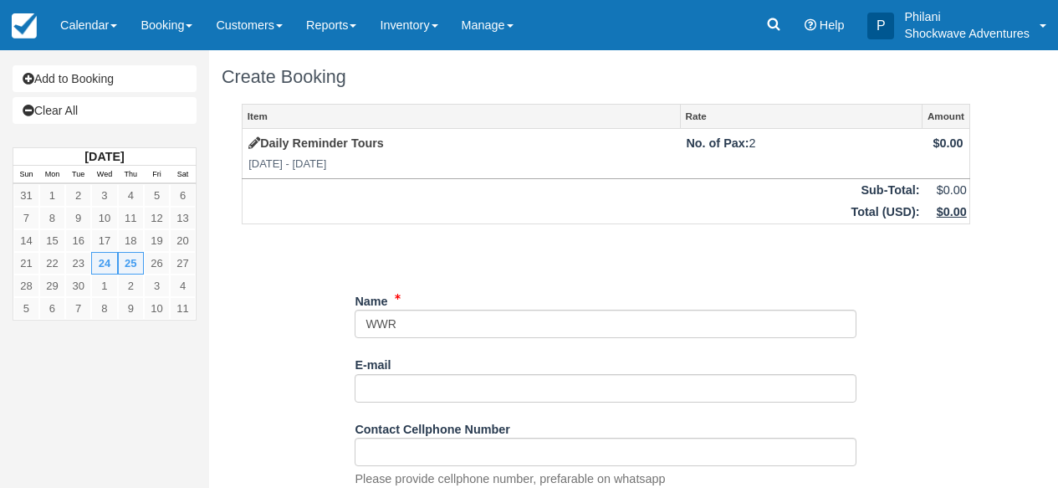
click at [413, 326] on input "Name" at bounding box center [606, 323] width 502 height 28
type input "W"
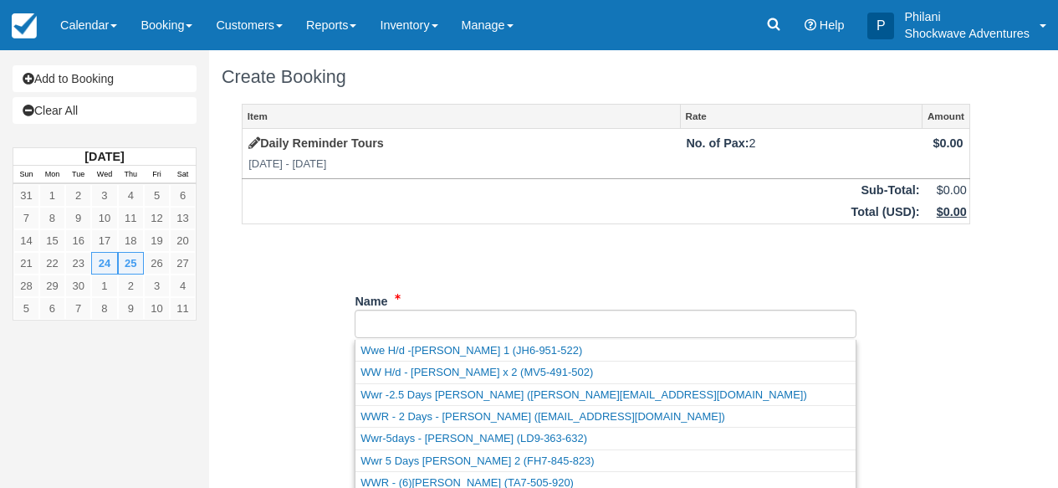
click at [524, 321] on input "Name" at bounding box center [606, 323] width 502 height 28
click at [393, 321] on input "Name" at bounding box center [606, 323] width 502 height 28
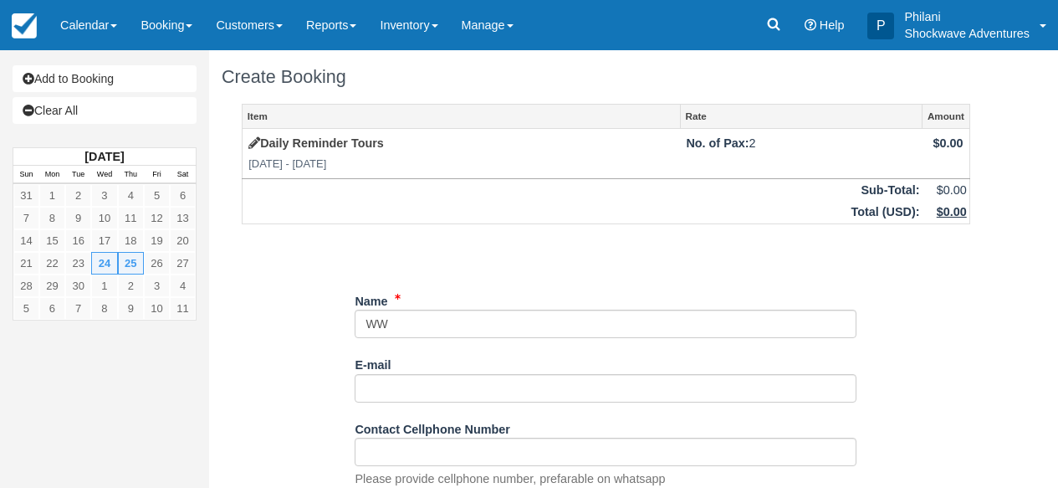
type input "W"
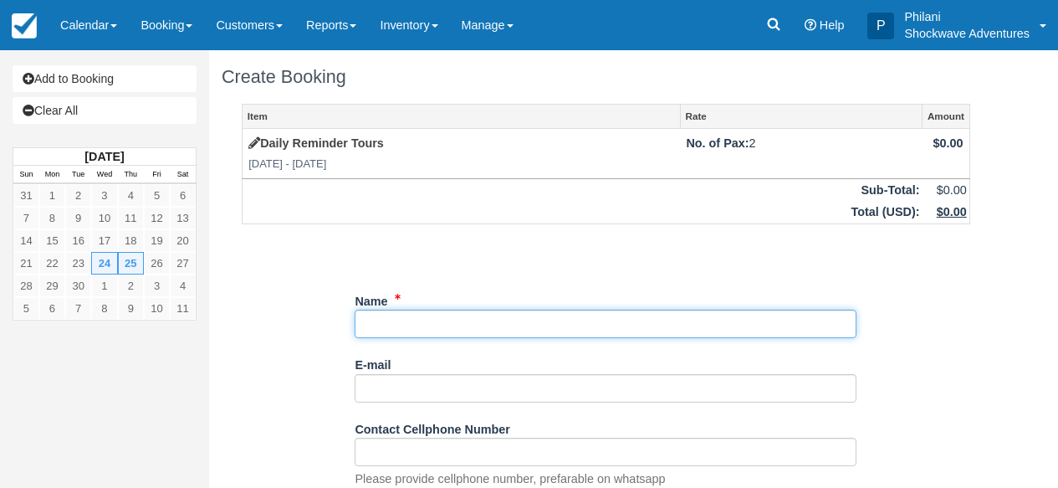
click at [402, 325] on input "Name" at bounding box center [606, 323] width 502 height 28
type input "W"
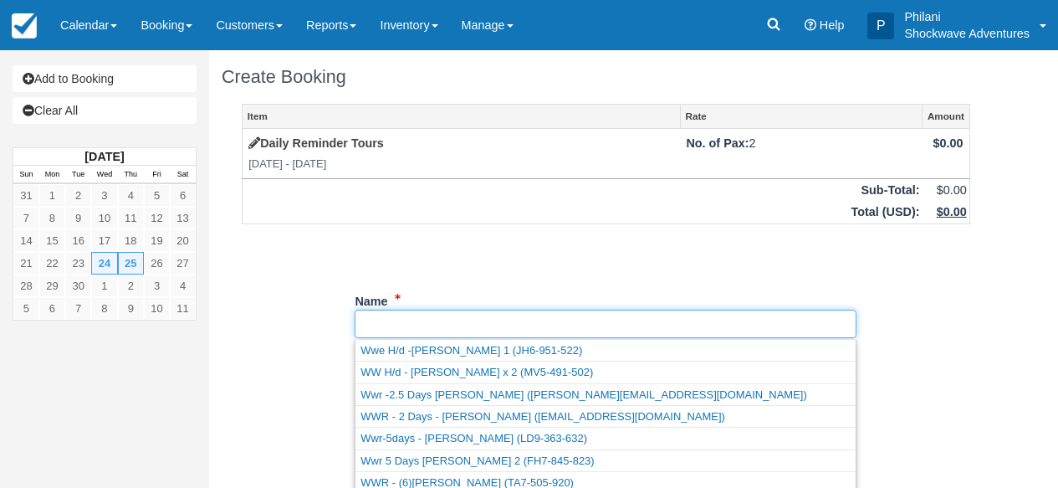
click at [398, 324] on input "Name" at bounding box center [606, 323] width 502 height 28
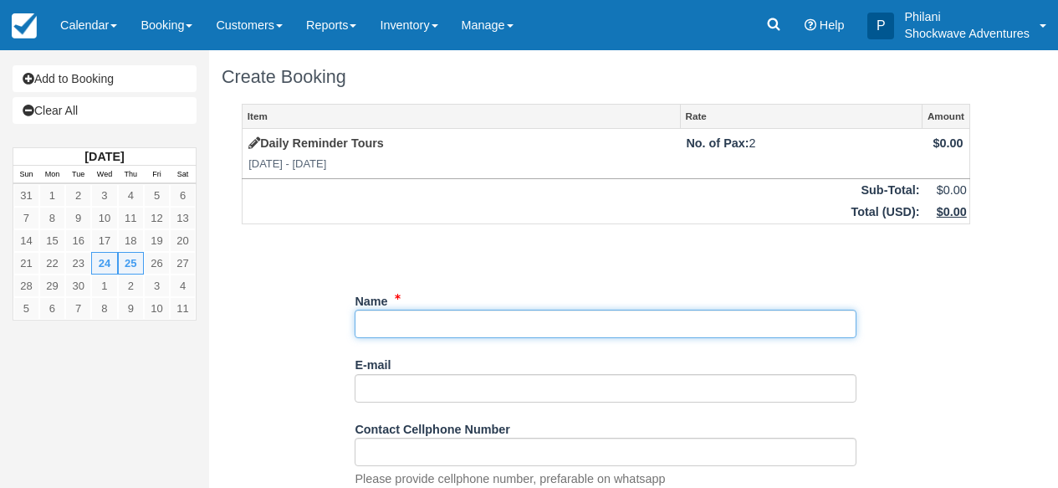
click at [493, 324] on input "Name" at bounding box center [606, 323] width 502 height 28
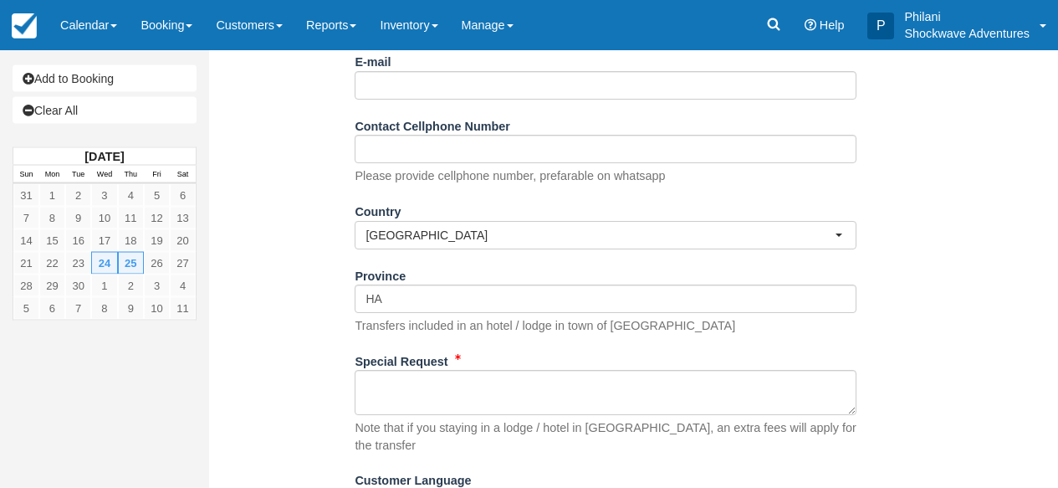
scroll to position [308, 0]
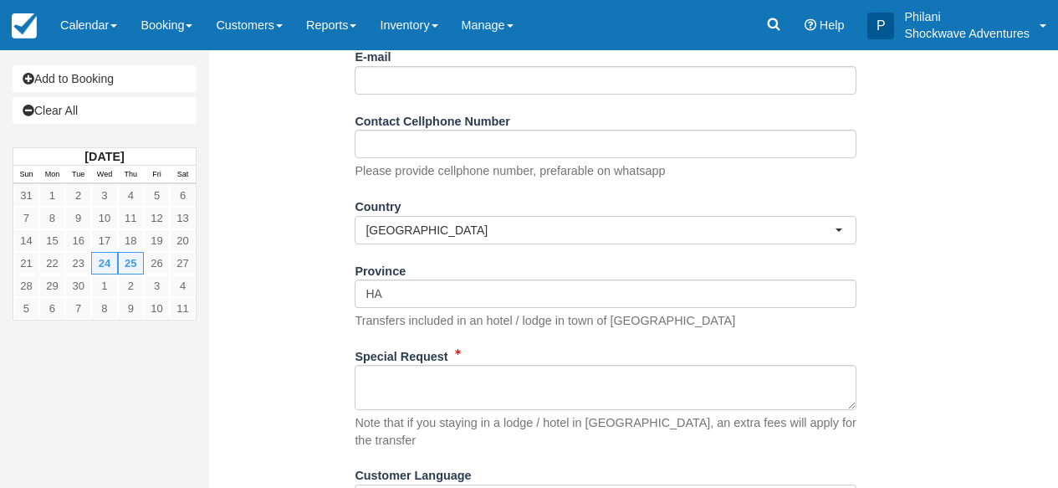
type input "N1 ACCOMODATION - CYNTHIA SHARPE X 2"
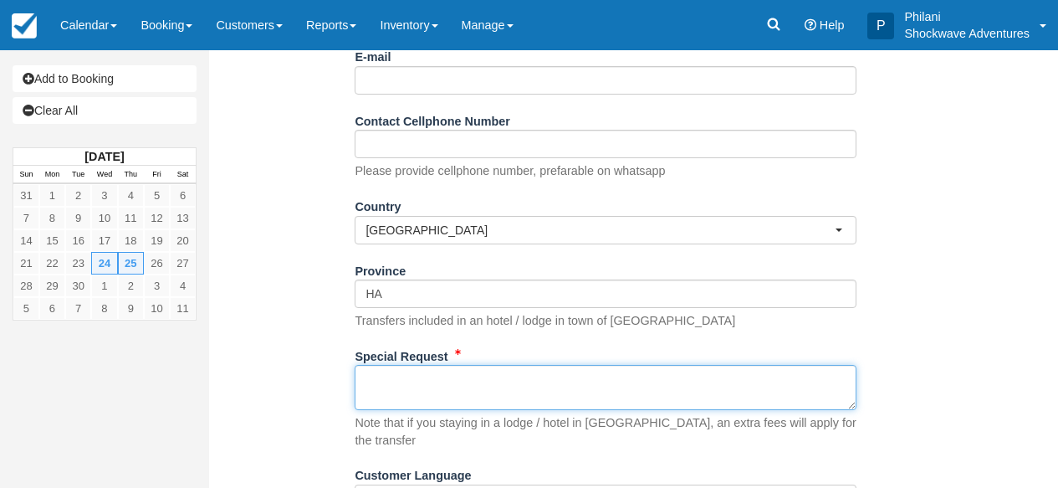
click at [430, 404] on textarea "Special Request" at bounding box center [606, 387] width 502 height 45
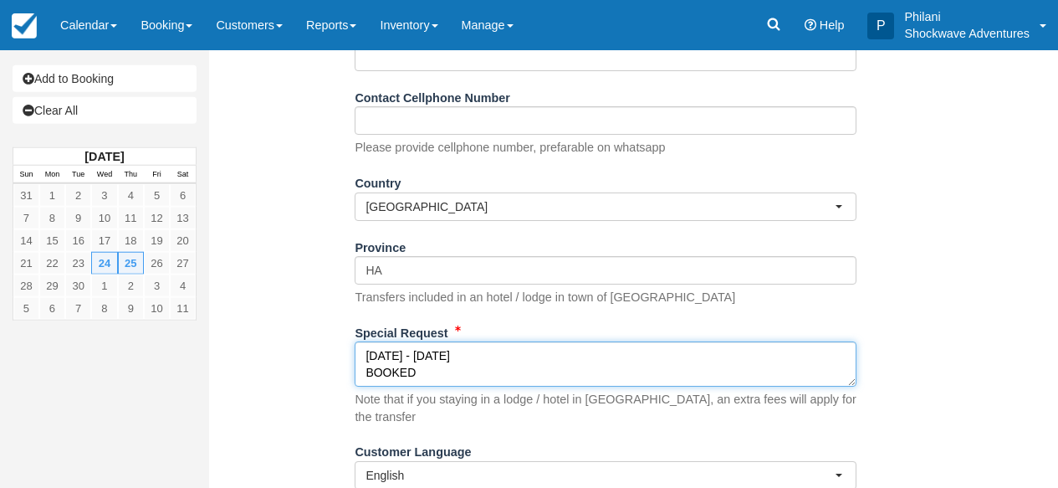
scroll to position [377, 0]
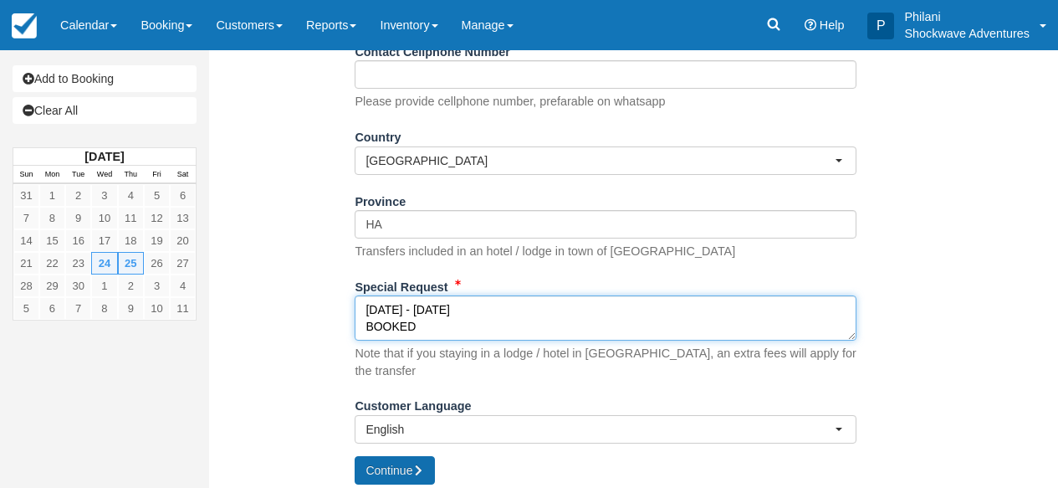
type textarea "24 - 25 SEPT BOOKED"
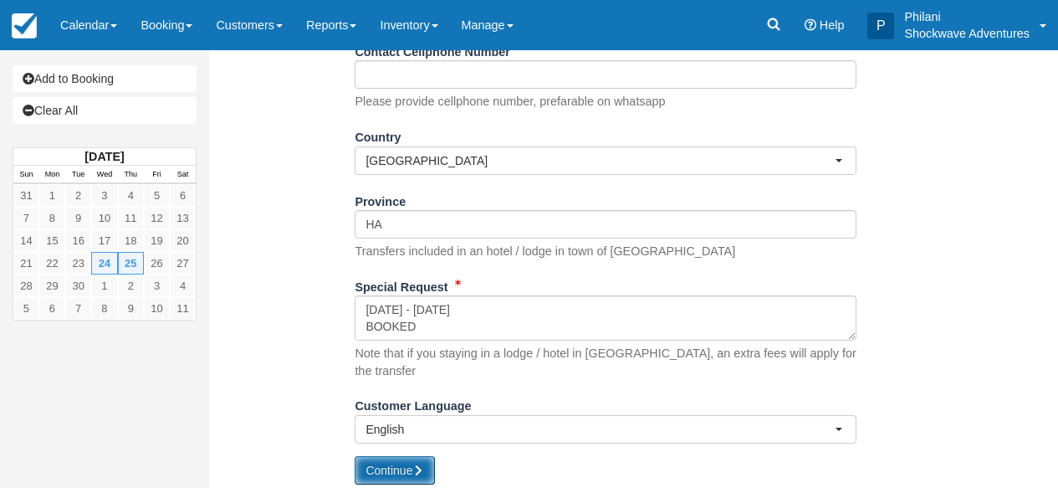
click at [401, 463] on button "Continue" at bounding box center [395, 470] width 80 height 28
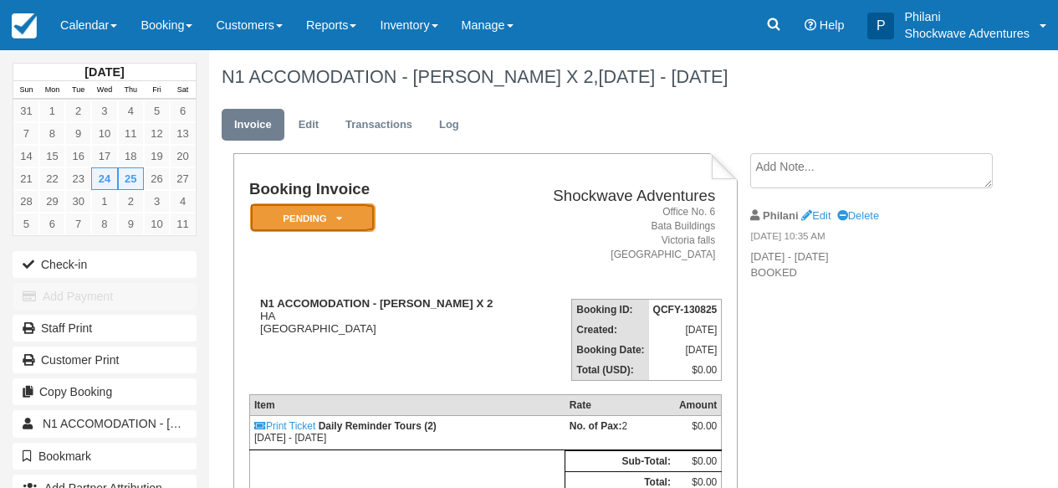
click at [356, 226] on em "Pending" at bounding box center [312, 217] width 125 height 29
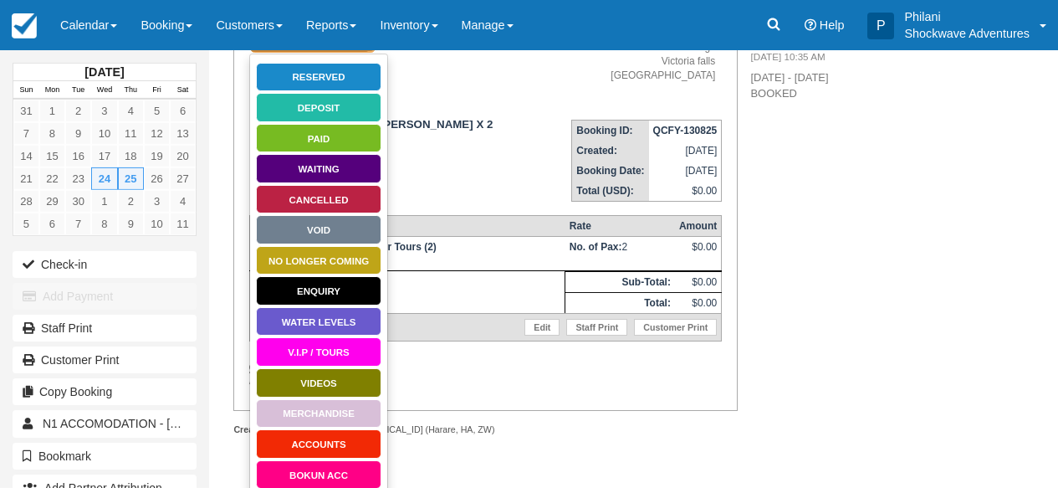
scroll to position [162, 0]
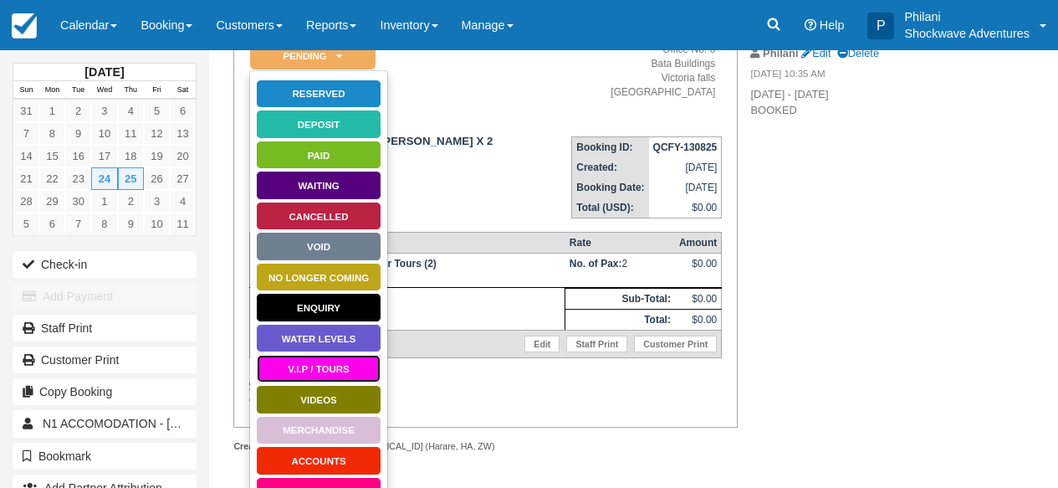
click at [338, 368] on link "V.I.P / TOURS" at bounding box center [318, 368] width 125 height 29
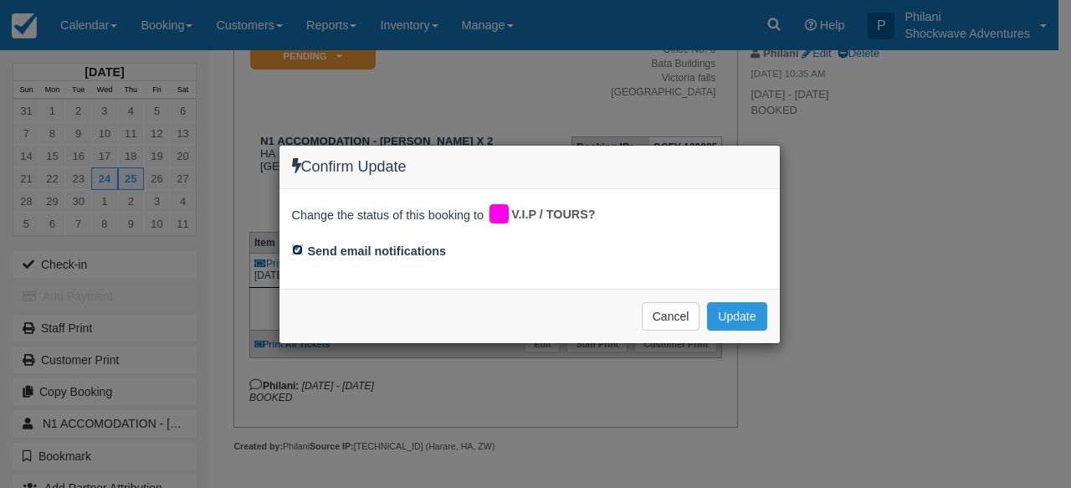
drag, startPoint x: 298, startPoint y: 248, endPoint x: 515, endPoint y: 286, distance: 220.8
click at [299, 248] on input "Send email notifications" at bounding box center [297, 249] width 11 height 11
checkbox input "false"
drag, startPoint x: 744, startPoint y: 315, endPoint x: 1053, endPoint y: 437, distance: 331.9
click at [744, 316] on button "Update" at bounding box center [736, 316] width 59 height 28
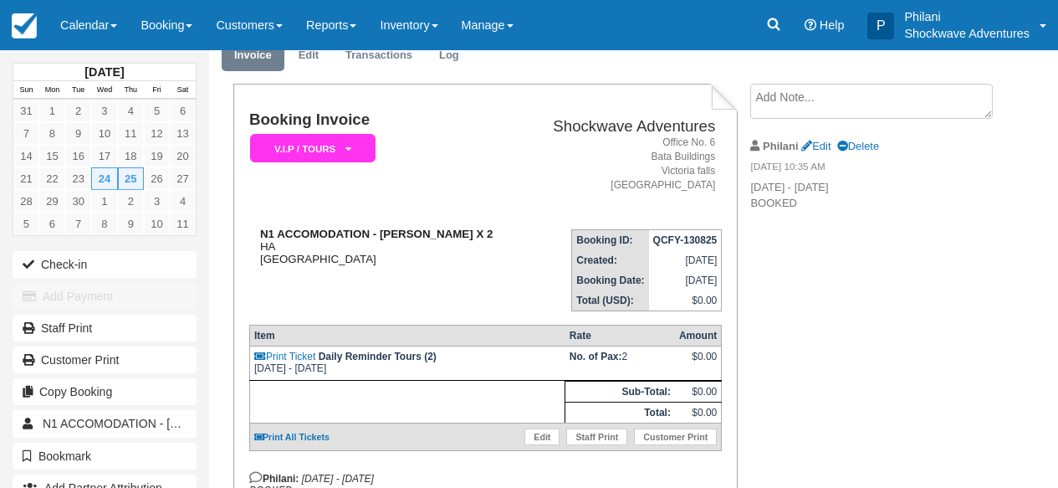
scroll to position [55, 0]
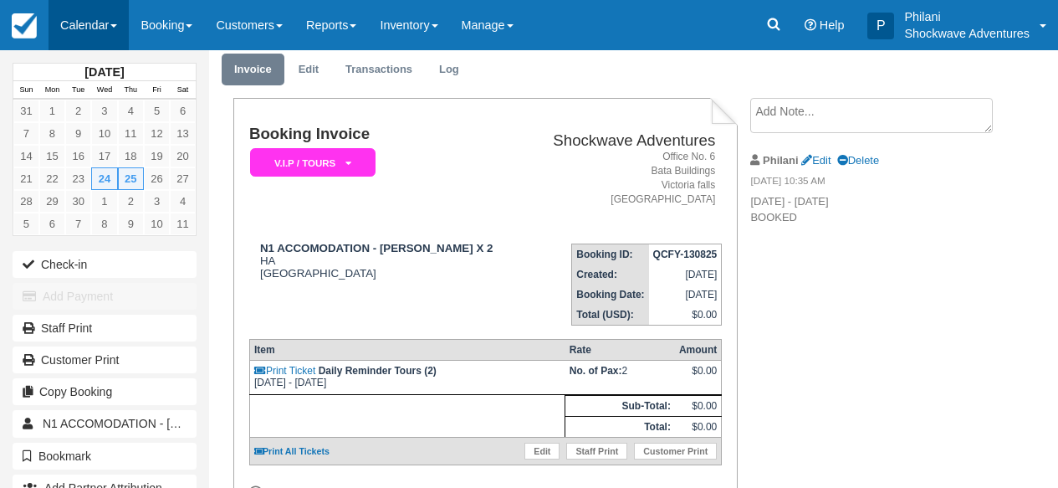
click at [97, 24] on link "Calendar" at bounding box center [89, 25] width 80 height 50
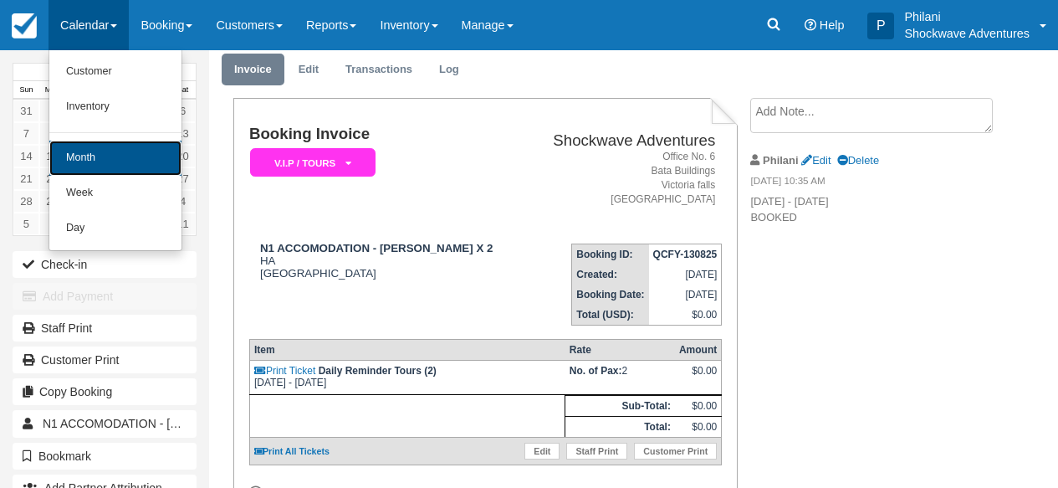
drag, startPoint x: 121, startPoint y: 157, endPoint x: 152, endPoint y: 136, distance: 37.3
click at [122, 157] on link "Month" at bounding box center [115, 158] width 132 height 35
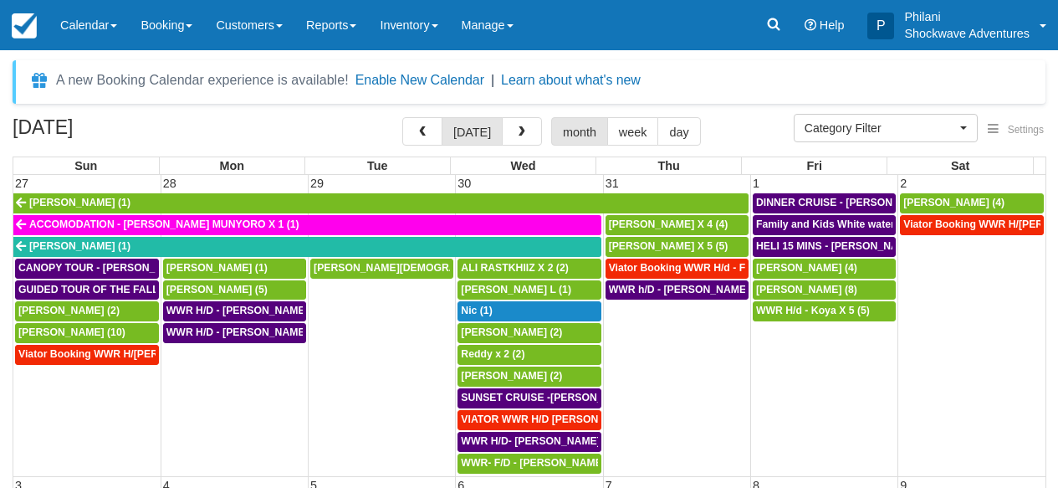
select select
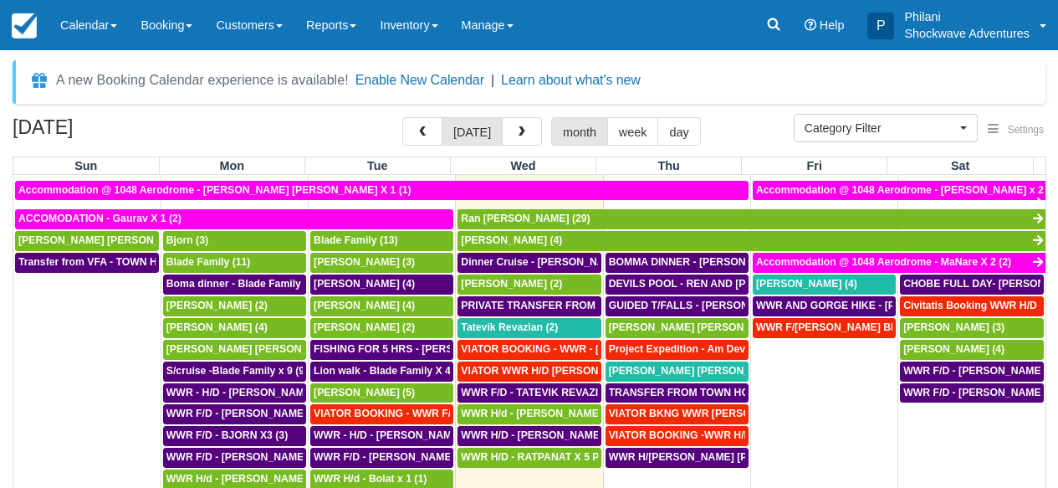
scroll to position [602, 0]
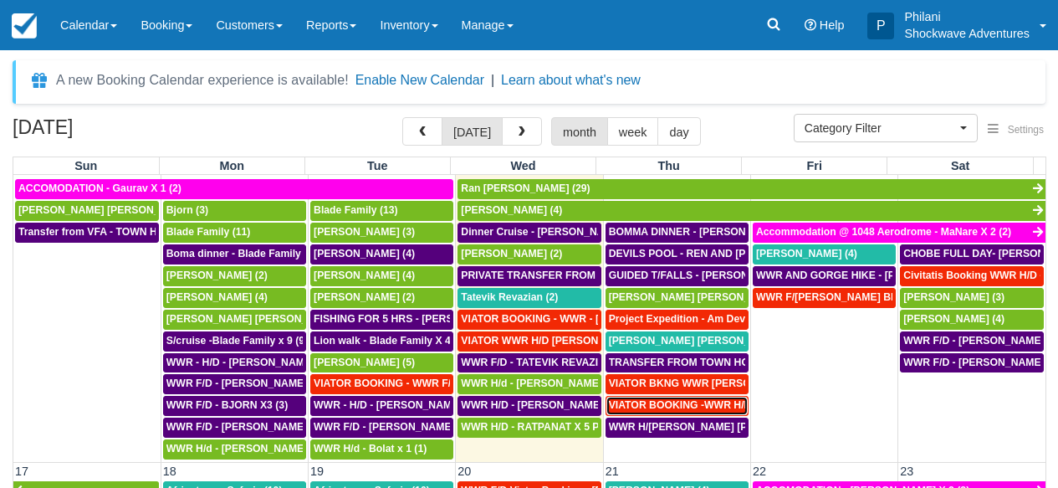
click at [685, 407] on span "VIATOR BOOKING -WWR H/D - [PERSON_NAME] X1 (1)" at bounding box center [743, 405] width 268 height 12
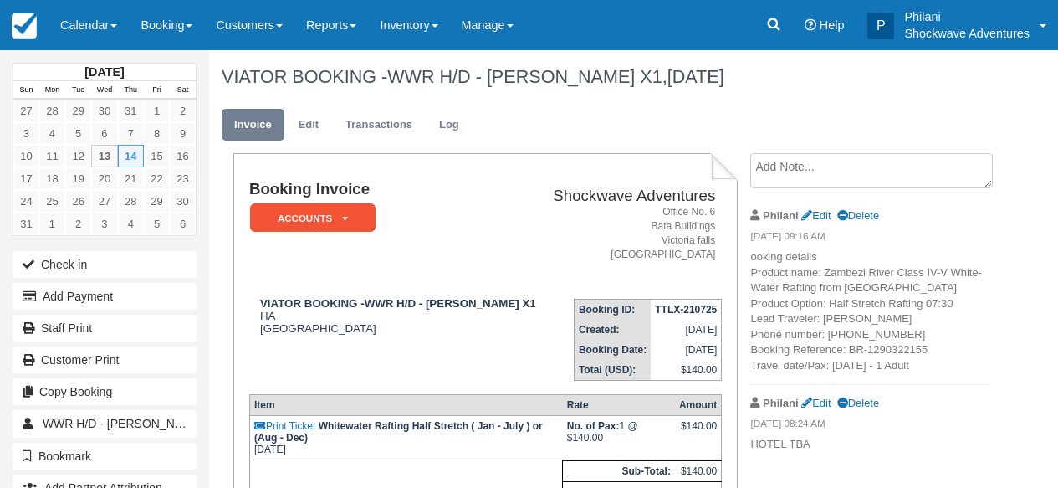
drag, startPoint x: 832, startPoint y: 318, endPoint x: 912, endPoint y: 322, distance: 79.6
click at [912, 322] on p "ooking details Product name: Zambezi River Class IV-V White-Water Rafting from …" at bounding box center [869, 311] width 239 height 124
click at [885, 321] on p "ooking details Product name: Zambezi River Class IV-V White-Water Rafting from …" at bounding box center [869, 311] width 239 height 124
drag, startPoint x: 825, startPoint y: 316, endPoint x: 864, endPoint y: 319, distance: 39.4
click at [866, 318] on p "ooking details Product name: Zambezi River Class IV-V White-Water Rafting from …" at bounding box center [869, 311] width 239 height 124
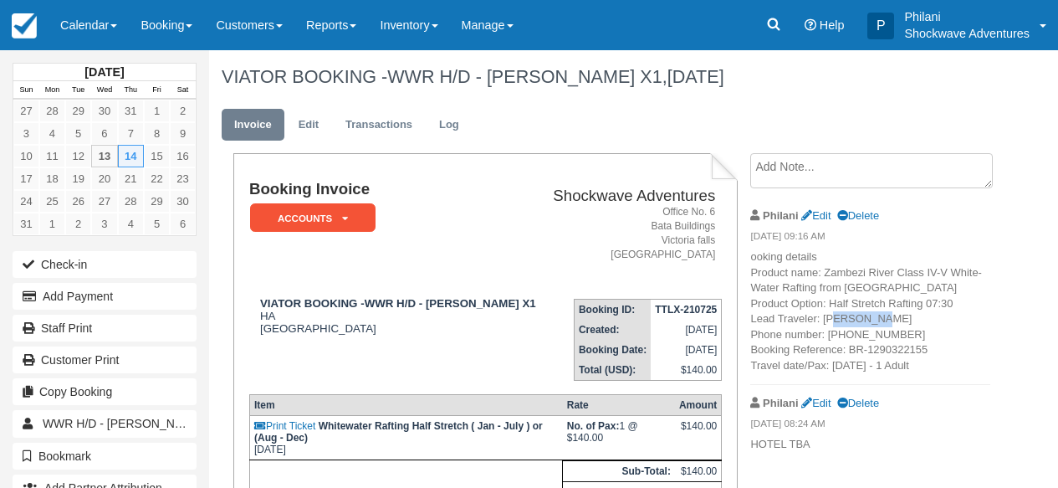
click at [864, 319] on p "ooking details Product name: Zambezi River Class IV-V White-Water Rafting from …" at bounding box center [869, 311] width 239 height 124
drag, startPoint x: 824, startPoint y: 317, endPoint x: 911, endPoint y: 319, distance: 87.0
click at [911, 319] on p "ooking details Product name: Zambezi River Class IV-V White-Water Rafting from …" at bounding box center [869, 311] width 239 height 124
copy p "[PERSON_NAME]"
click at [89, 13] on link "Calendar" at bounding box center [89, 25] width 80 height 50
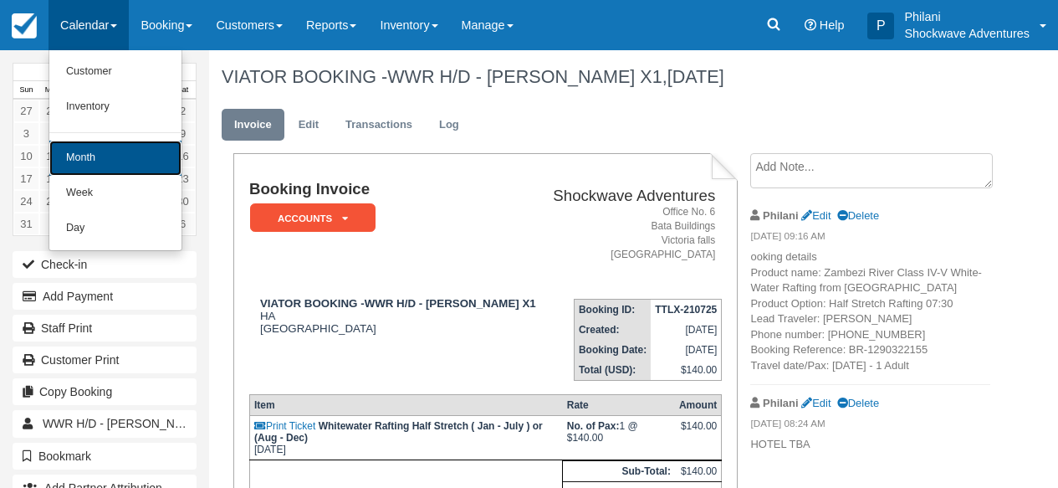
click at [108, 148] on link "Month" at bounding box center [115, 158] width 132 height 35
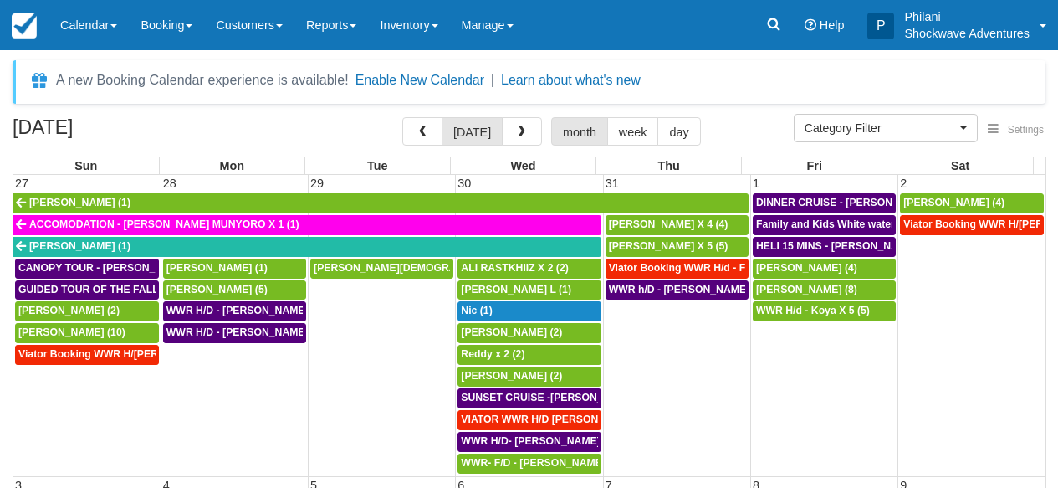
select select
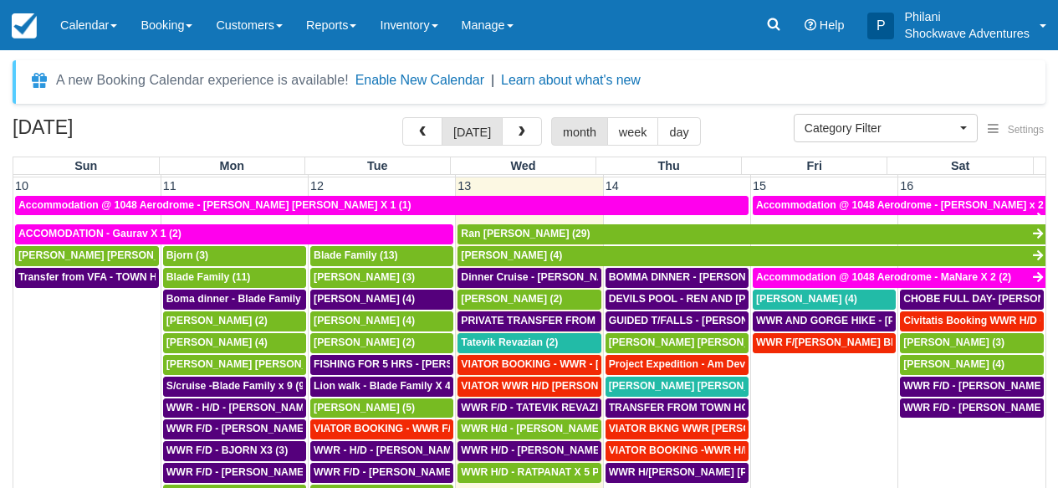
scroll to position [527, 0]
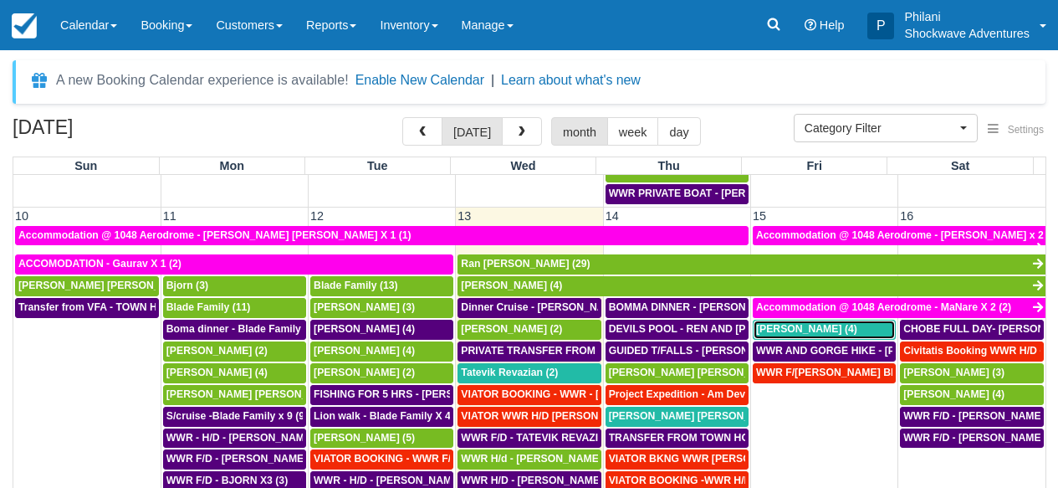
click at [836, 335] on div "[PERSON_NAME] (4)" at bounding box center [824, 329] width 136 height 13
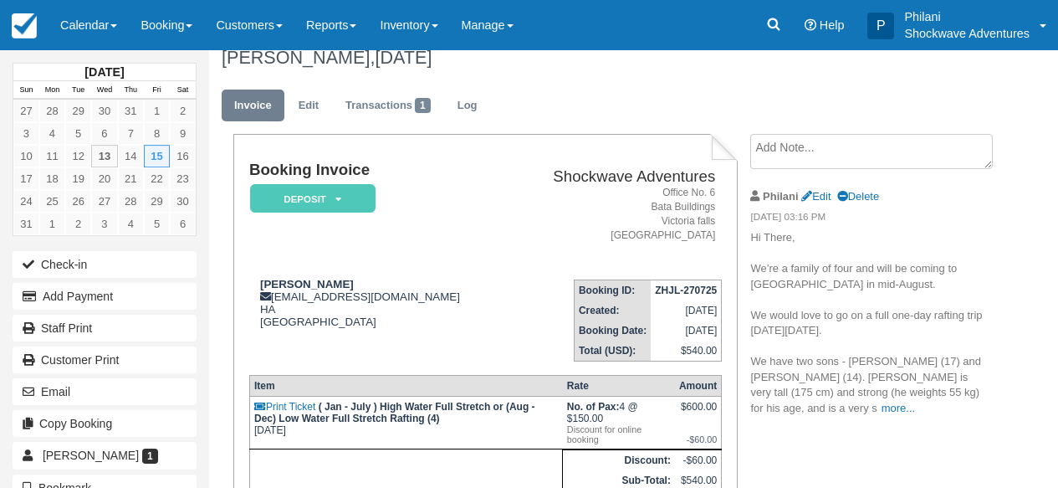
scroll to position [40, 0]
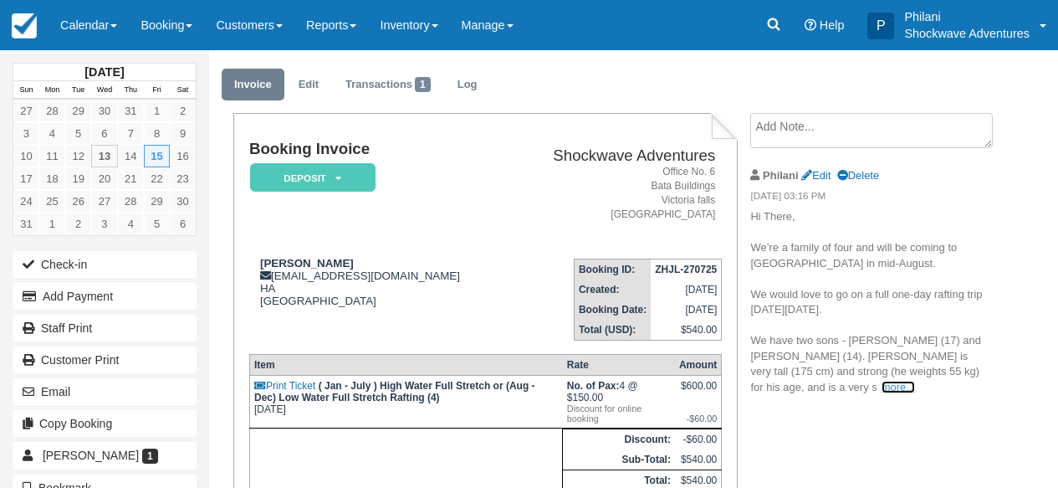
click at [915, 381] on link "more..." at bounding box center [897, 387] width 33 height 13
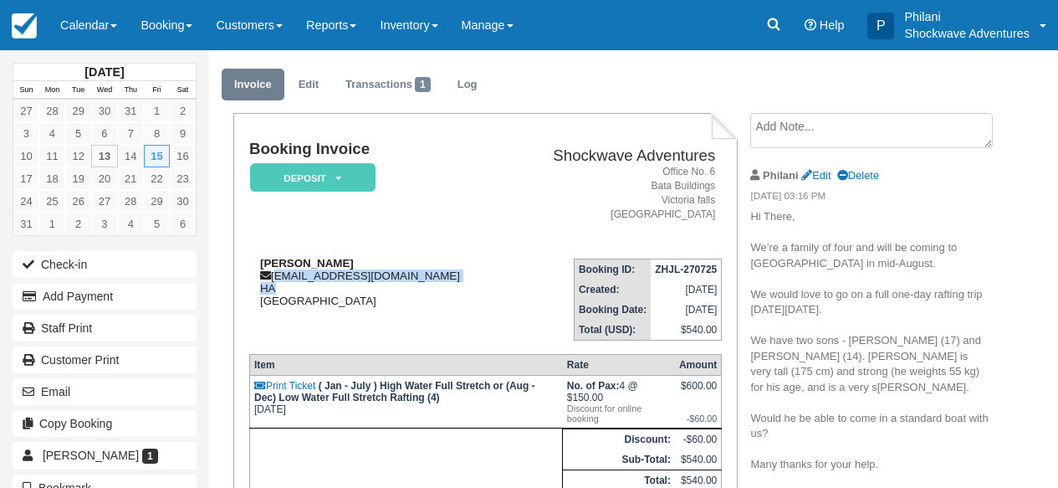
drag, startPoint x: 275, startPoint y: 278, endPoint x: 468, endPoint y: 285, distance: 192.5
click at [468, 285] on div "[PERSON_NAME] [PERSON_NAME][EMAIL_ADDRESS][DOMAIN_NAME] HA [GEOGRAPHIC_DATA]" at bounding box center [378, 282] width 258 height 50
click at [456, 289] on div "[PERSON_NAME] [PERSON_NAME][EMAIL_ADDRESS][DOMAIN_NAME] HA [GEOGRAPHIC_DATA]" at bounding box center [378, 282] width 258 height 50
drag, startPoint x: 274, startPoint y: 277, endPoint x: 481, endPoint y: 284, distance: 206.7
click at [481, 284] on div "[PERSON_NAME] [PERSON_NAME][EMAIL_ADDRESS][DOMAIN_NAME] HA [GEOGRAPHIC_DATA]" at bounding box center [378, 282] width 258 height 50
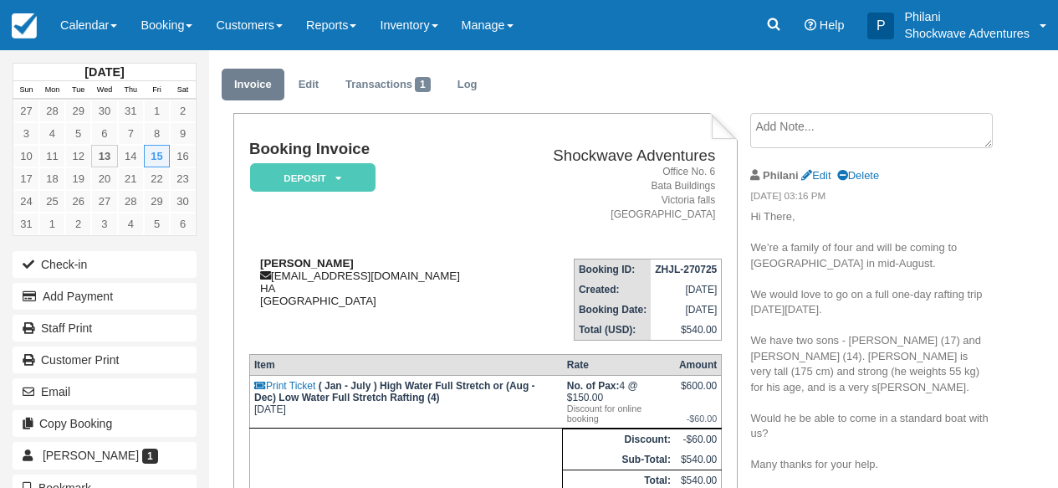
copy div "[EMAIL_ADDRESS][DOMAIN_NAME]"
click at [459, 243] on td "Booking Invoice Deposit   Pending Reserved Paid Waiting Cancelled NO LONGER COM…" at bounding box center [378, 193] width 258 height 105
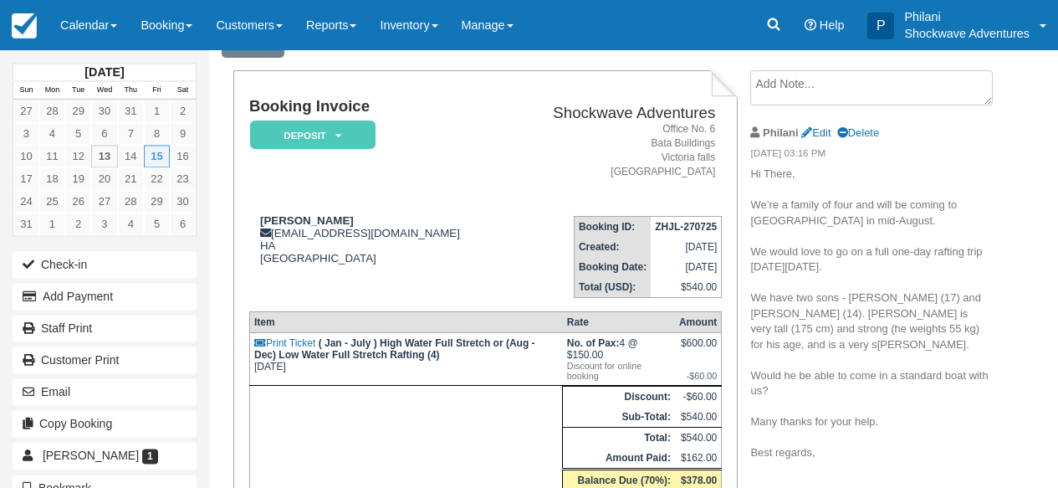
scroll to position [94, 0]
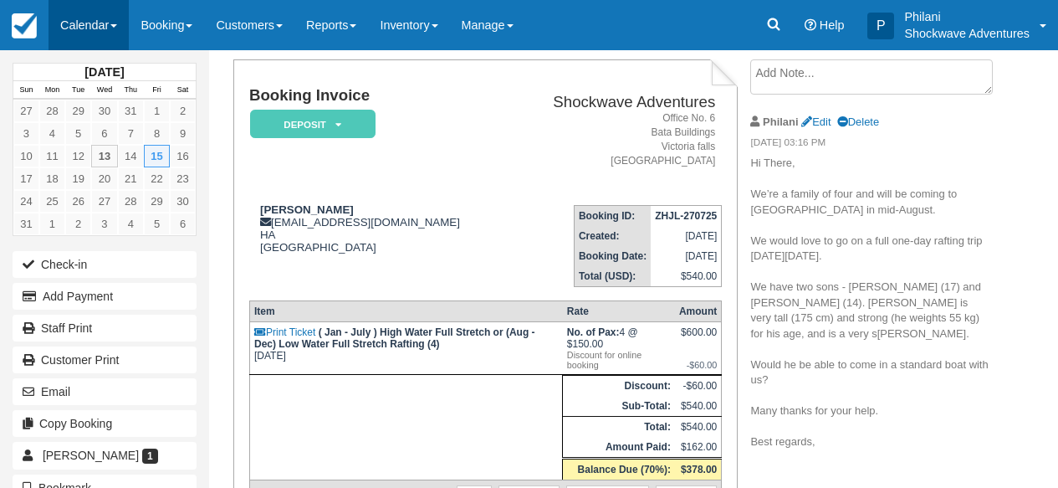
click at [93, 25] on link "Calendar" at bounding box center [89, 25] width 80 height 50
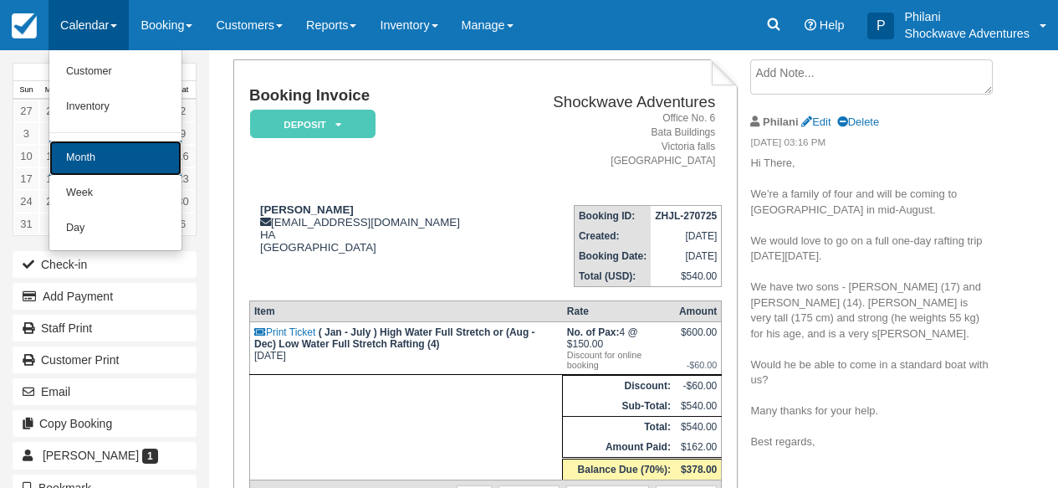
click at [114, 151] on link "Month" at bounding box center [115, 158] width 132 height 35
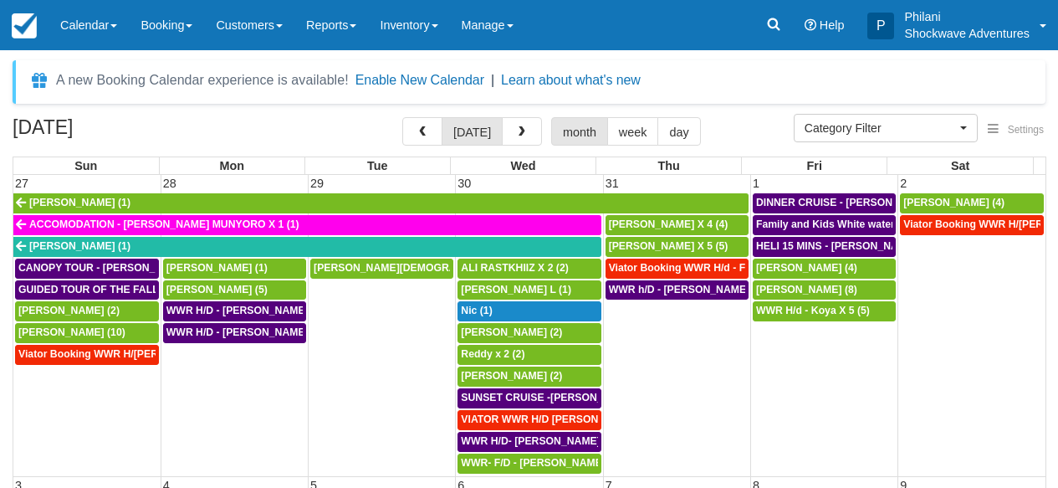
select select
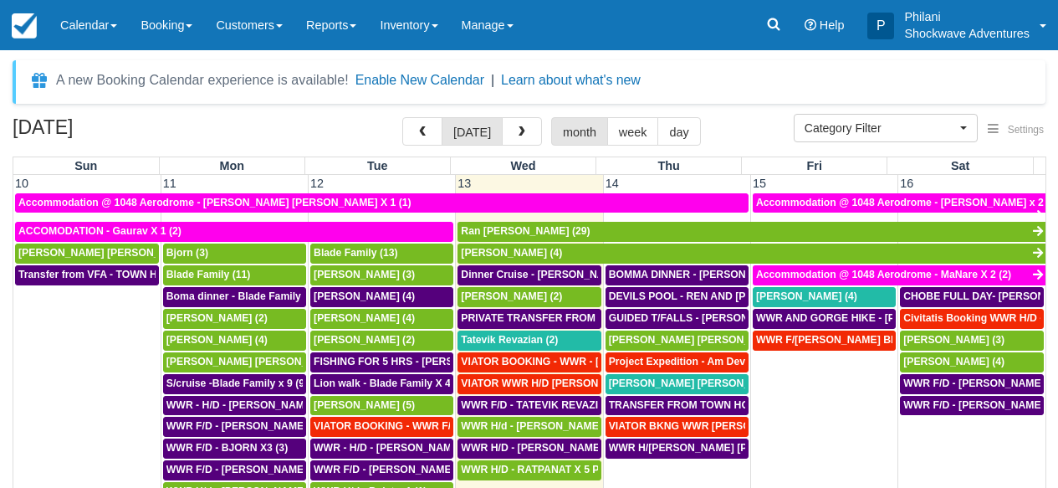
scroll to position [557, 0]
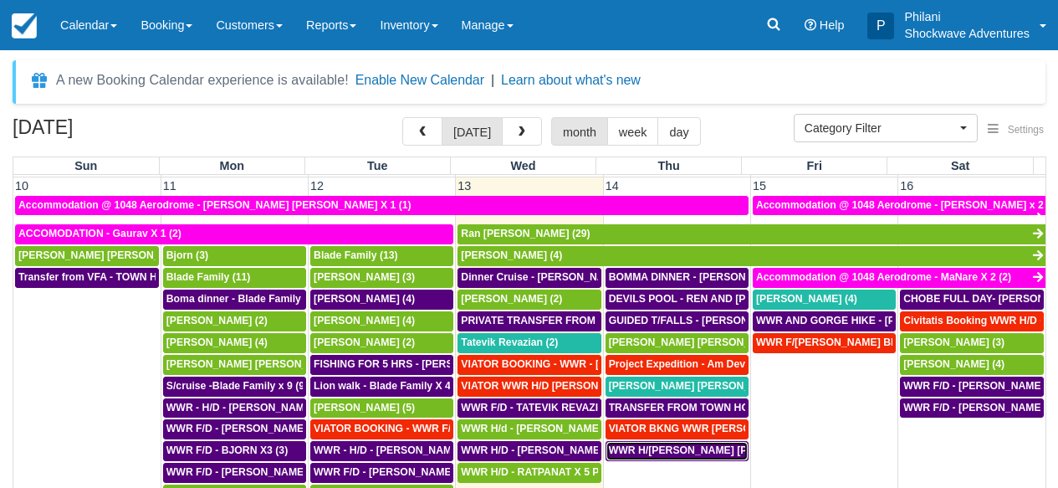
click at [674, 451] on span "WWR H/[PERSON_NAME] [PERSON_NAME] X 4 (4)" at bounding box center [733, 450] width 248 height 12
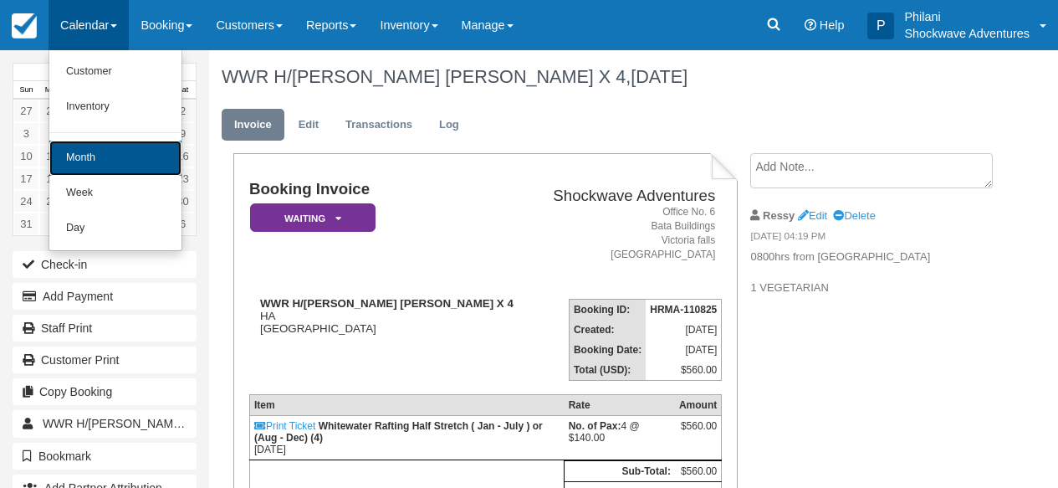
click at [109, 156] on link "Month" at bounding box center [115, 158] width 132 height 35
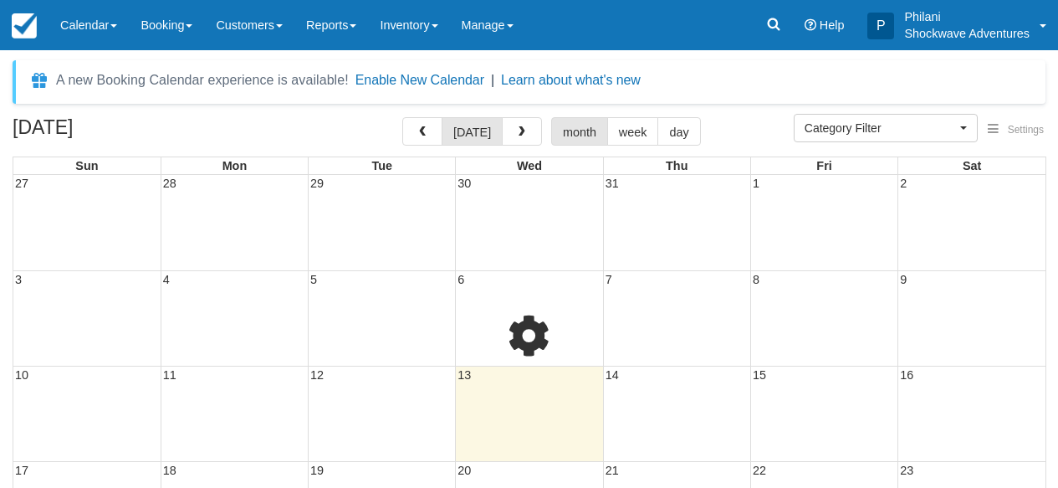
select select
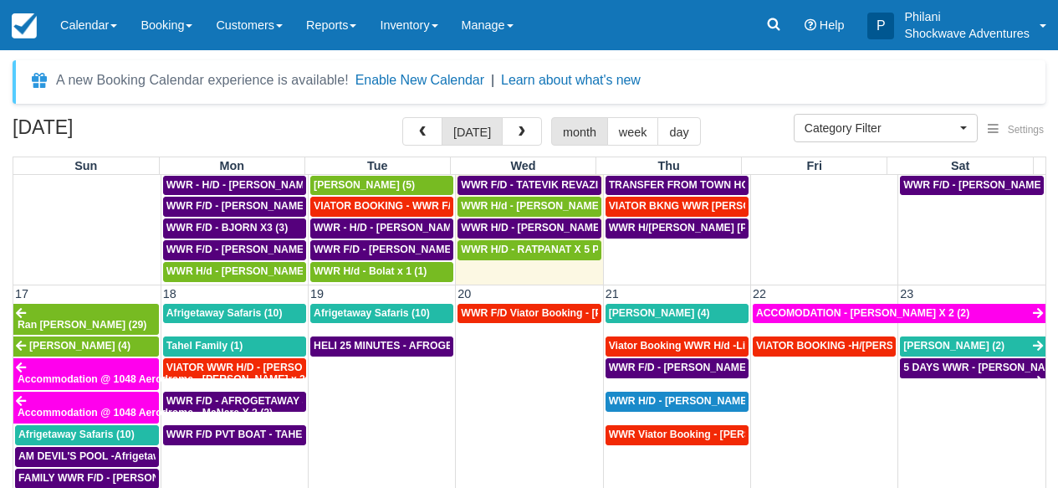
scroll to position [798, 0]
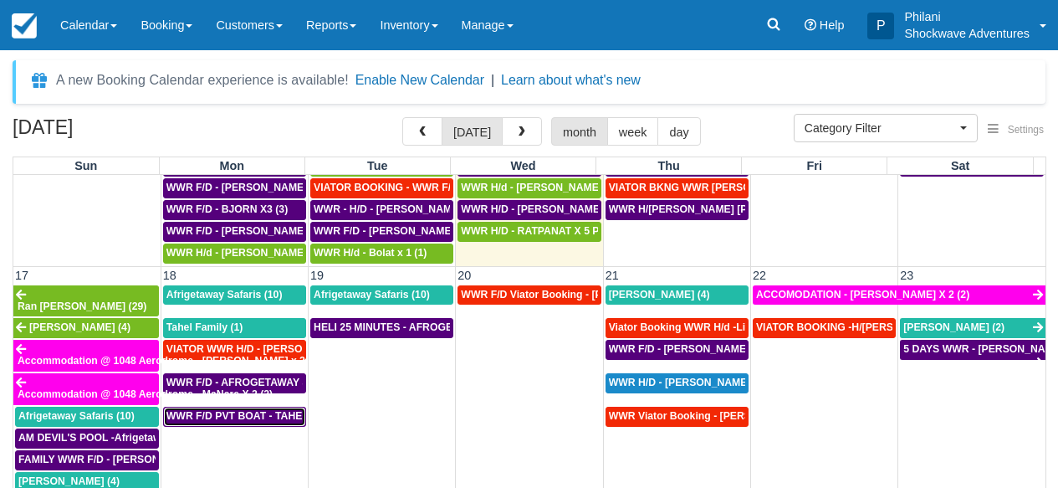
click at [291, 410] on span "WWR F/D PVT BOAT - TAHEL FAMILY (1)" at bounding box center [264, 416] width 197 height 12
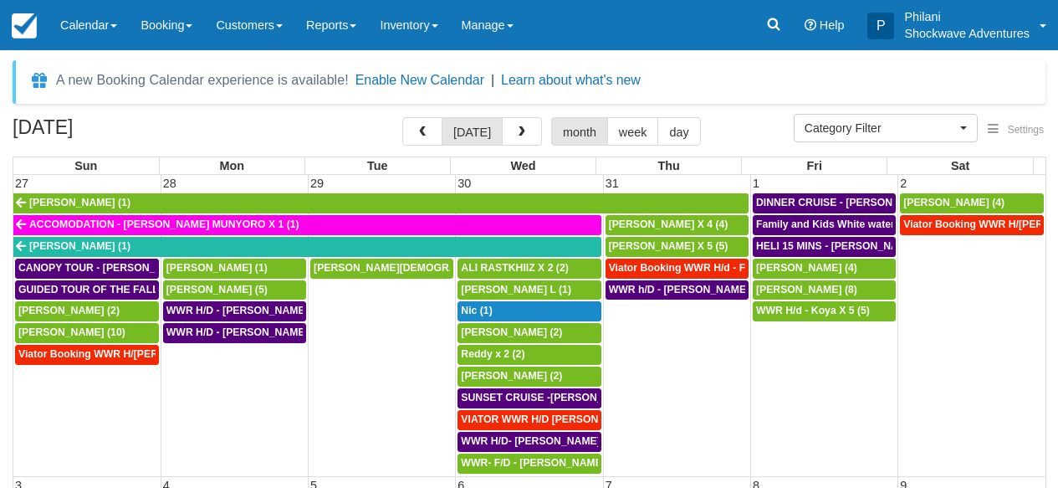
select select
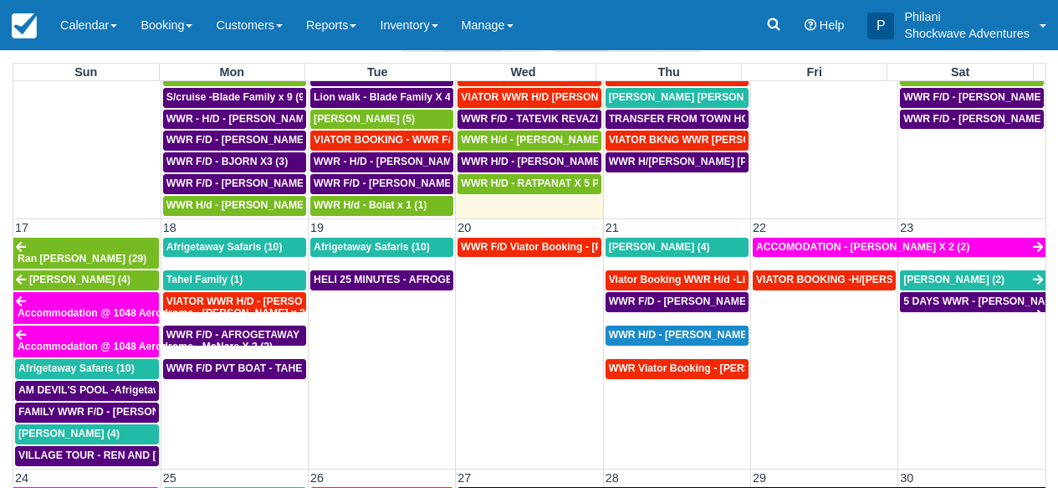
scroll to position [768, 0]
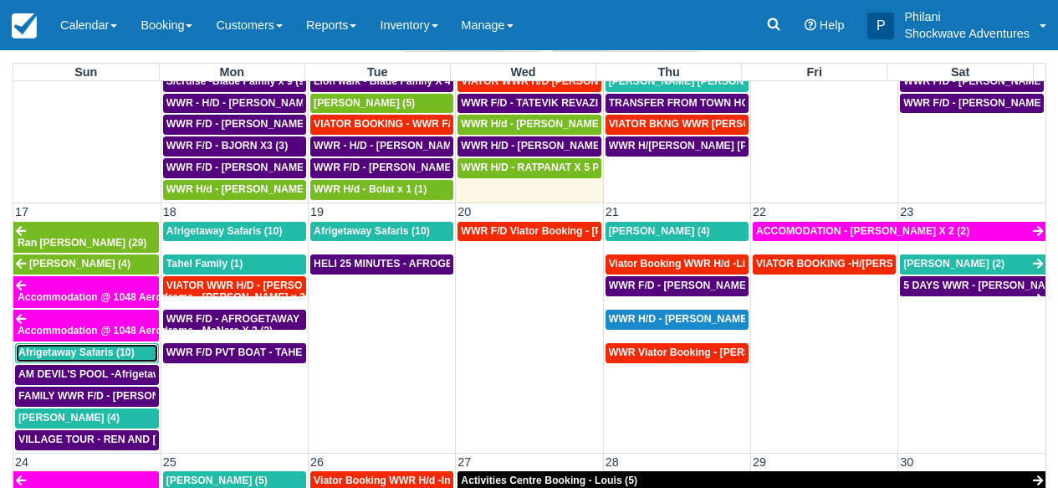
click at [111, 346] on span "Afrigetaway Safaris (10)" at bounding box center [76, 352] width 116 height 12
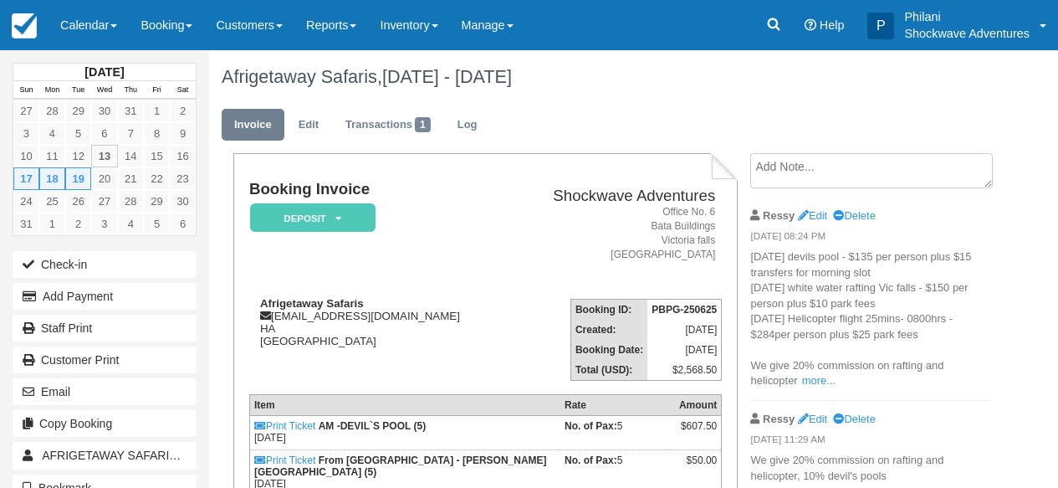
scroll to position [161, 0]
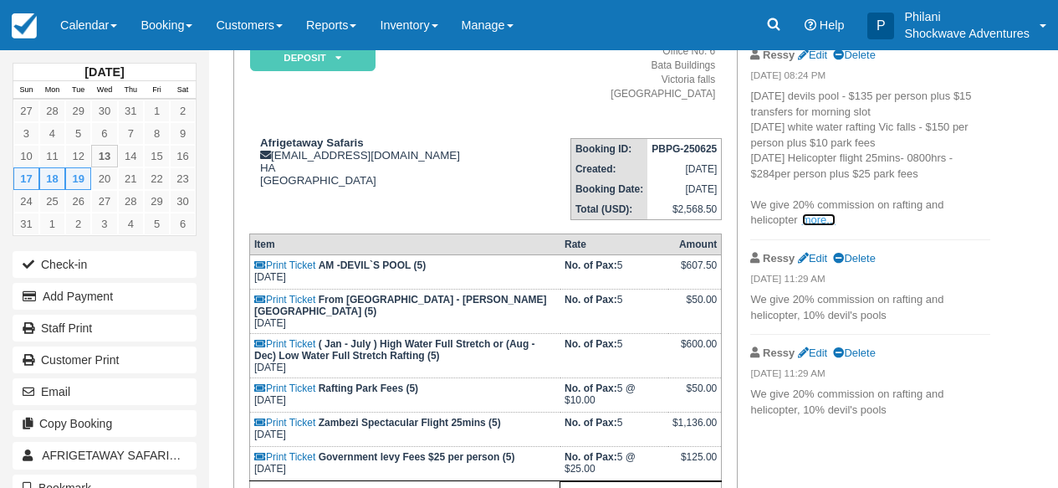
click at [822, 220] on link "more..." at bounding box center [818, 219] width 33 height 13
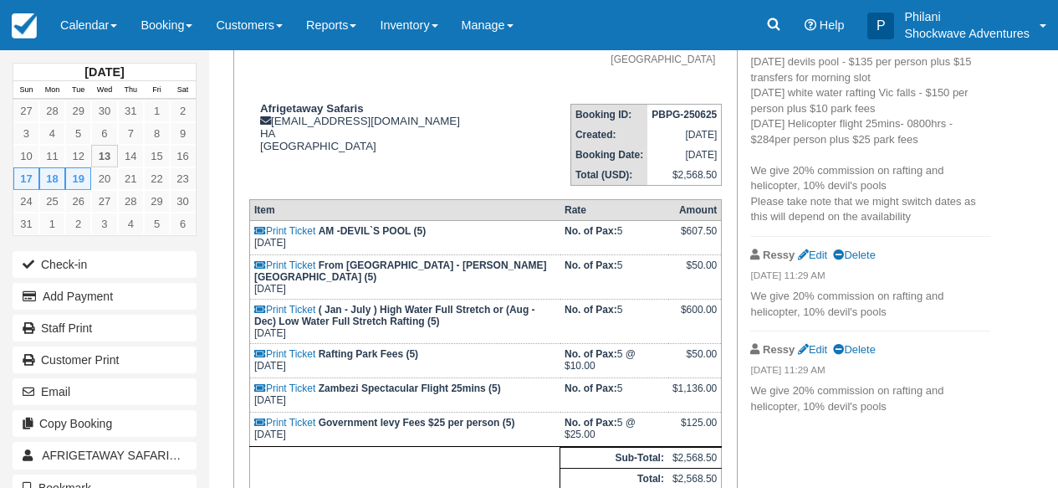
scroll to position [147, 0]
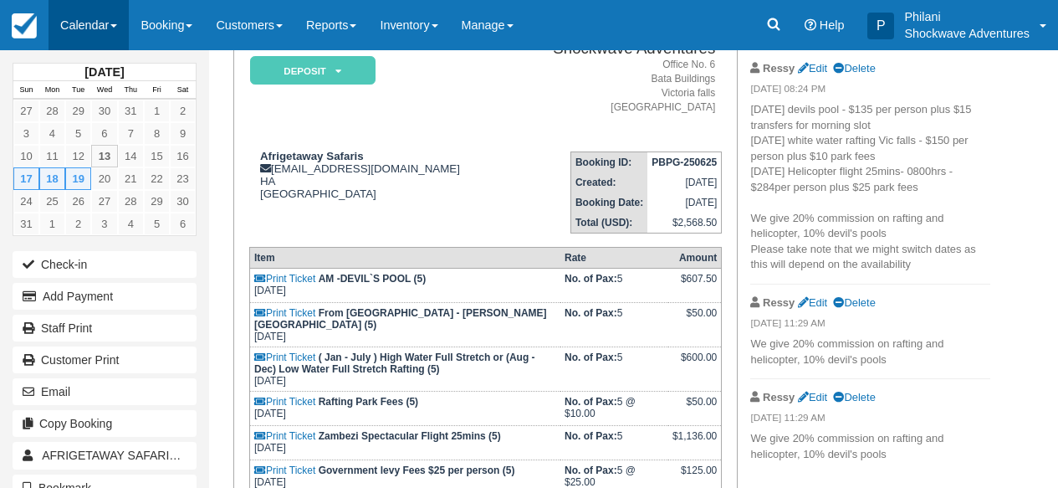
click at [87, 18] on link "Calendar" at bounding box center [89, 25] width 80 height 50
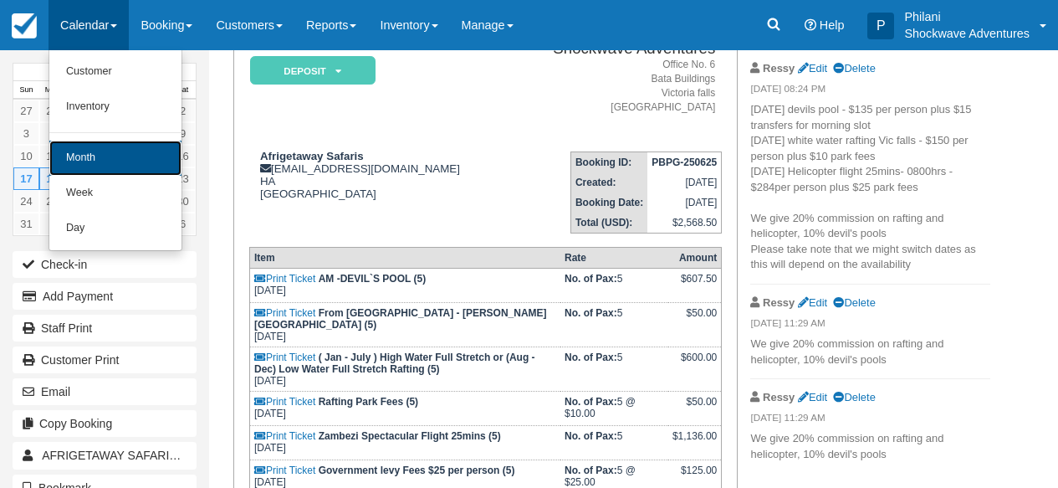
click at [81, 163] on link "Month" at bounding box center [115, 158] width 132 height 35
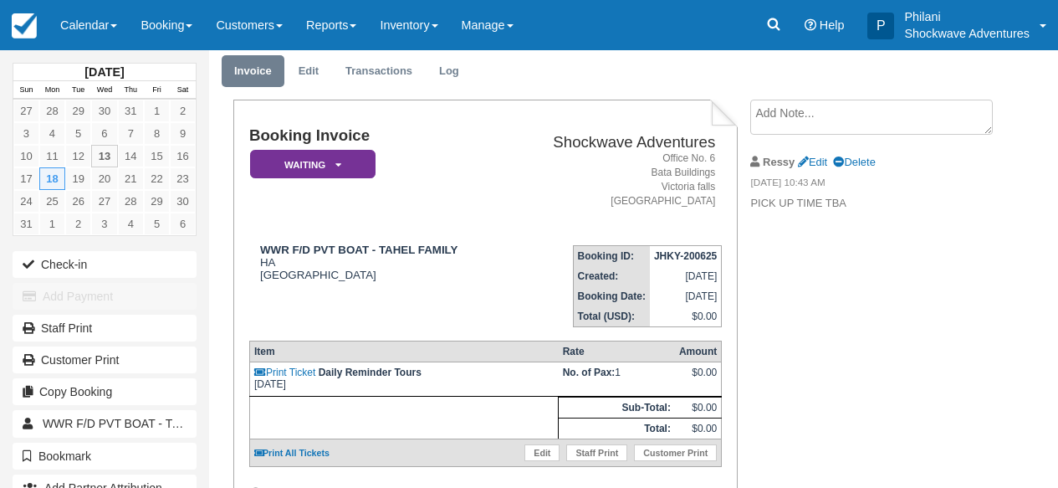
scroll to position [54, 0]
drag, startPoint x: 823, startPoint y: 159, endPoint x: 867, endPoint y: 198, distance: 59.2
click at [823, 158] on link "Edit" at bounding box center [812, 162] width 29 height 13
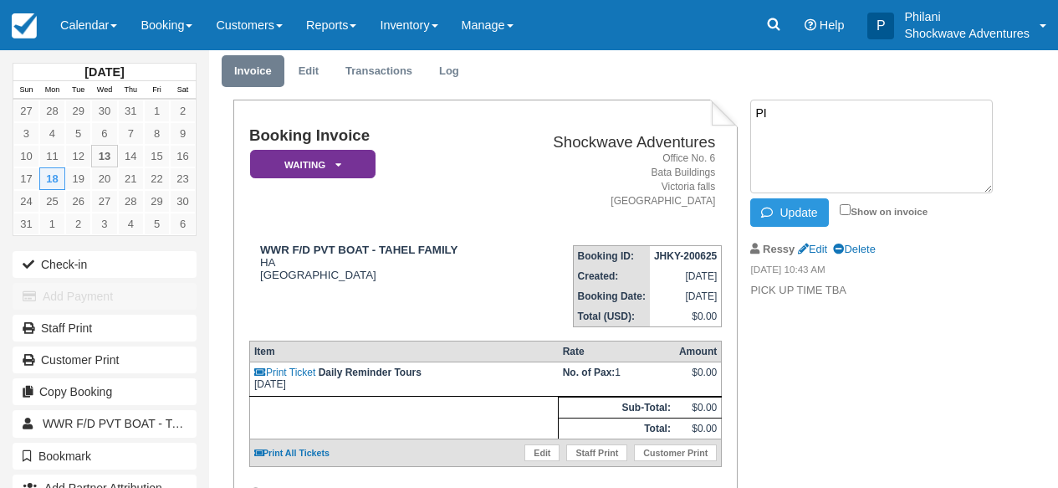
type textarea "P"
paste textarea "Backpackers Lodge on August 18, I think by 12:00 we will be ready"
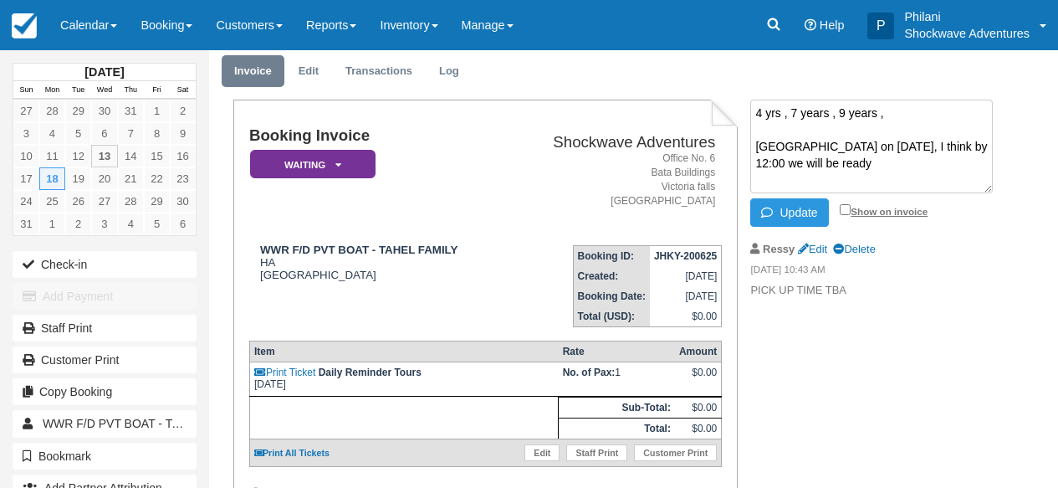
type textarea "4 yrs , 7 years , 9 years , Backpackers Lodge on August 18, I think by 12:00 we…"
click at [843, 208] on input "Show on invoice" at bounding box center [845, 209] width 11 height 11
checkbox input "true"
click at [815, 207] on button "Update" at bounding box center [789, 212] width 78 height 28
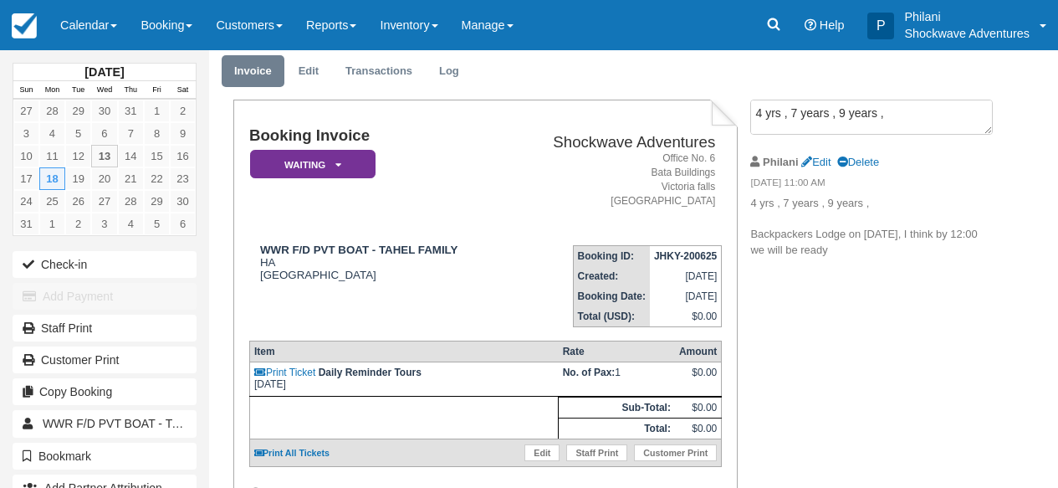
scroll to position [80, 0]
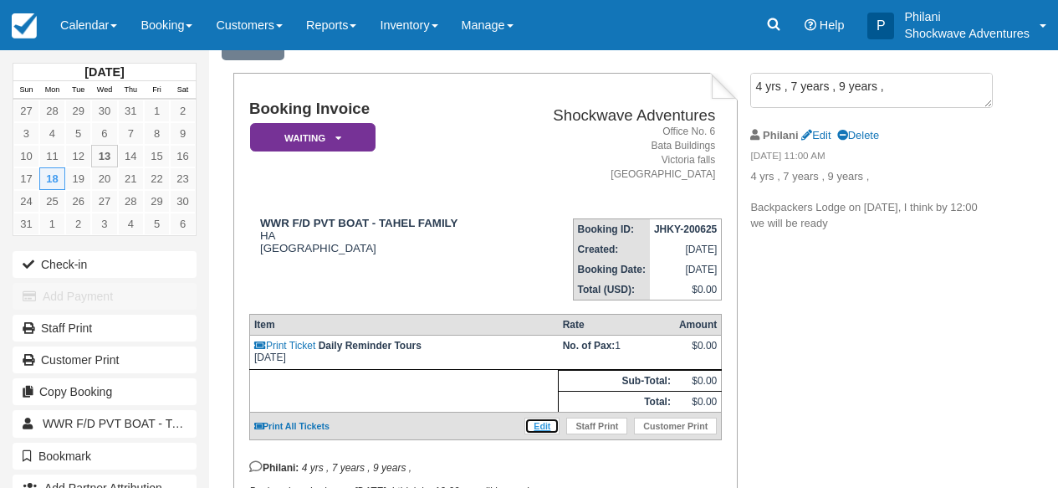
click at [543, 434] on link "Edit" at bounding box center [541, 425] width 35 height 17
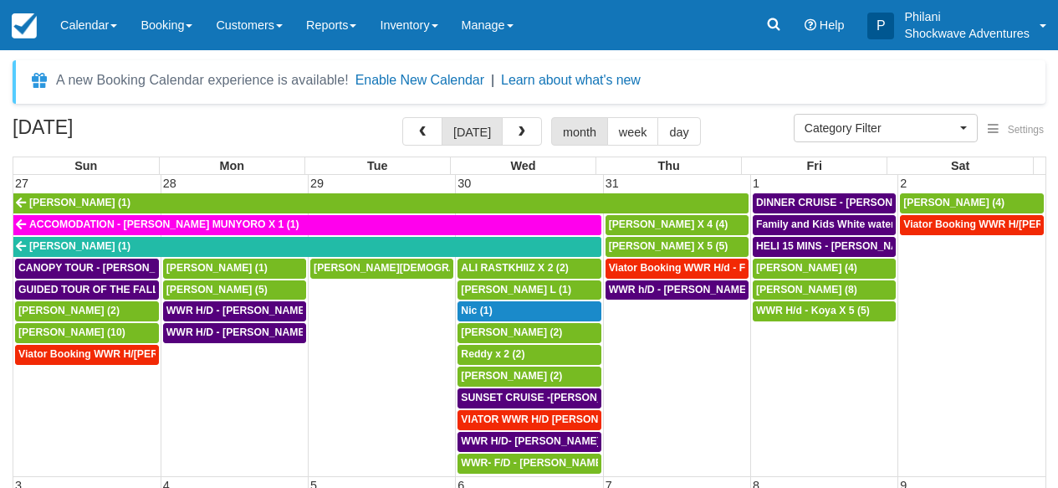
select select
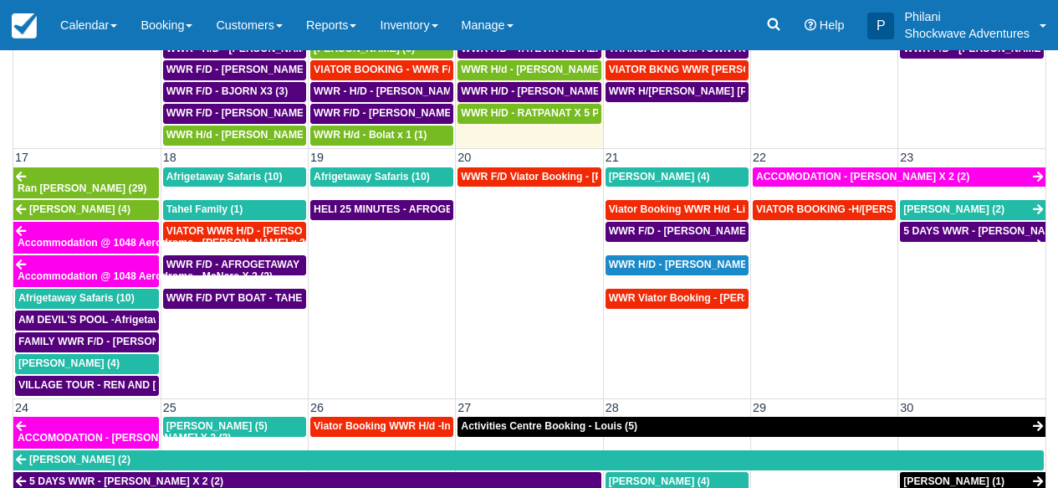
scroll to position [708, 0]
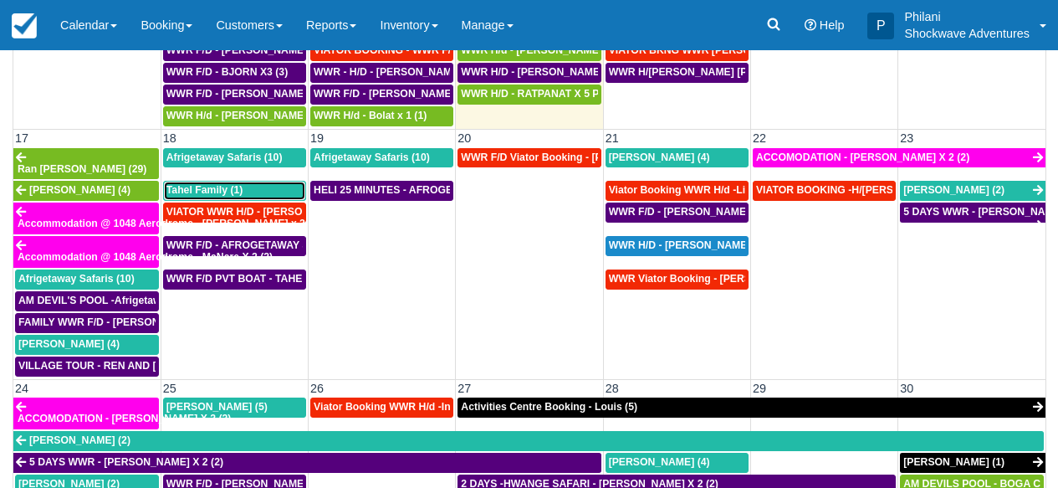
click at [256, 184] on div "Tahel Family (1)" at bounding box center [234, 190] width 136 height 13
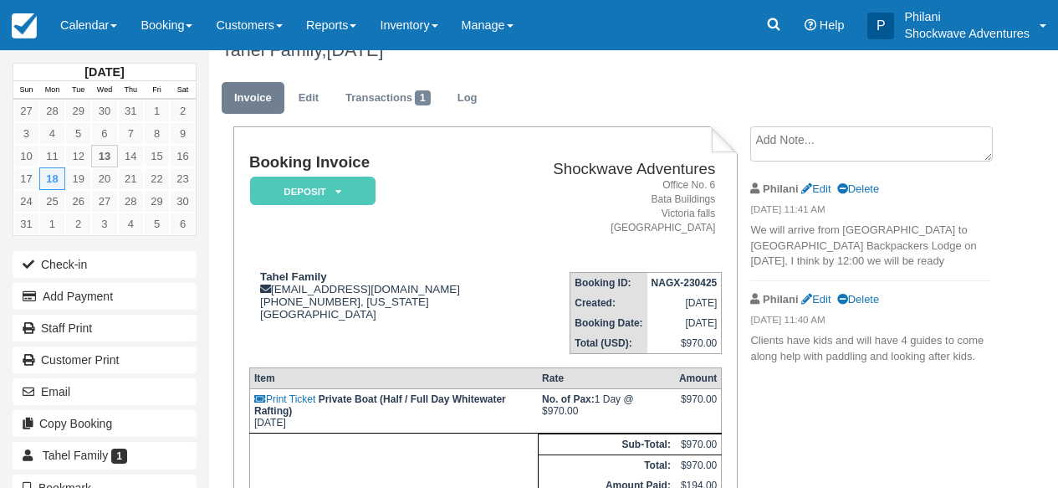
scroll to position [27, 0]
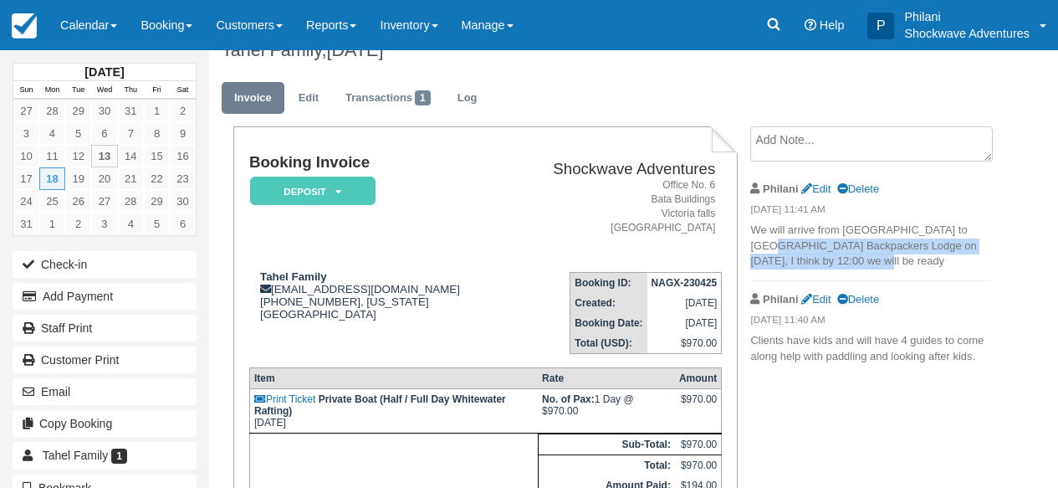
drag, startPoint x: 751, startPoint y: 242, endPoint x: 862, endPoint y: 264, distance: 113.5
click at [862, 264] on p "We will arrive from Hwange to Victoria Falls Backpackers Lodge on August 18, I …" at bounding box center [869, 245] width 239 height 47
copy p "Backpackers Lodge on August 18, I think by 12:00 we will be ready"
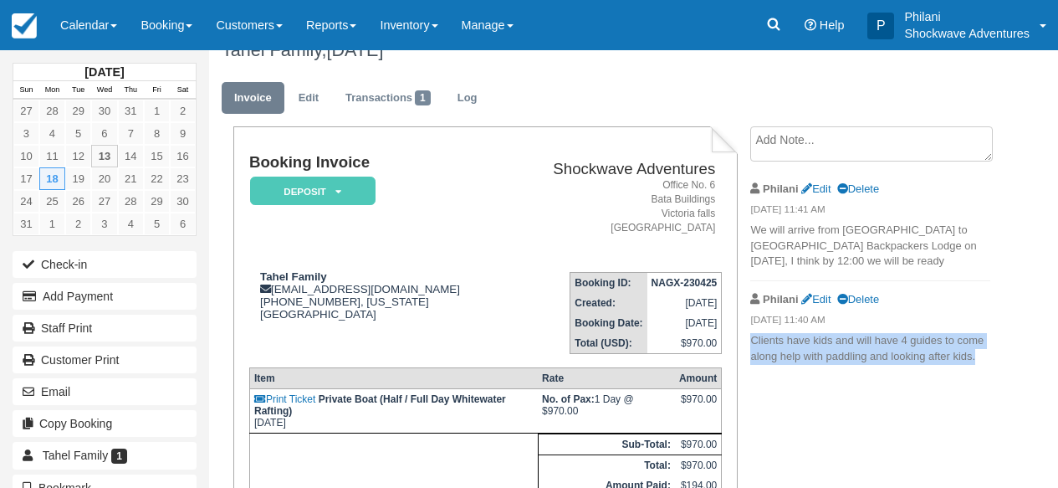
drag, startPoint x: 754, startPoint y: 339, endPoint x: 847, endPoint y: 364, distance: 96.2
click at [847, 364] on li "Philani Edit Delete 04/23/25 11:40 AM Clients have kids and will have 4 guides …" at bounding box center [869, 328] width 239 height 94
copy p "Clients have kids and will have 4 guides to come along help with paddling and l…"
click at [110, 22] on link "Calendar" at bounding box center [89, 25] width 80 height 50
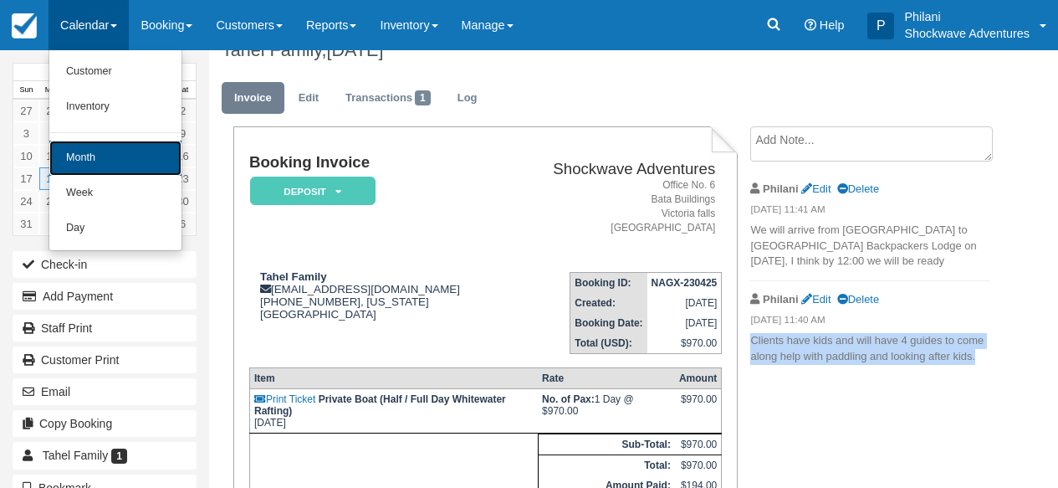
click at [117, 145] on link "Month" at bounding box center [115, 158] width 132 height 35
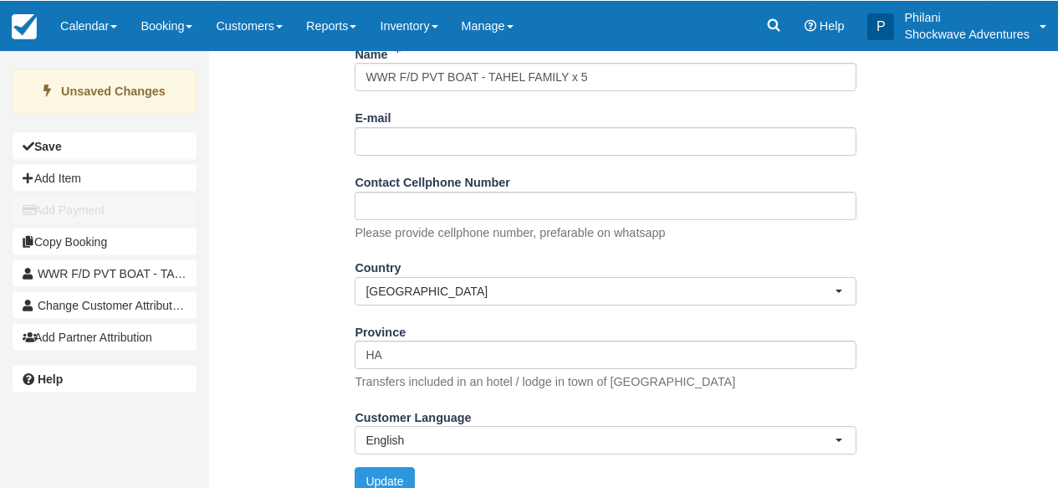
scroll to position [294, 0]
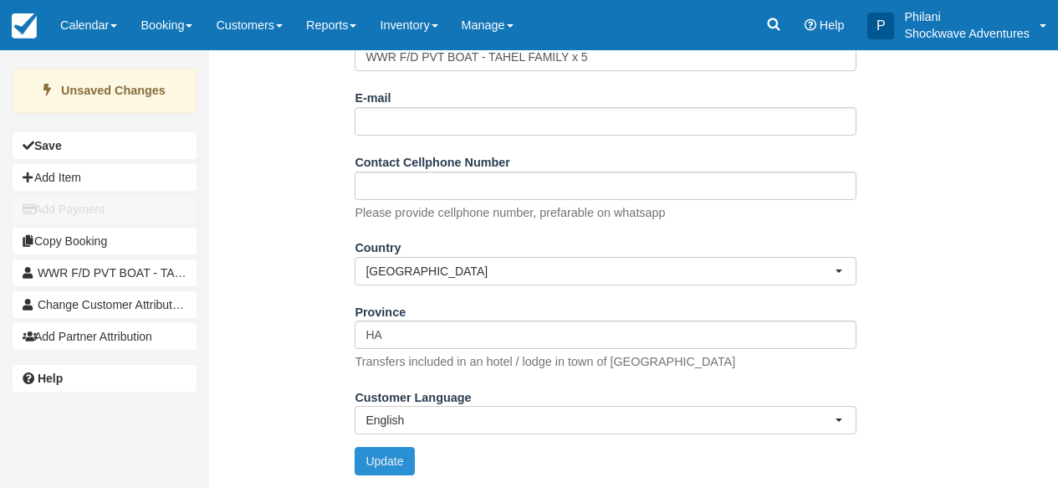
type input "WWR F/D PVT BOAT - TAHEL FAMILY x 5"
click at [407, 457] on button "Update" at bounding box center [384, 461] width 59 height 28
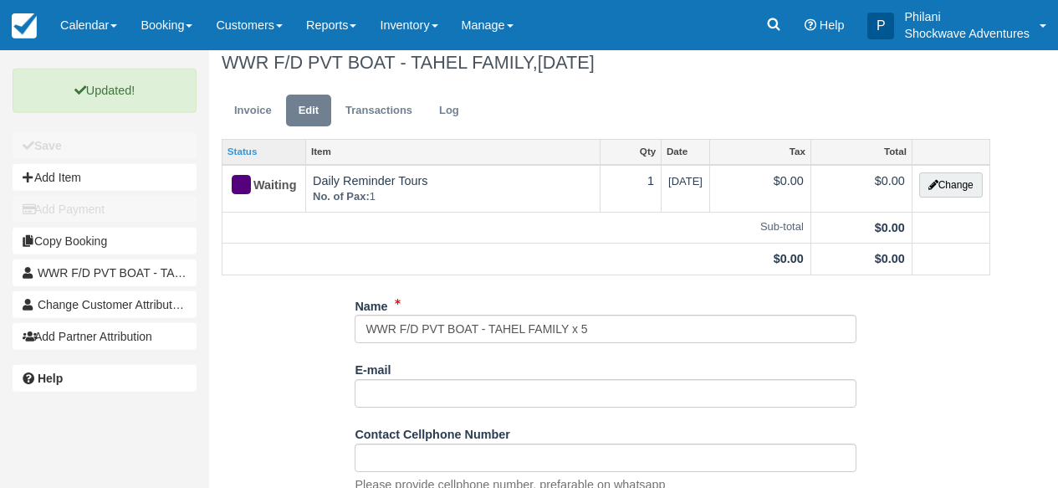
scroll to position [0, 0]
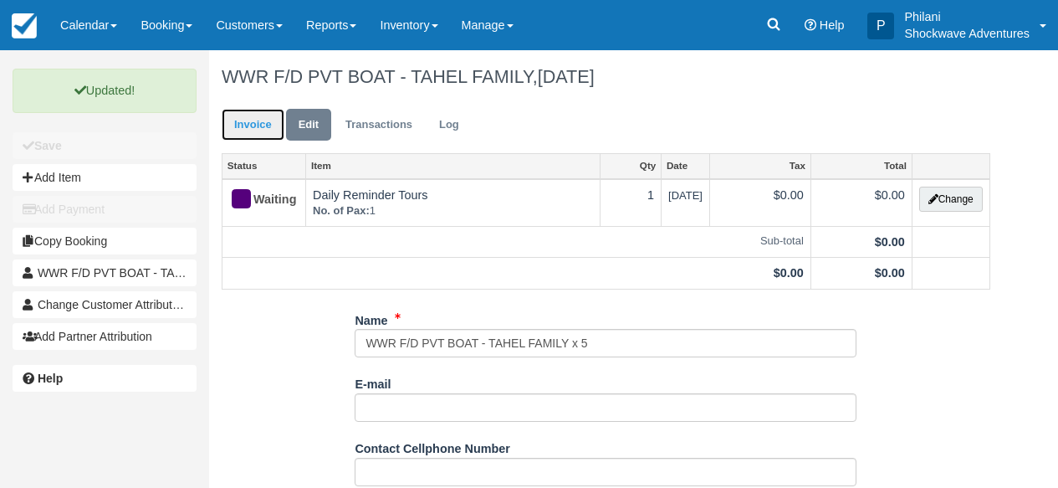
click at [247, 127] on link "Invoice" at bounding box center [253, 125] width 63 height 33
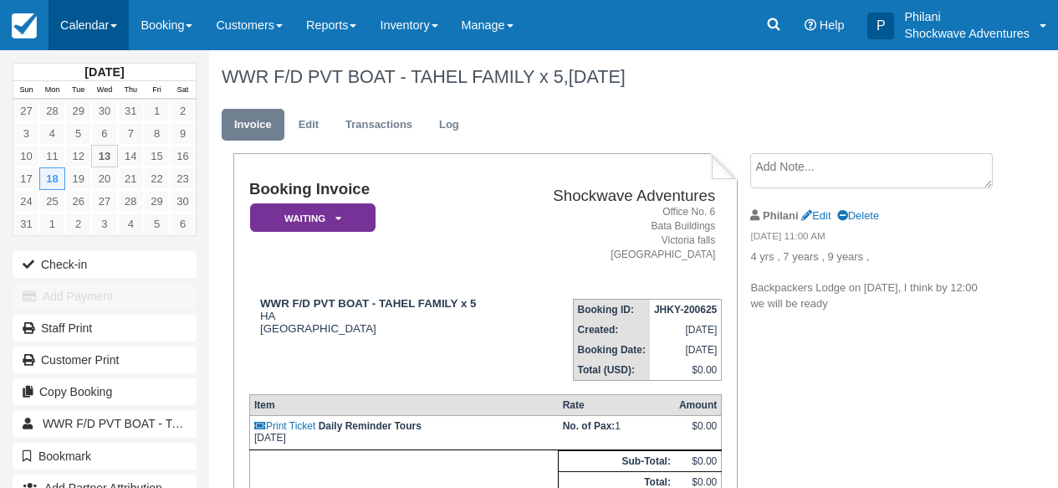
click at [115, 32] on link "Calendar" at bounding box center [89, 25] width 80 height 50
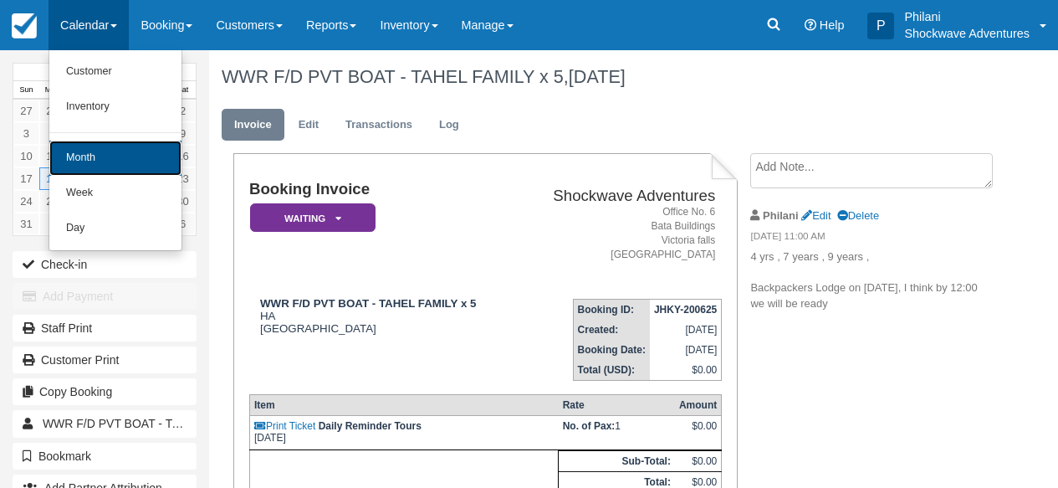
click at [111, 163] on link "Month" at bounding box center [115, 158] width 132 height 35
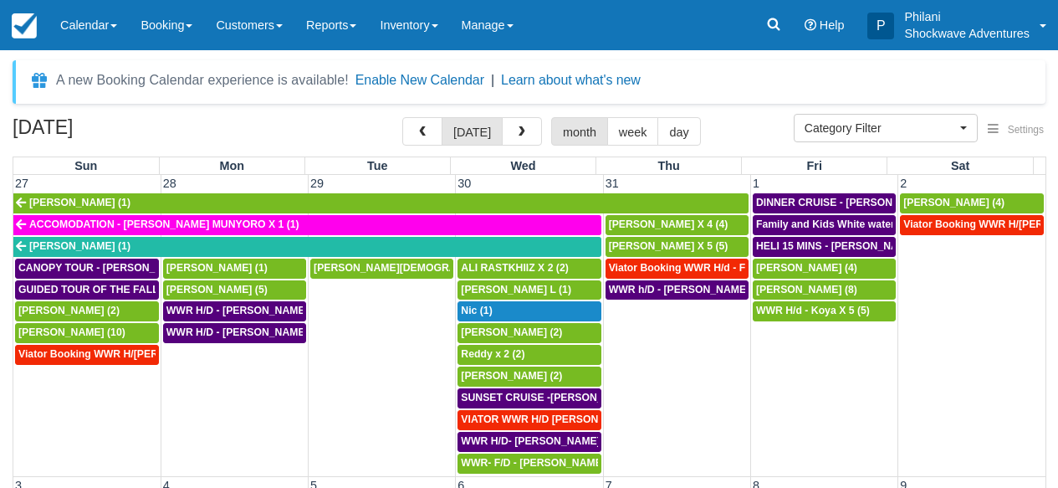
select select
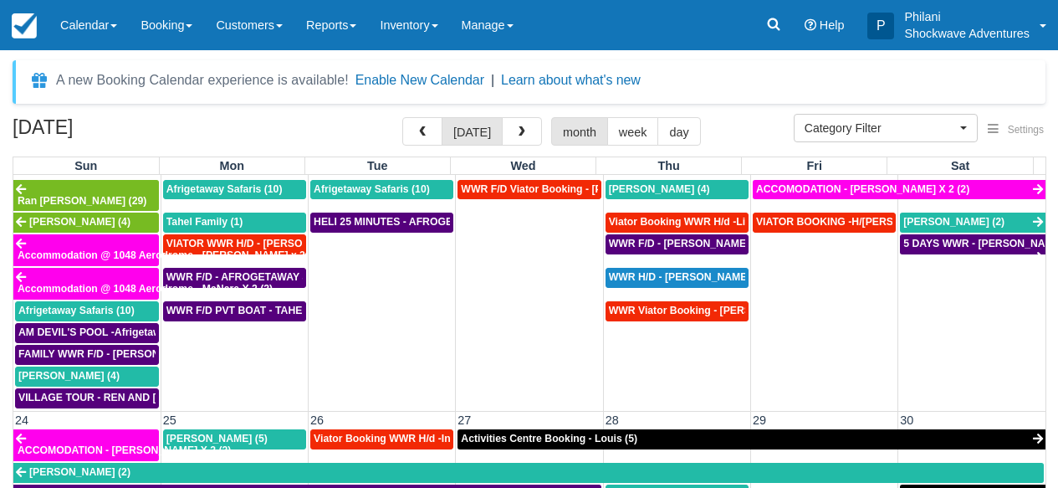
scroll to position [873, 0]
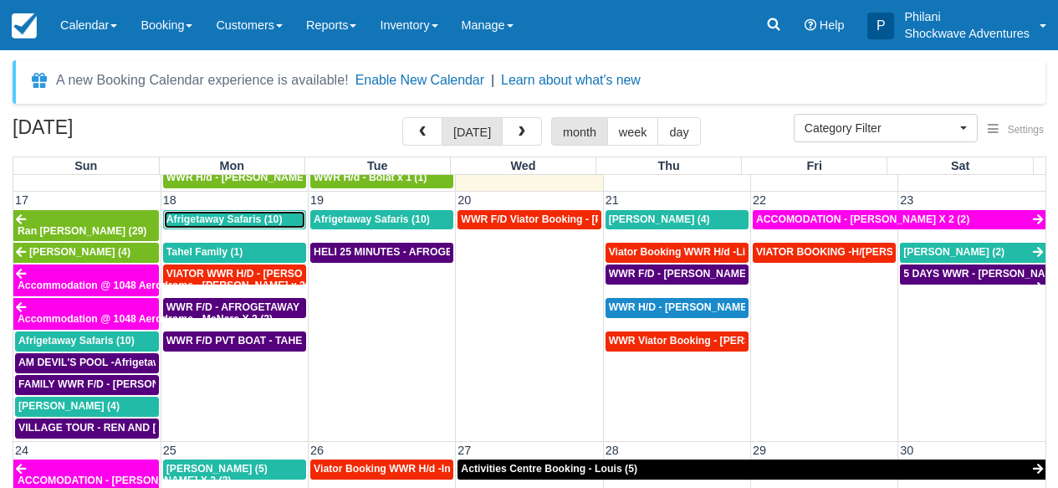
click at [250, 220] on span "Afrigetaway Safaris (10)" at bounding box center [224, 219] width 116 height 12
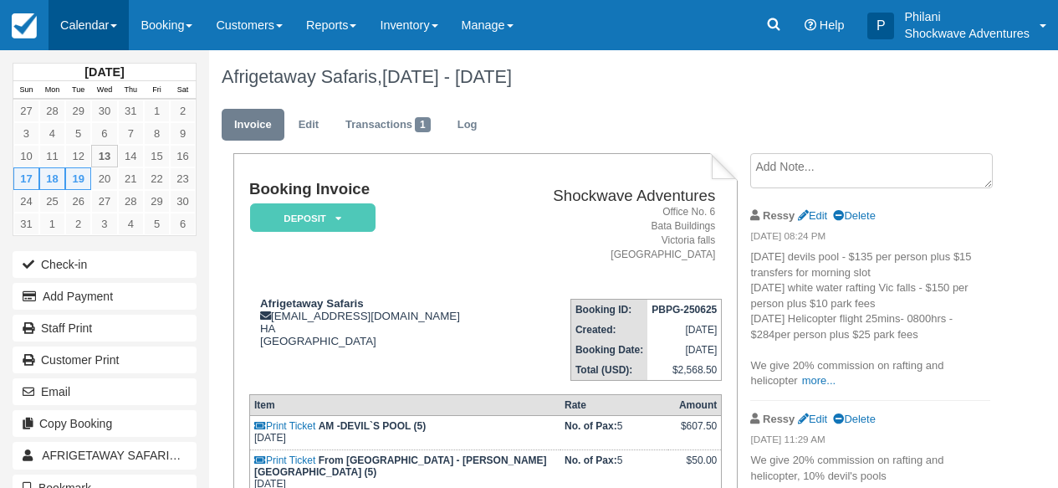
click at [107, 19] on link "Calendar" at bounding box center [89, 25] width 80 height 50
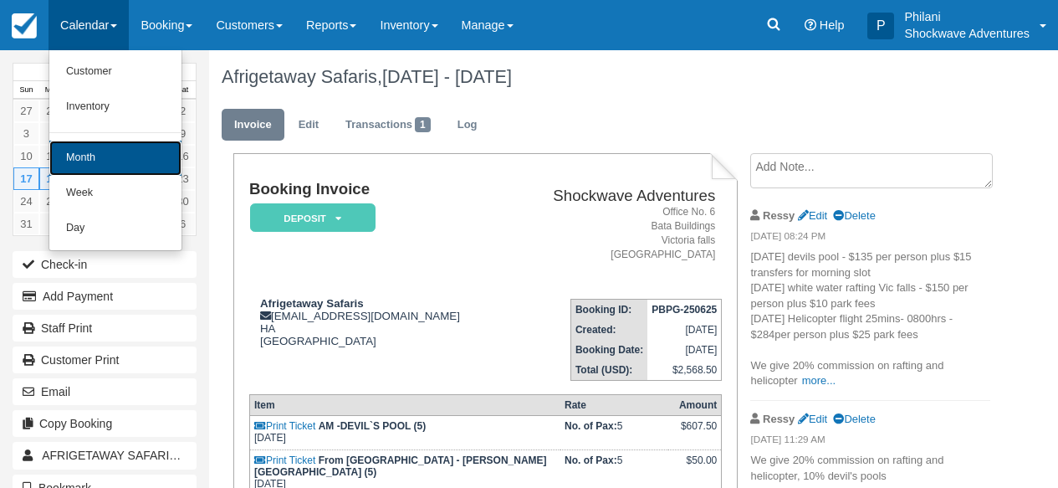
click at [125, 159] on link "Month" at bounding box center [115, 158] width 132 height 35
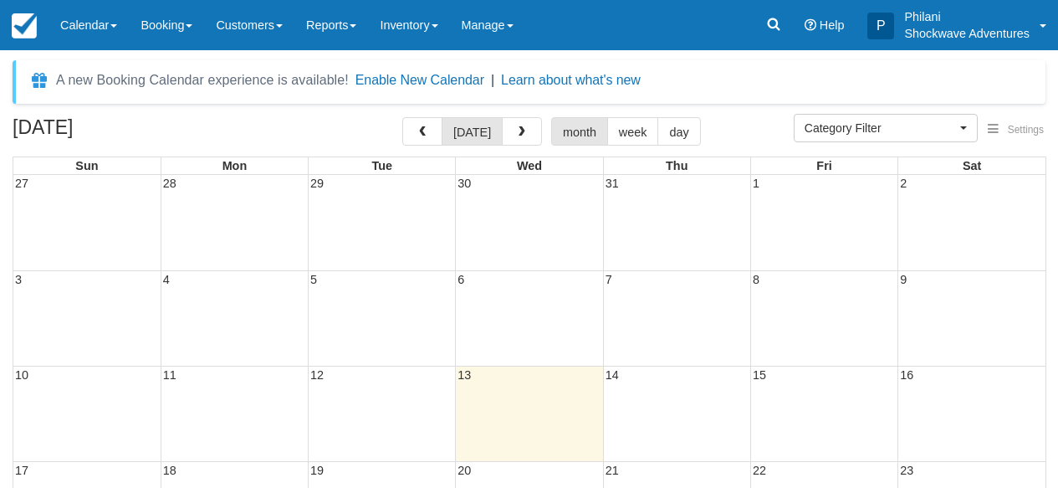
select select
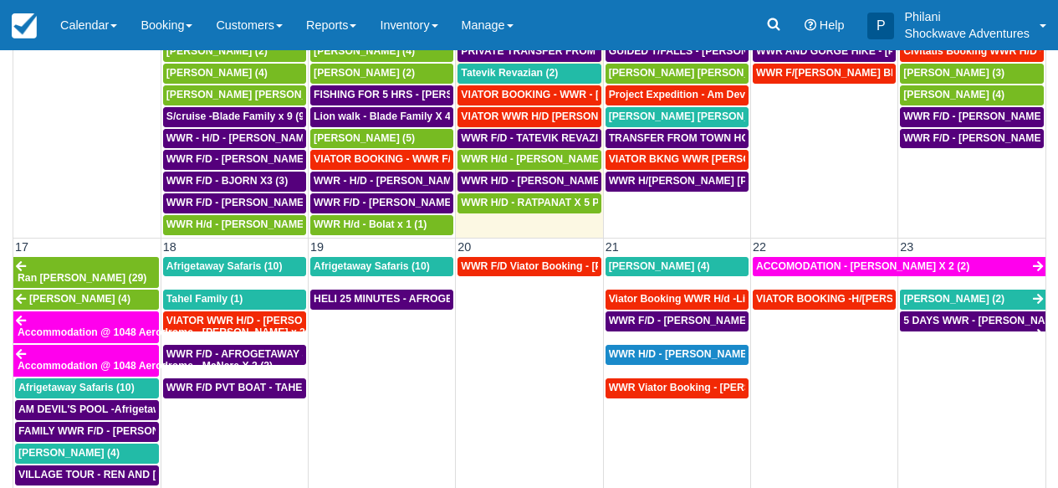
scroll to position [692, 0]
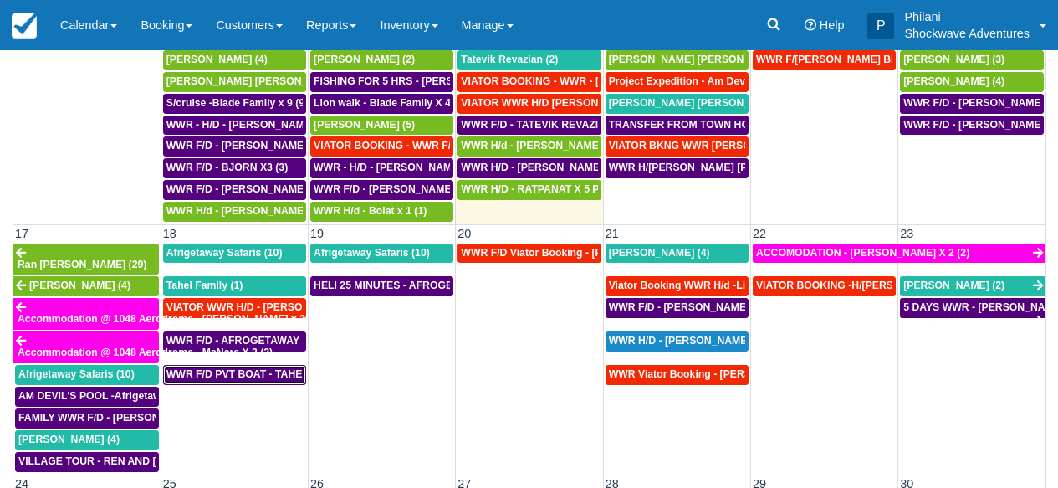
click at [253, 368] on span "WWR F/D PVT BOAT - TAHEL FAMILY x 5 (1)" at bounding box center [273, 374] width 214 height 12
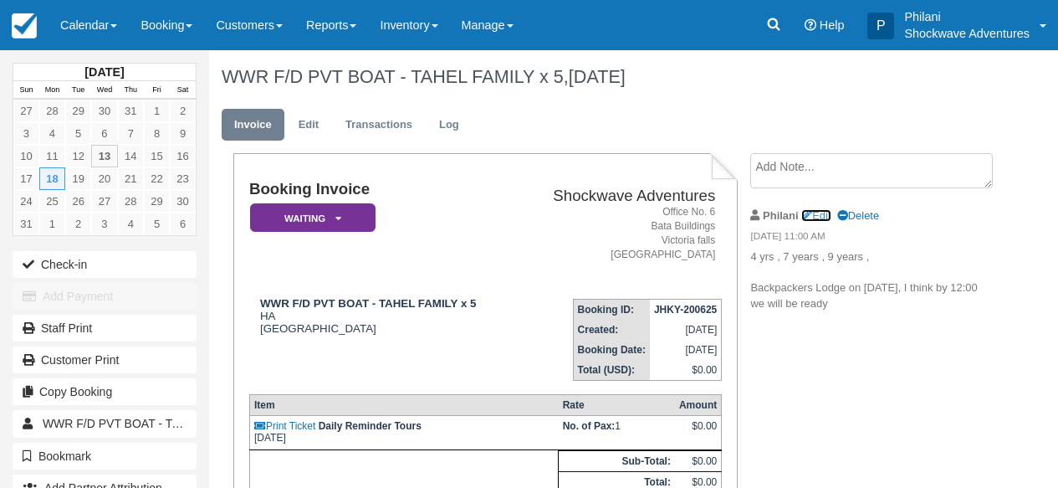
click at [827, 212] on link "Edit" at bounding box center [815, 215] width 29 height 13
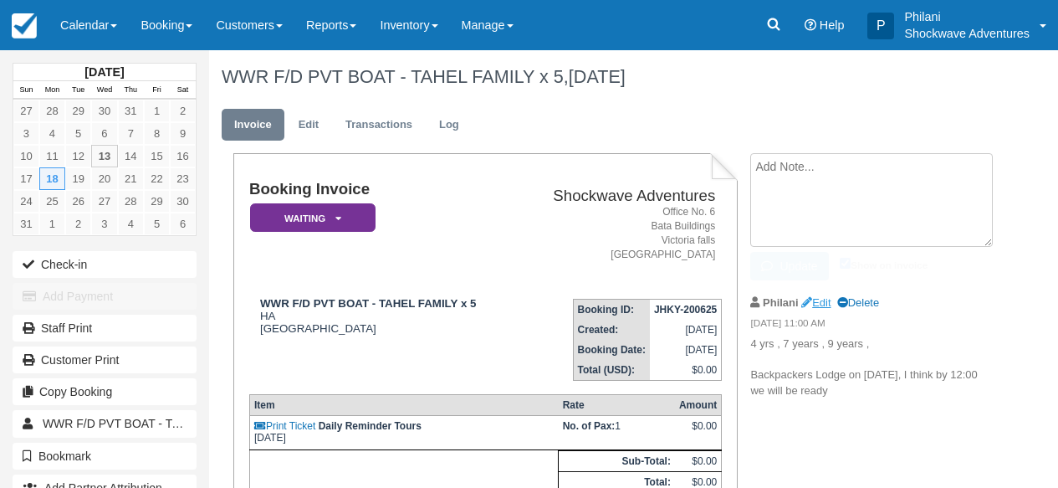
type textarea "4 yrs , 7 years , 9 years , [GEOGRAPHIC_DATA] on [DATE], I think by 12:00 we wi…"
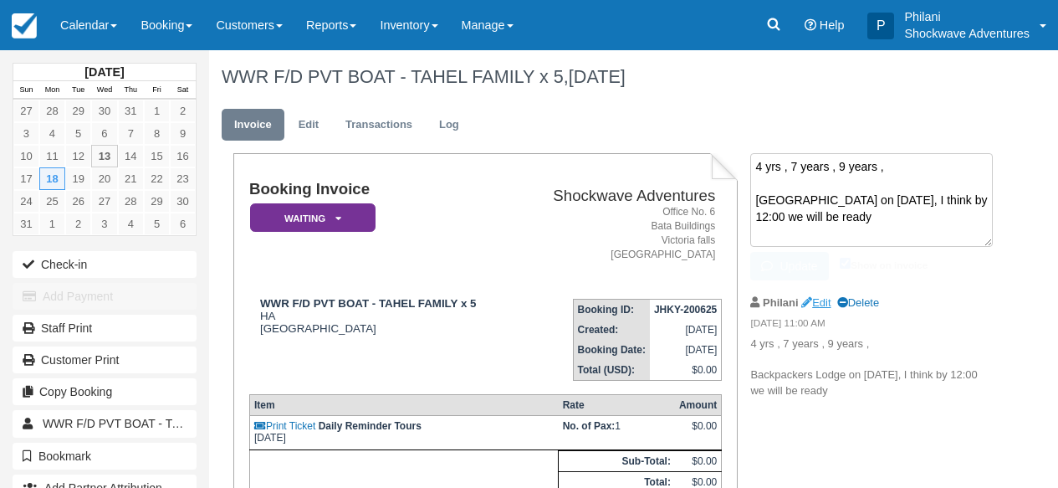
checkbox input "true"
paste textarea "Clients have kids and will have 4 guides to come along help with paddling and l…"
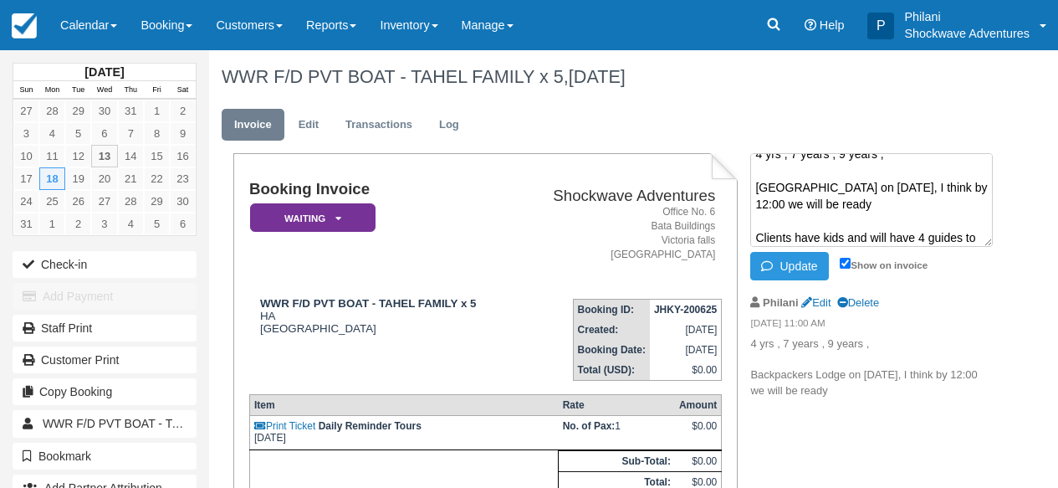
scroll to position [44, 0]
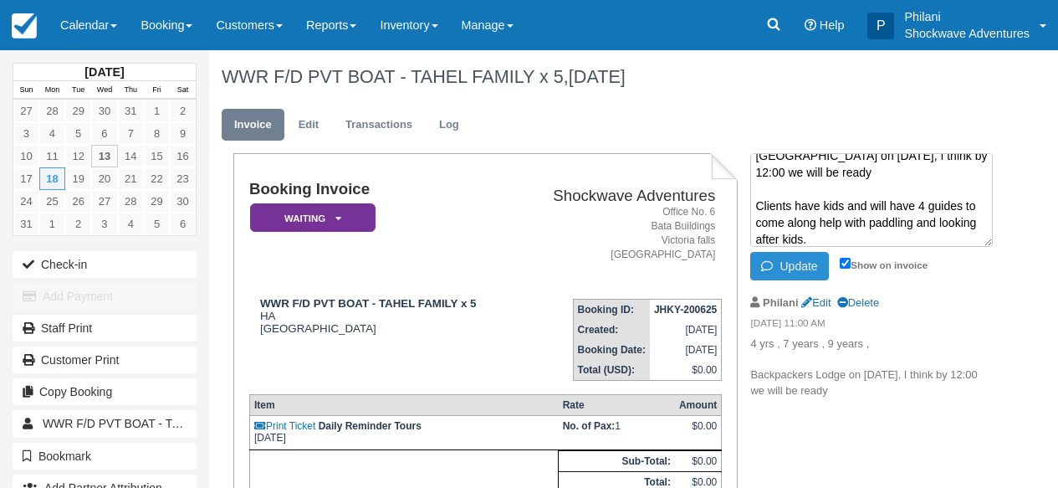
type textarea "4 yrs , 7 years , 9 years , [GEOGRAPHIC_DATA] on [DATE], I think by 12:00 we wi…"
click at [810, 267] on button "Update" at bounding box center [789, 266] width 78 height 28
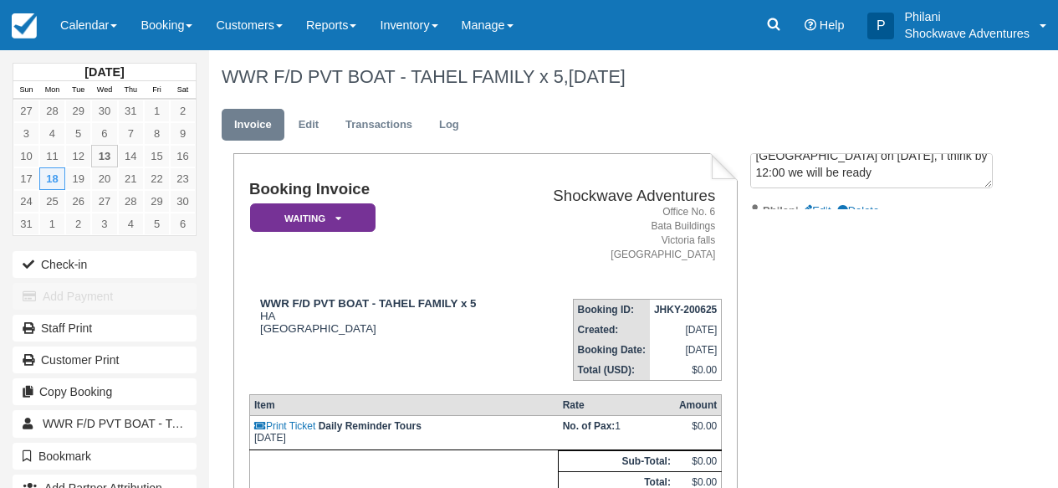
scroll to position [0, 0]
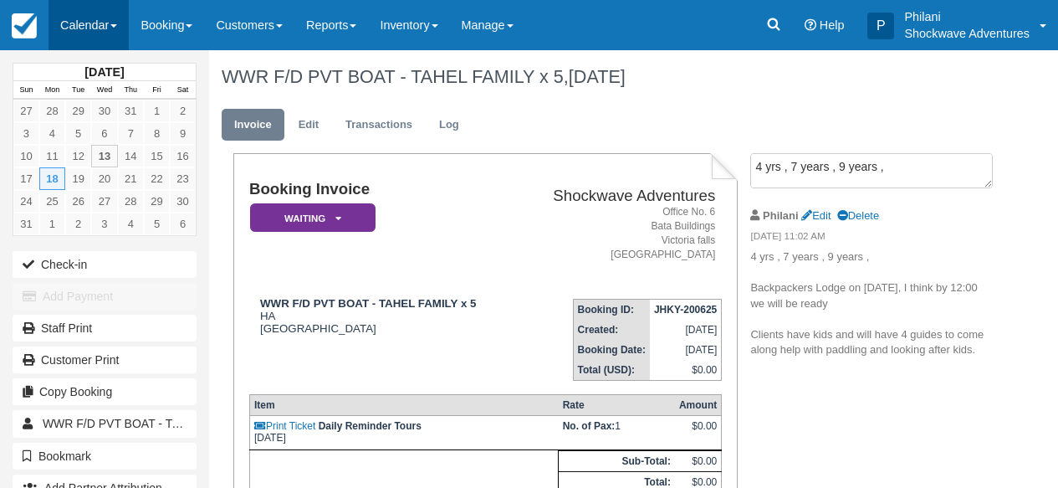
click at [101, 9] on link "Calendar" at bounding box center [89, 25] width 80 height 50
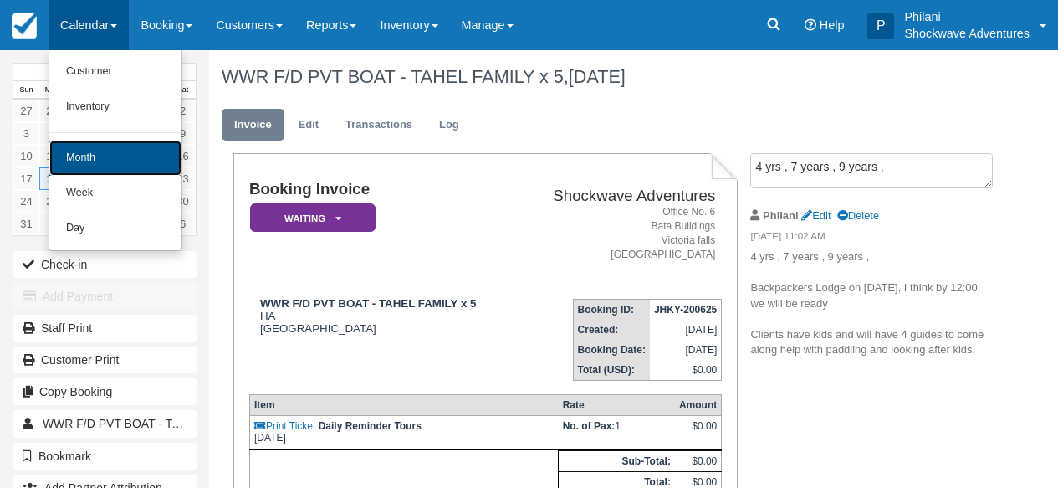
click at [137, 141] on link "Month" at bounding box center [115, 158] width 132 height 35
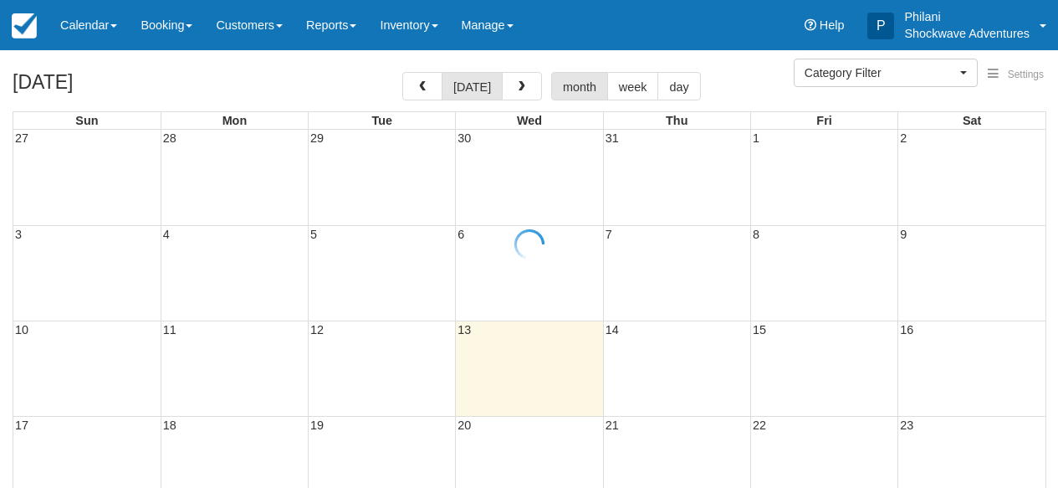
select select
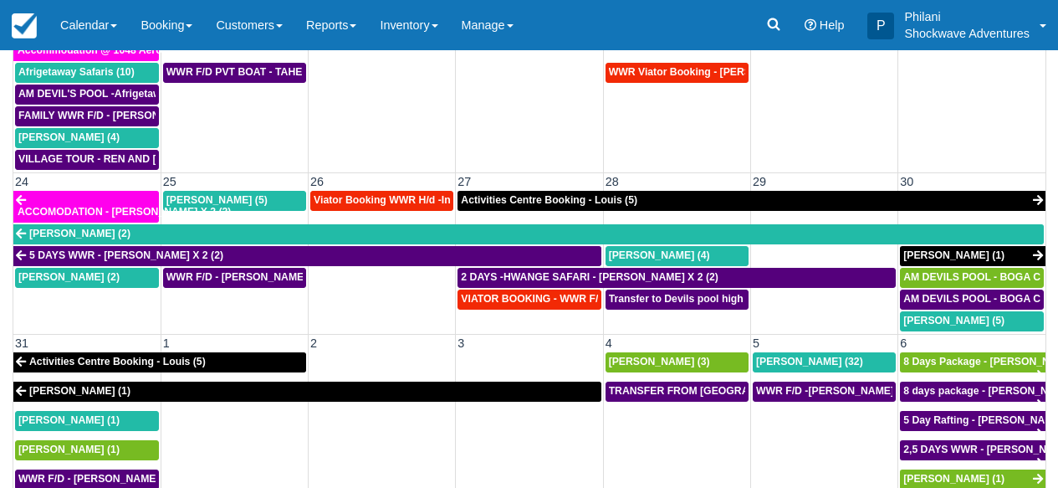
scroll to position [187, 0]
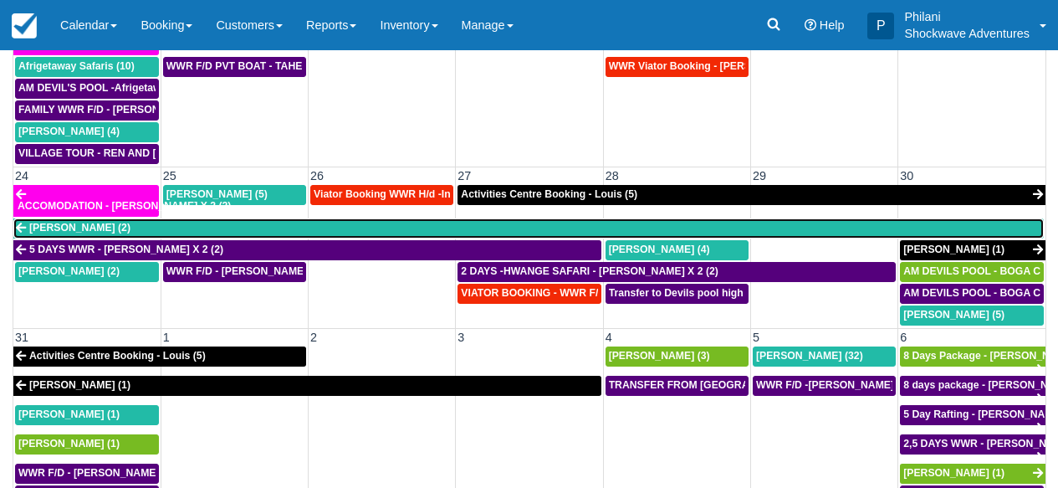
click at [539, 219] on link "[PERSON_NAME] (2)" at bounding box center [528, 228] width 1030 height 20
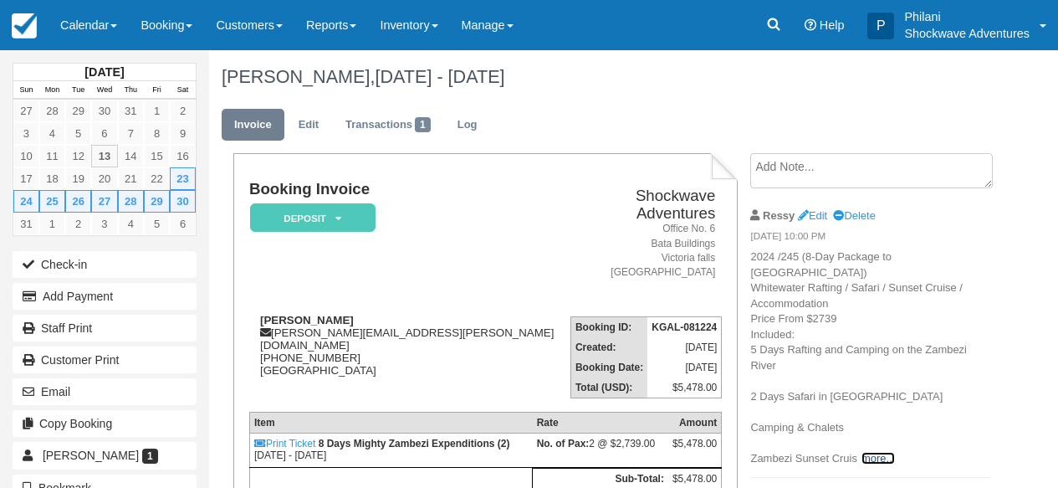
click at [876, 452] on link "more..." at bounding box center [877, 458] width 33 height 13
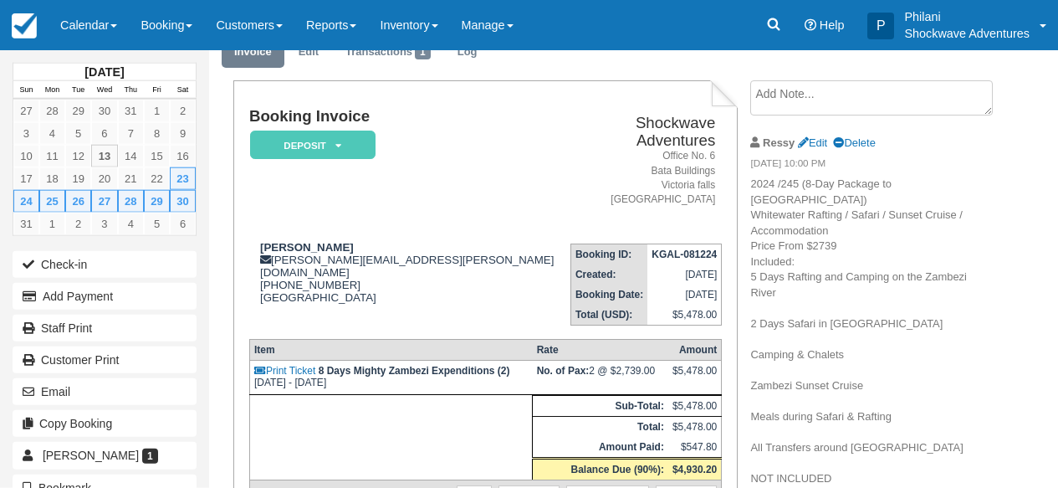
scroll to position [80, 0]
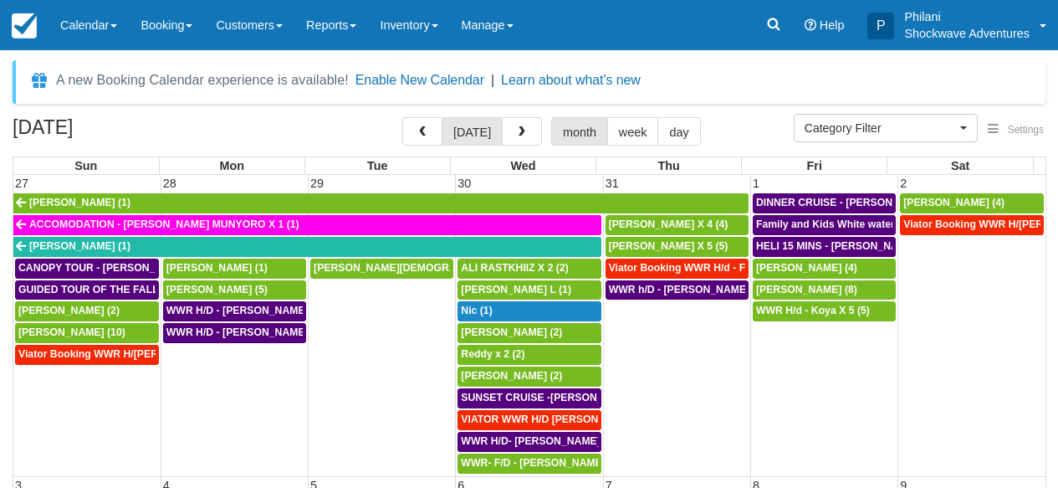
select select
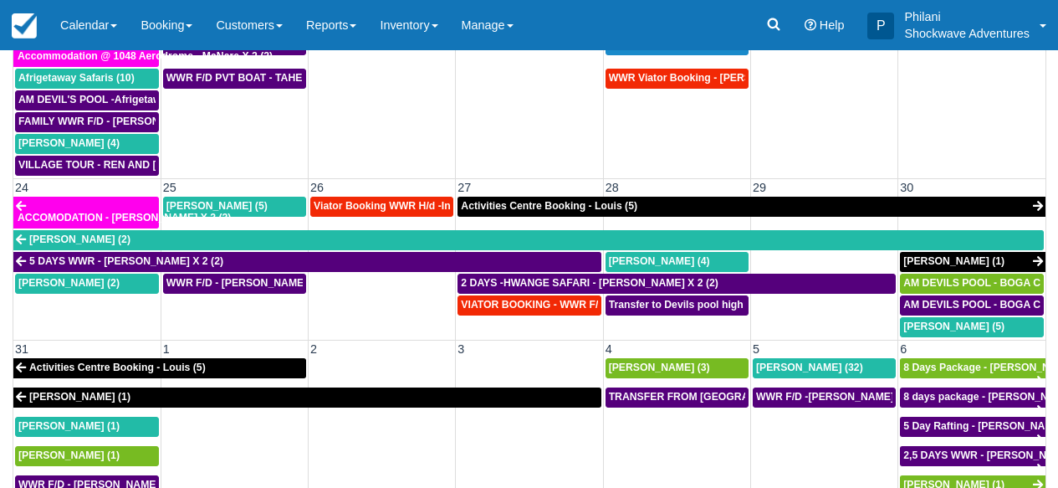
scroll to position [960, 0]
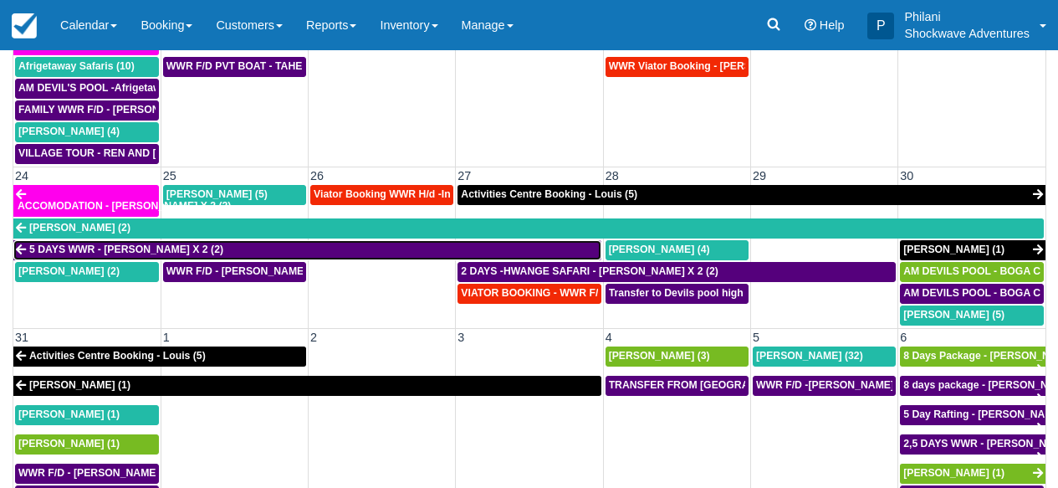
click at [445, 240] on link "5 DAYS WWR - [PERSON_NAME] X 2 (2)" at bounding box center [307, 250] width 588 height 20
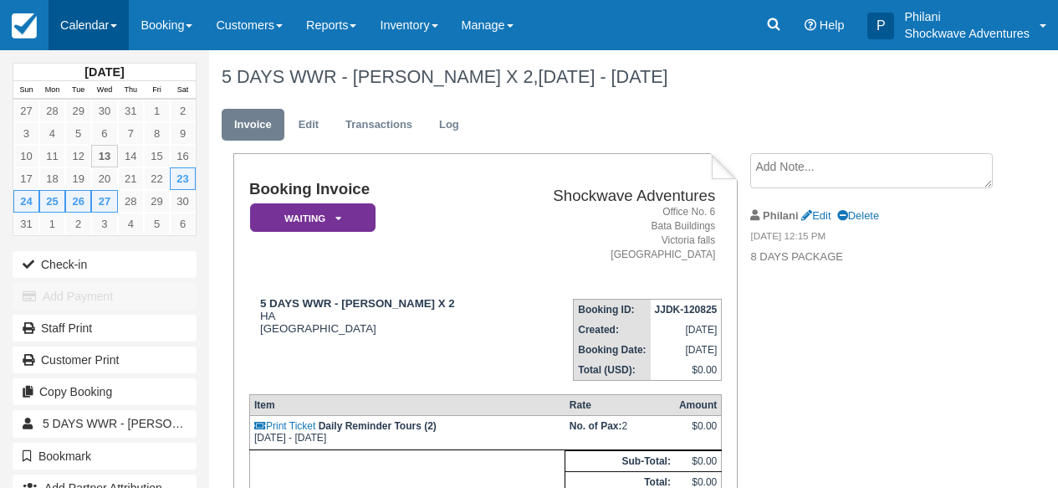
click at [105, 21] on link "Calendar" at bounding box center [89, 25] width 80 height 50
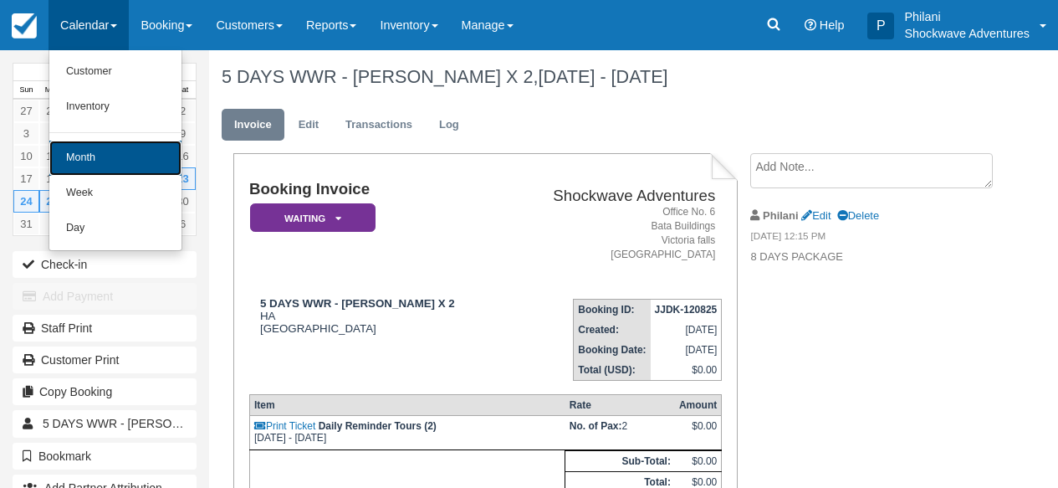
click at [120, 167] on link "Month" at bounding box center [115, 158] width 132 height 35
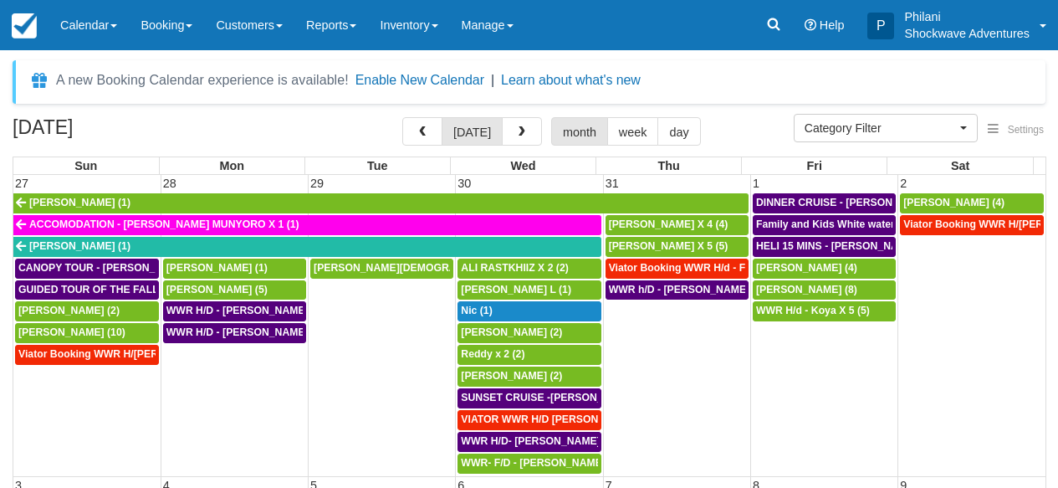
select select
